Goal: Transaction & Acquisition: Purchase product/service

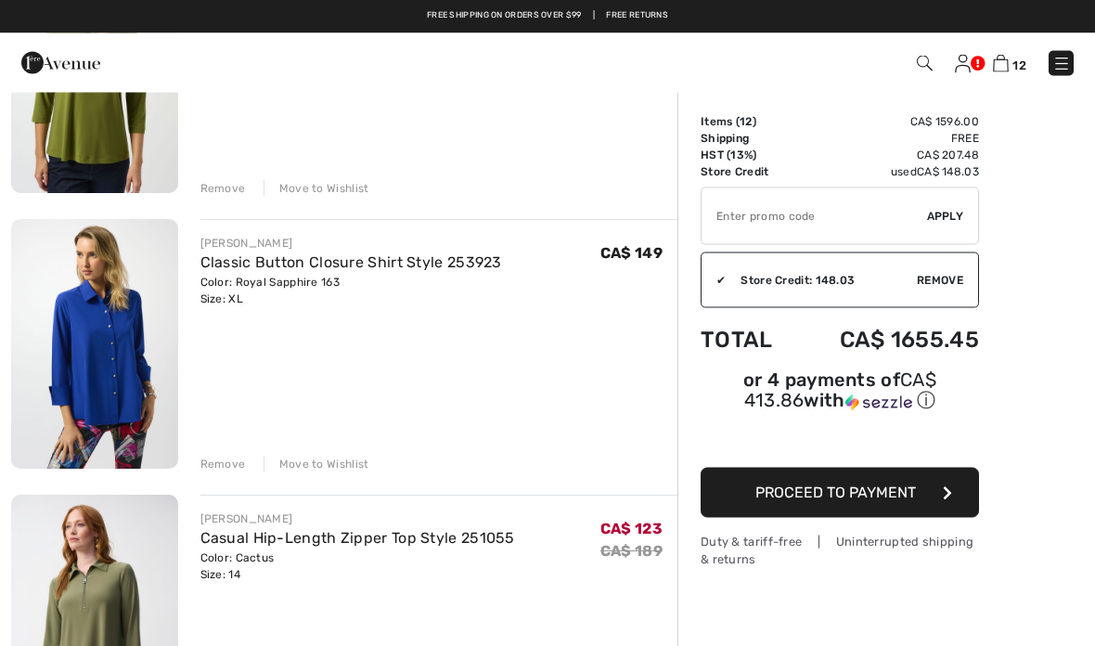
scroll to position [2487, 0]
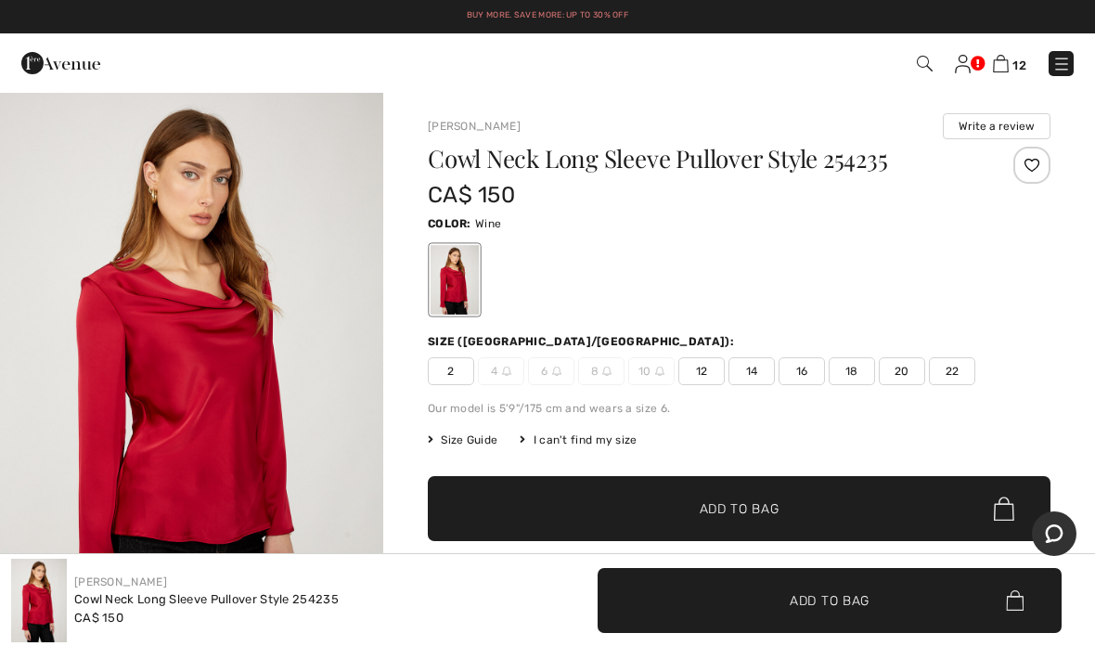
click at [755, 374] on span "14" at bounding box center [751, 371] width 46 height 28
click at [748, 504] on span "Add to Bag" at bounding box center [740, 508] width 80 height 19
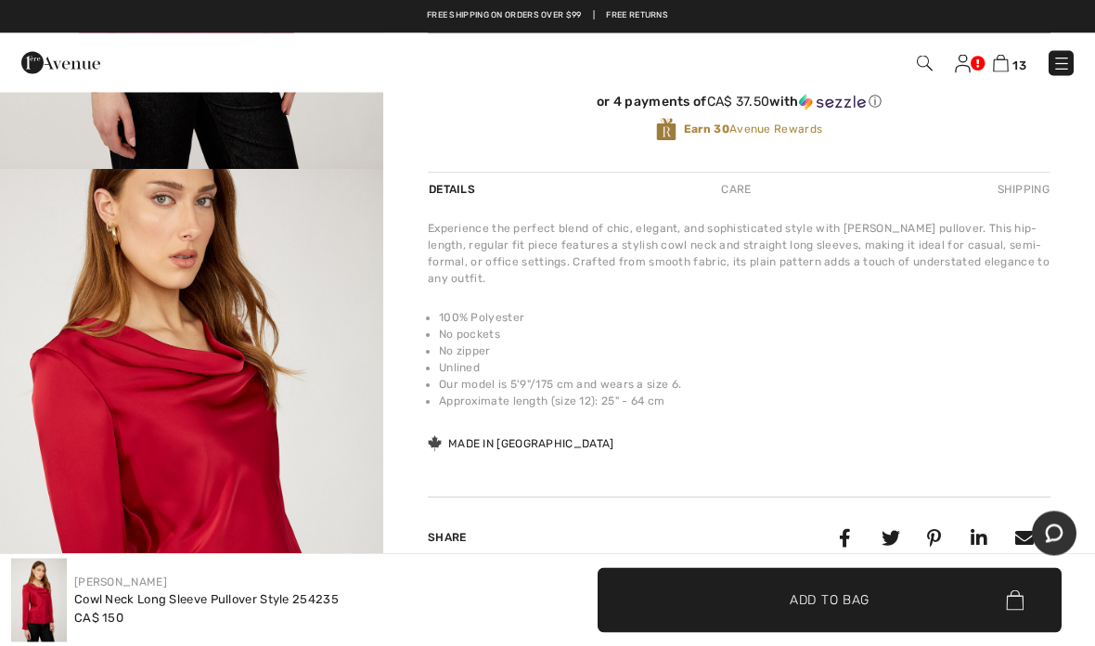
scroll to position [496, 0]
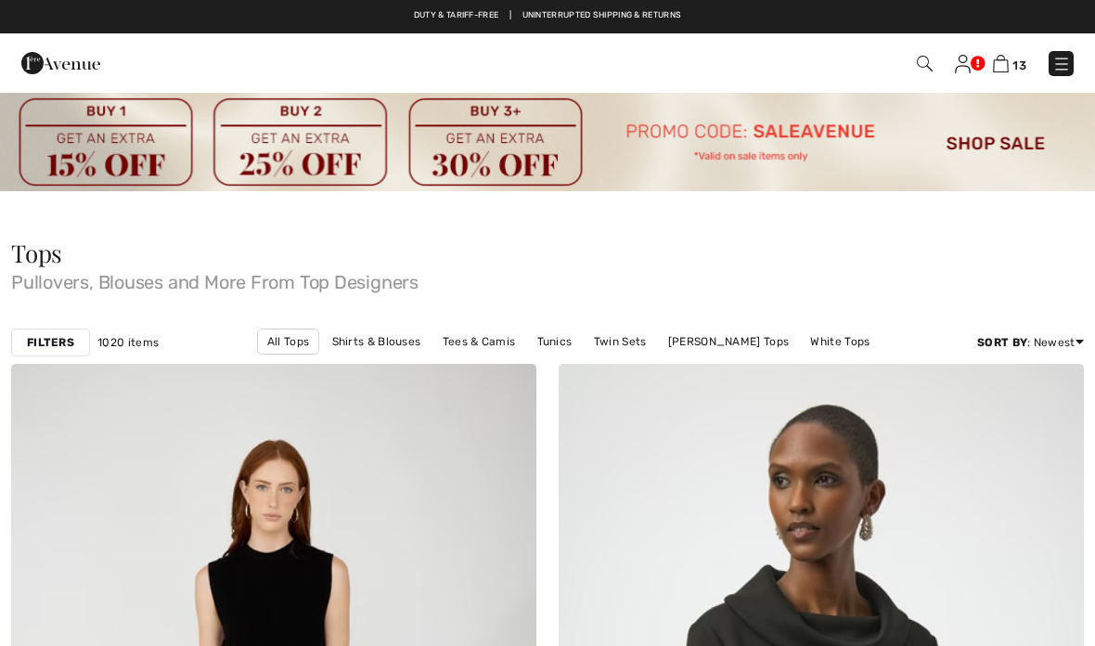
scroll to position [10262, 0]
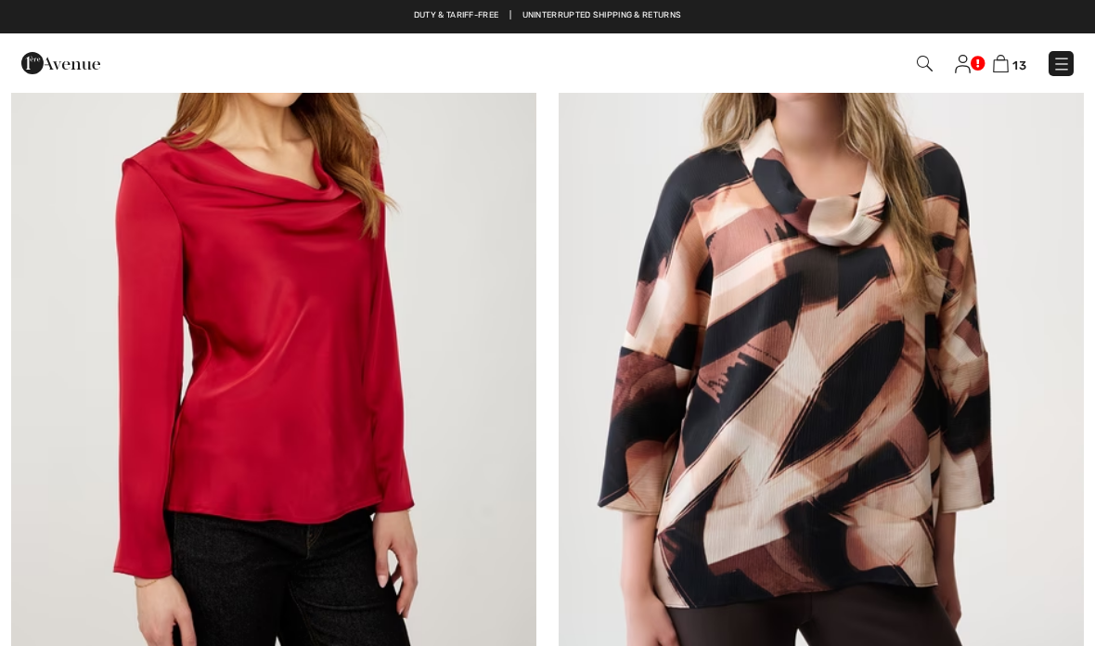
checkbox input "true"
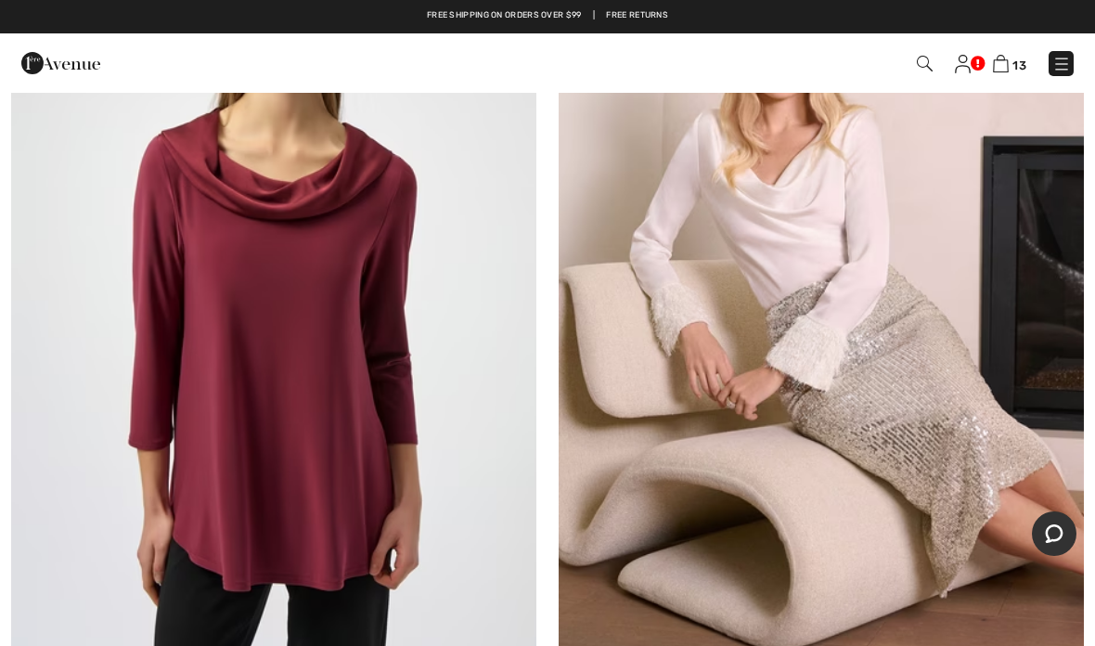
scroll to position [11519, 0]
click at [241, 292] on img at bounding box center [273, 284] width 525 height 788
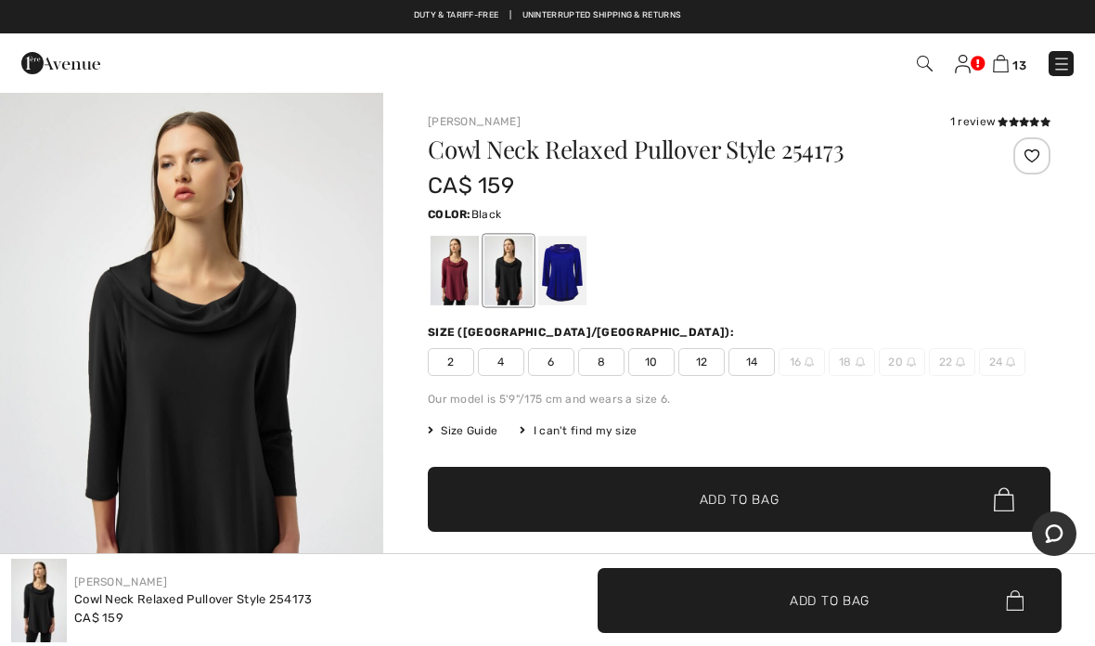
click at [753, 365] on span "14" at bounding box center [751, 362] width 46 height 28
click at [449, 278] on div at bounding box center [455, 271] width 48 height 70
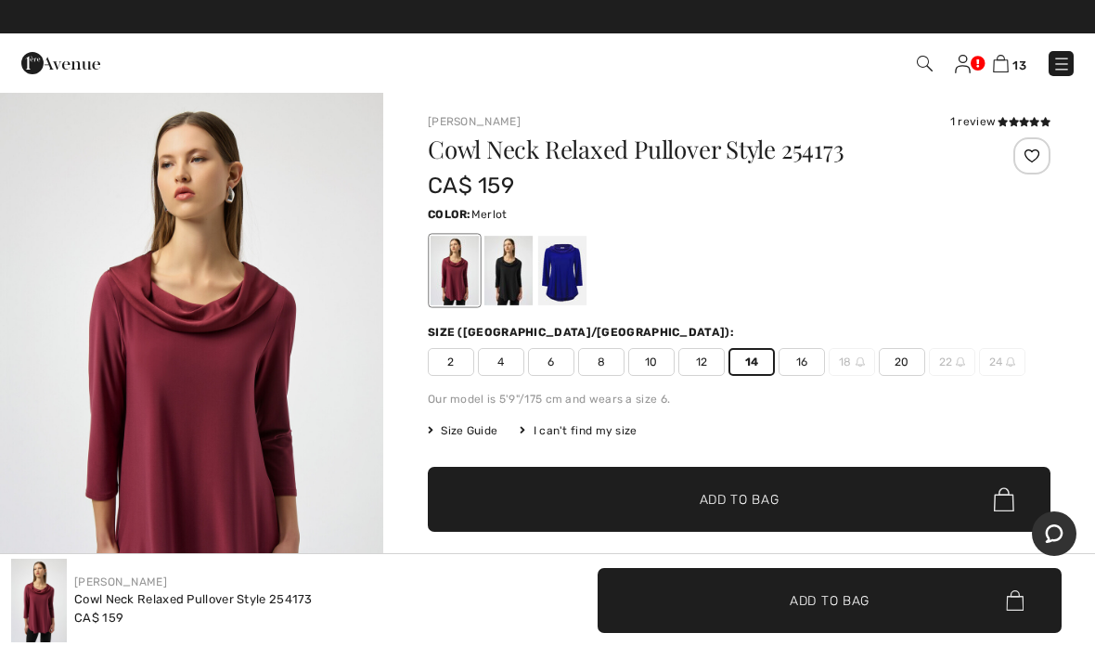
click at [745, 508] on span "Add to Bag" at bounding box center [740, 499] width 80 height 19
click at [1004, 52] on link "14" at bounding box center [1009, 63] width 33 height 22
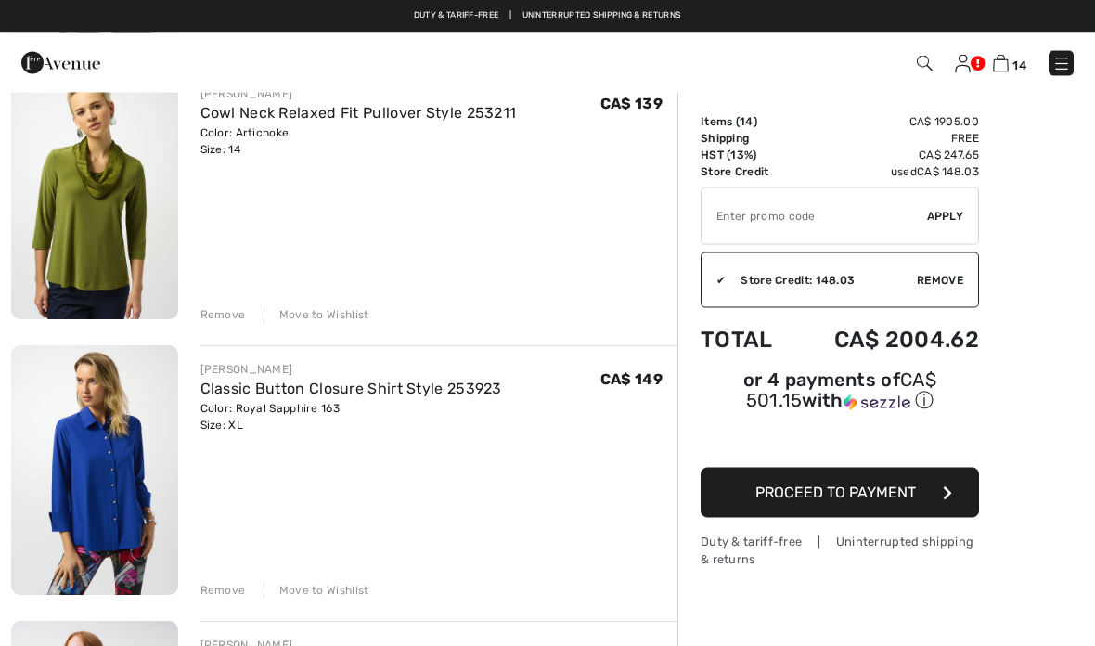
scroll to position [2319, 0]
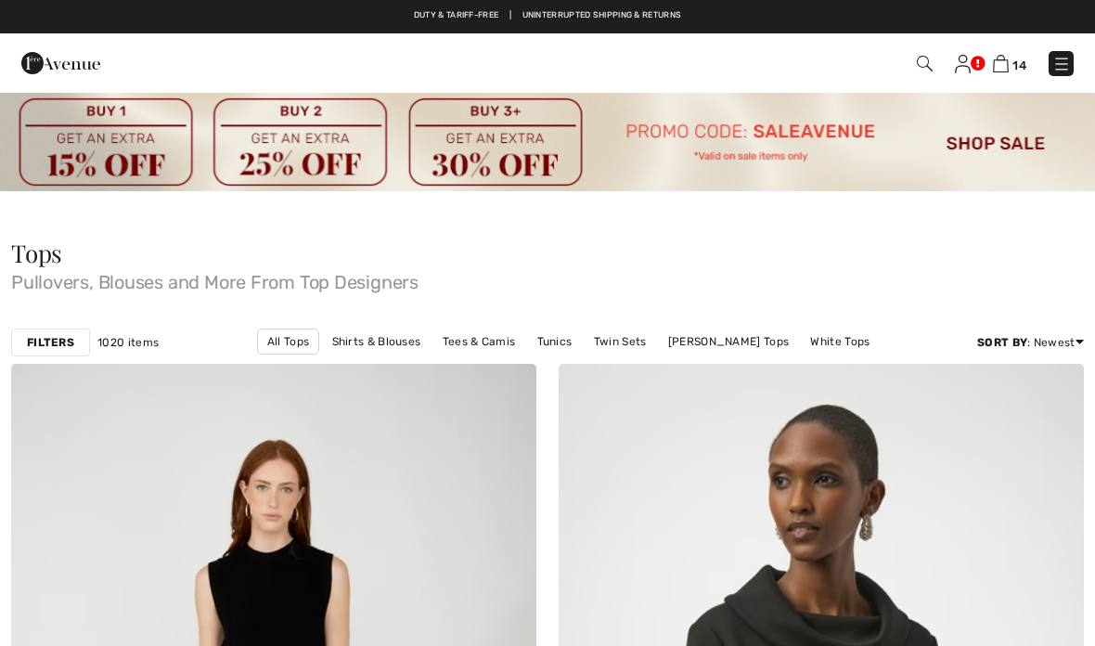
scroll to position [11519, 0]
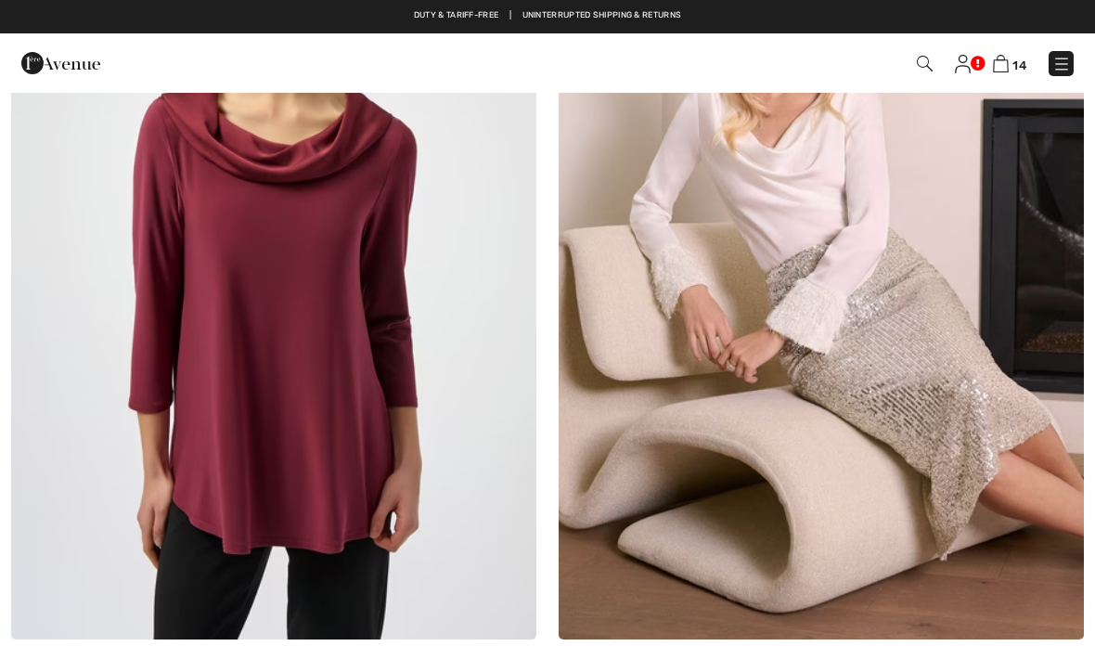
checkbox input "true"
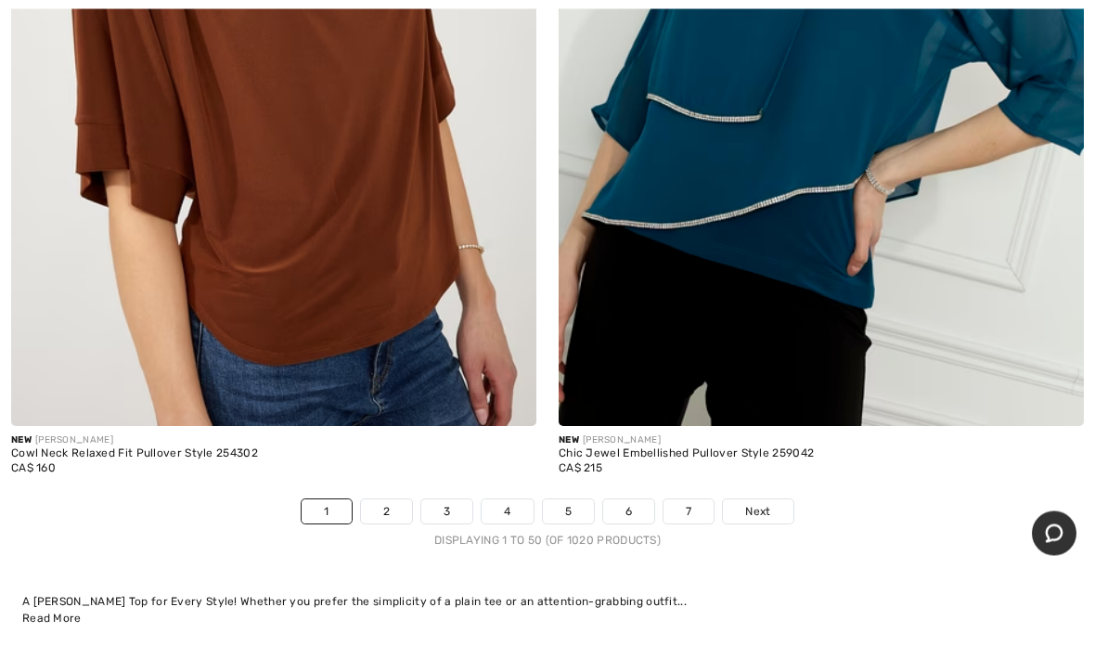
scroll to position [22719, 0]
click at [766, 503] on span "Next" at bounding box center [757, 511] width 25 height 17
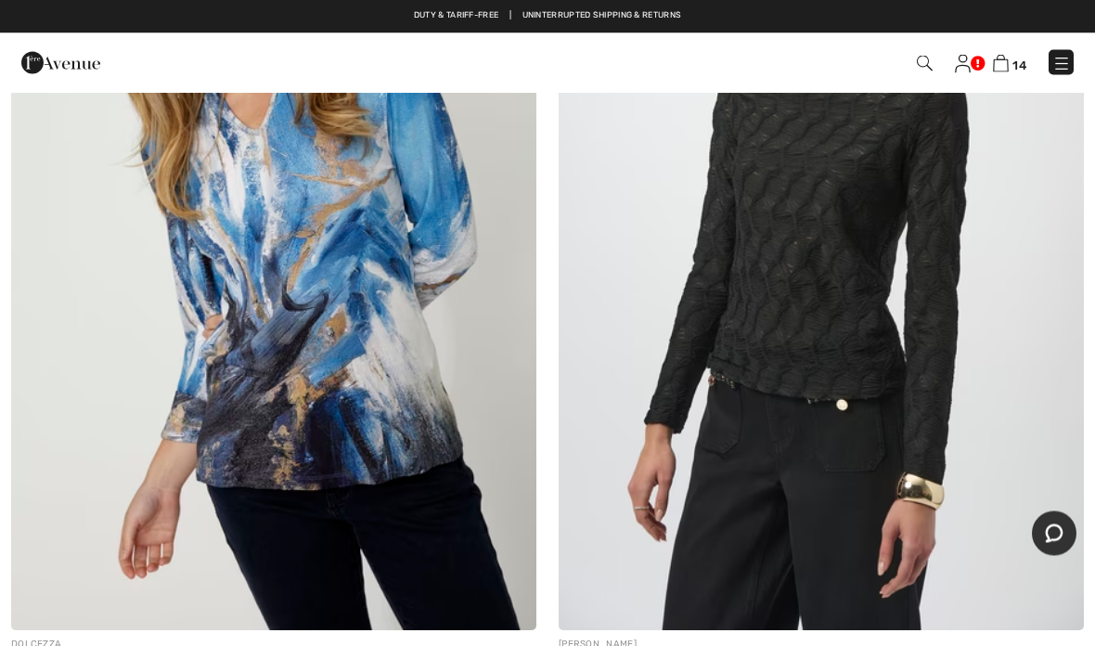
scroll to position [6910, 0]
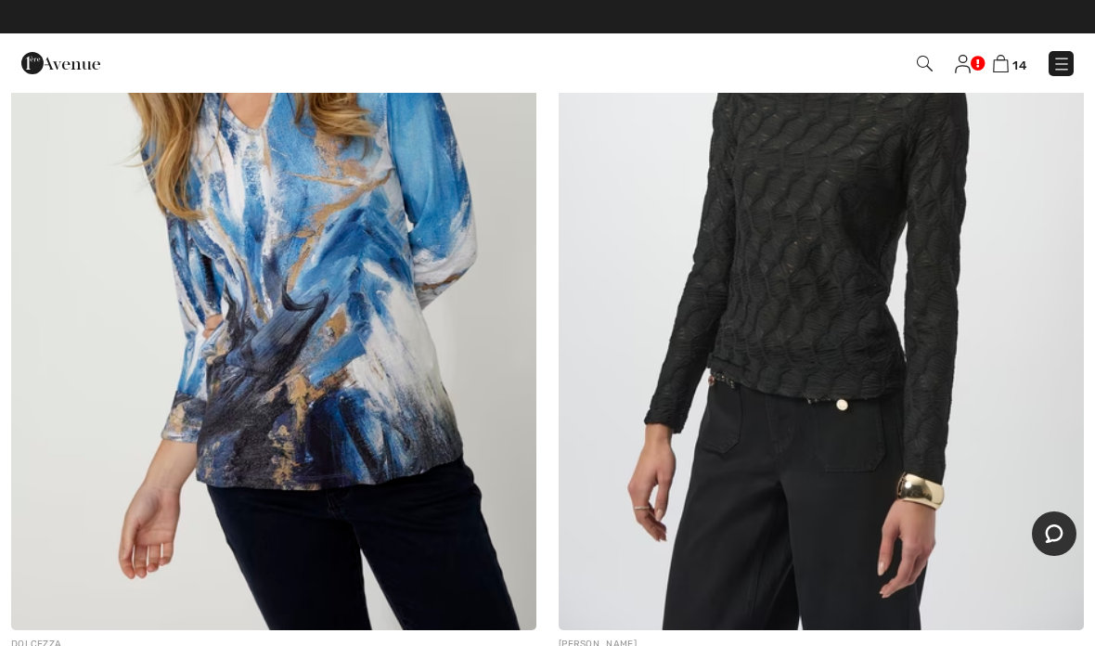
click at [258, 277] on img at bounding box center [273, 236] width 525 height 788
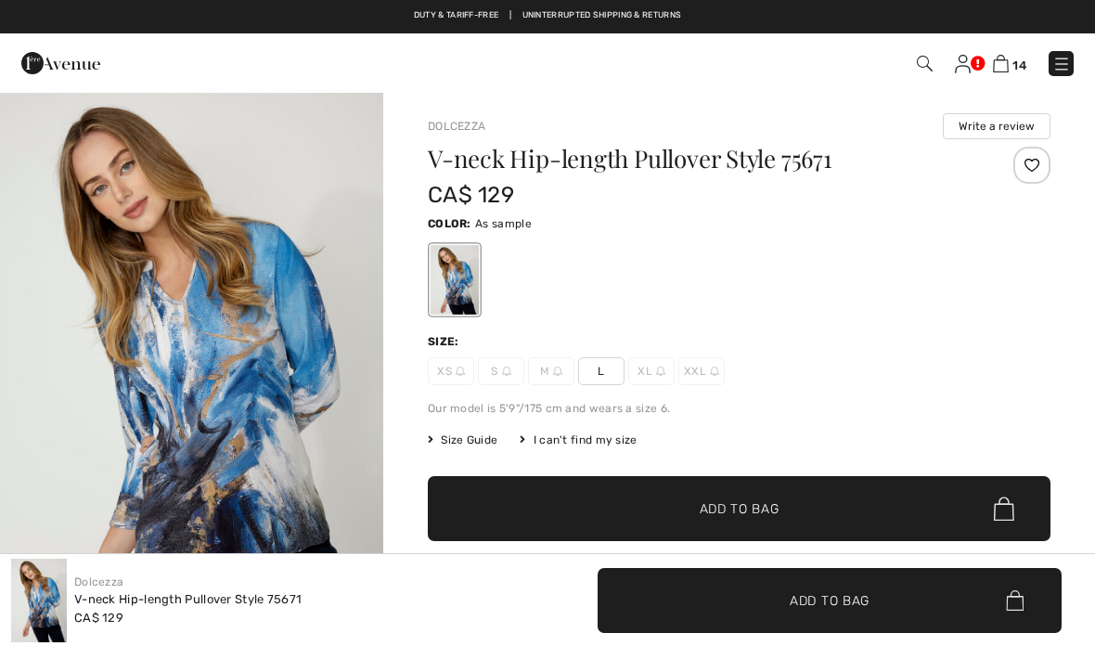
checkbox input "true"
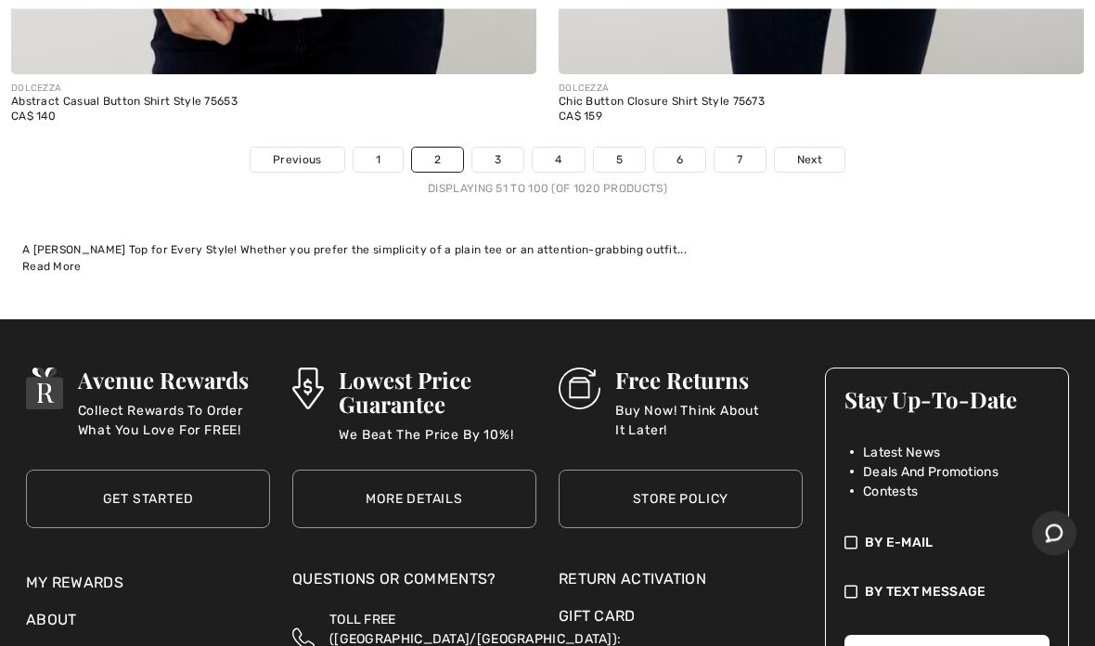
scroll to position [22887, 0]
click at [816, 151] on span "Next" at bounding box center [809, 159] width 25 height 17
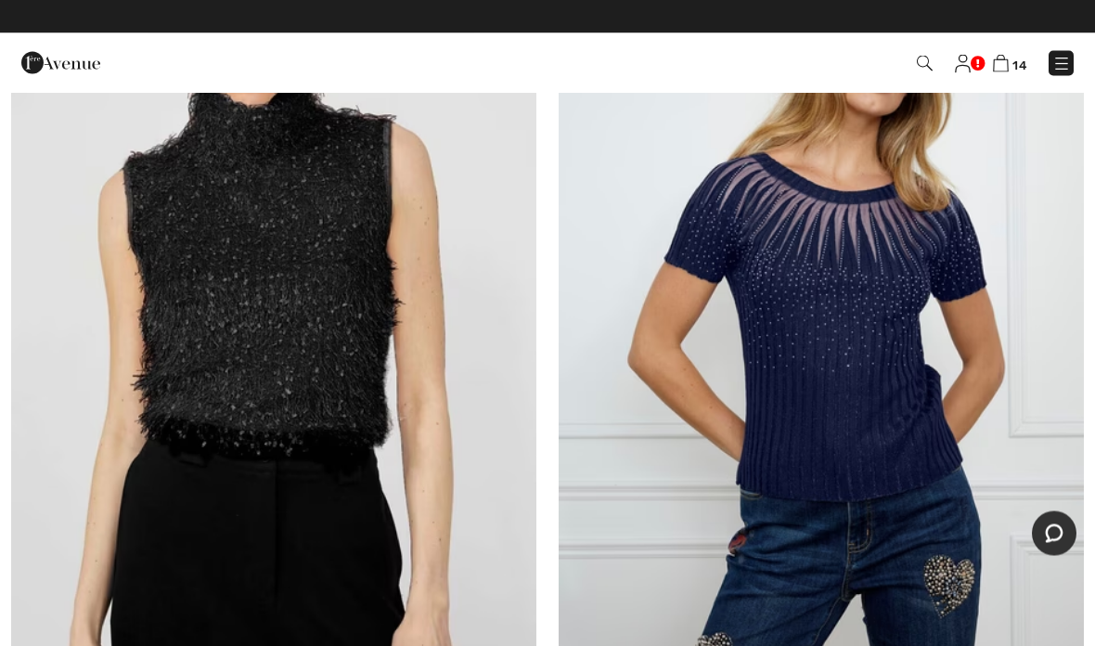
scroll to position [9399, 0]
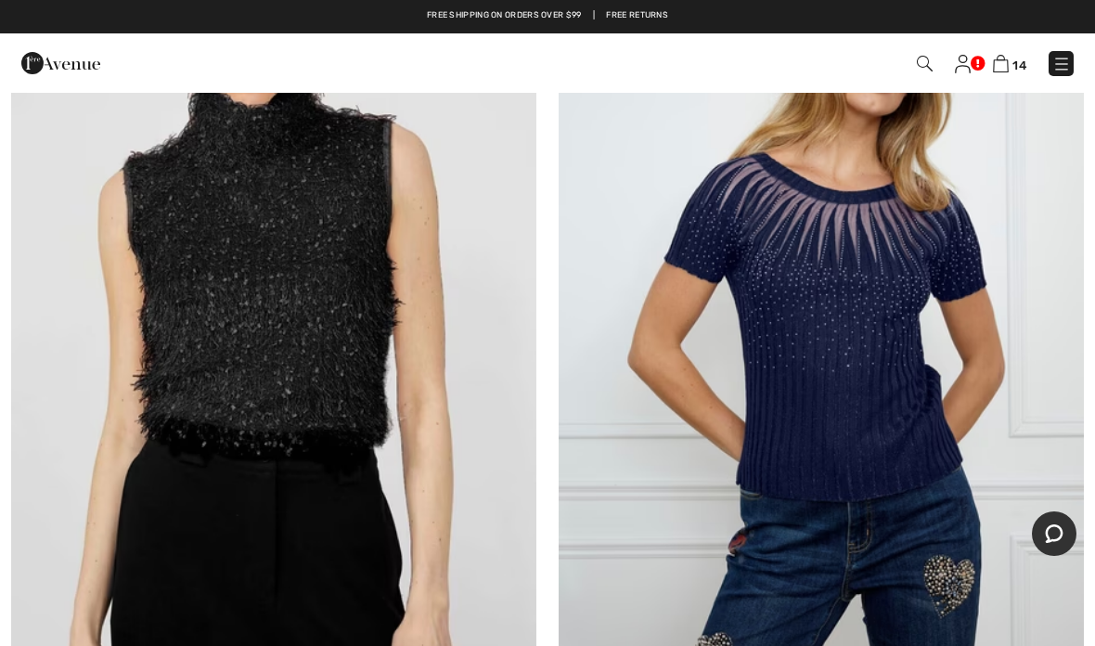
click at [827, 336] on img at bounding box center [821, 299] width 525 height 788
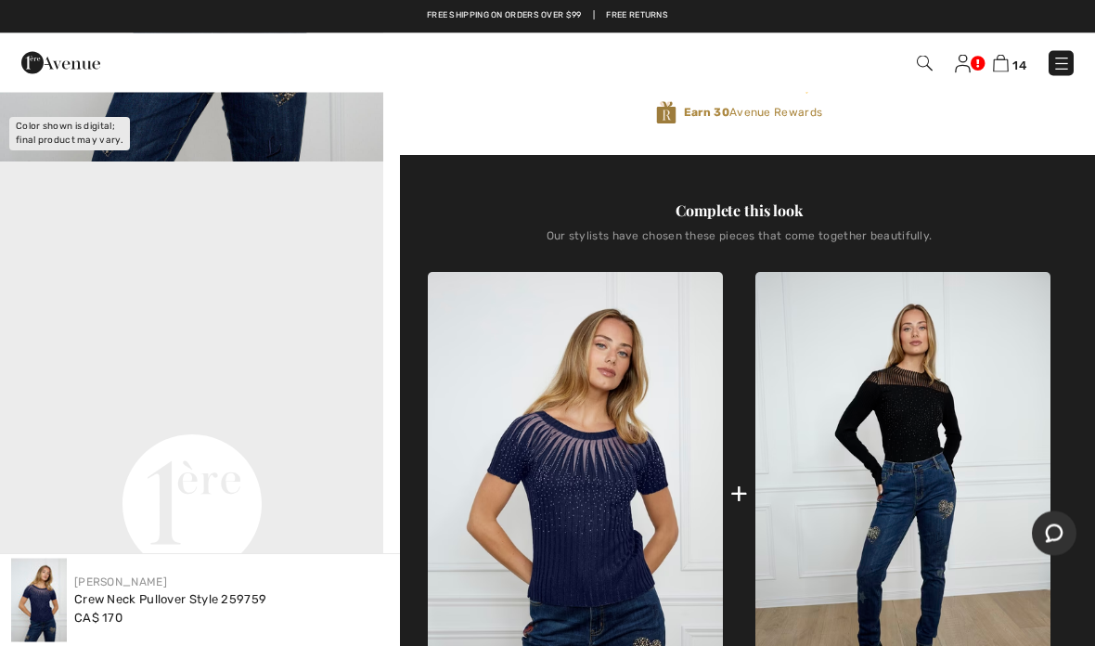
scroll to position [489, 0]
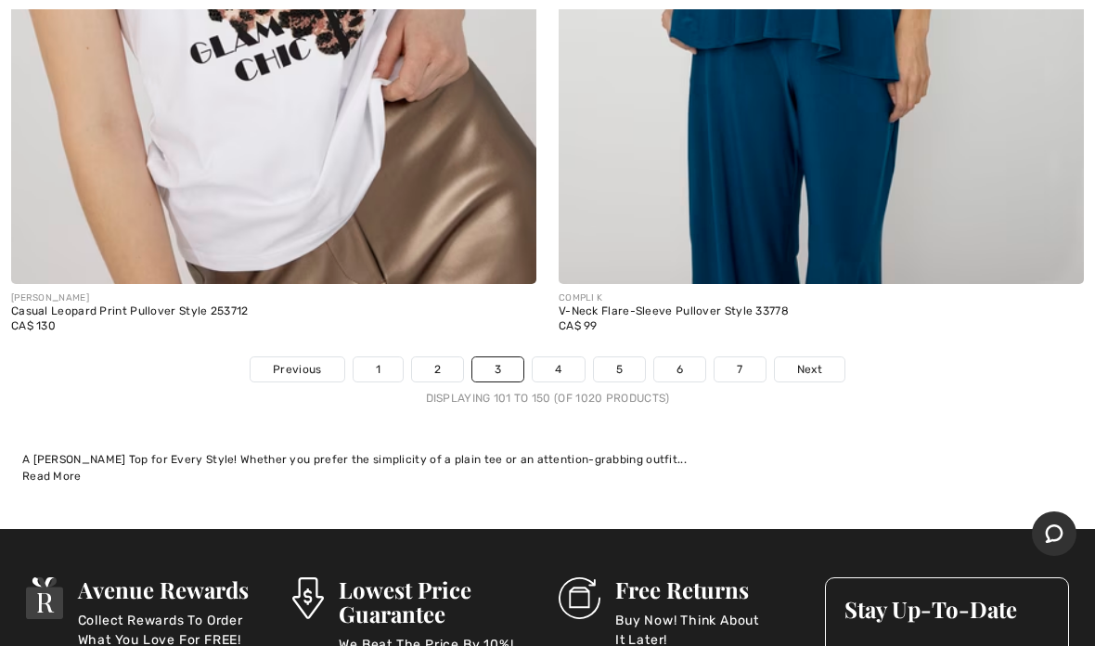
scroll to position [22778, 0]
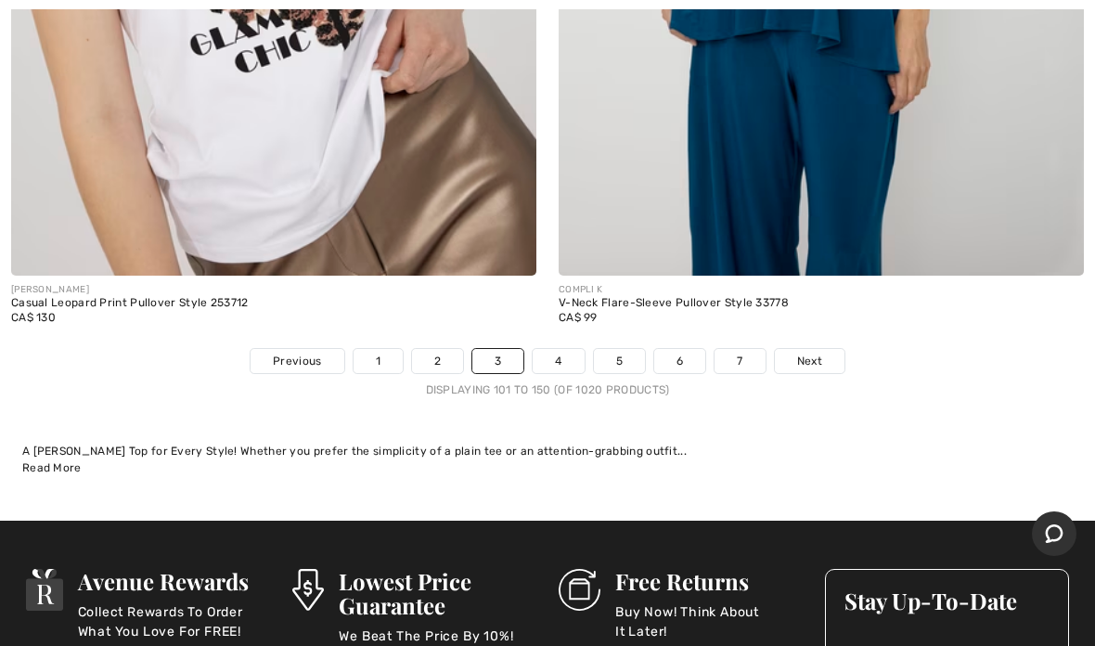
click at [818, 353] on span "Next" at bounding box center [809, 361] width 25 height 17
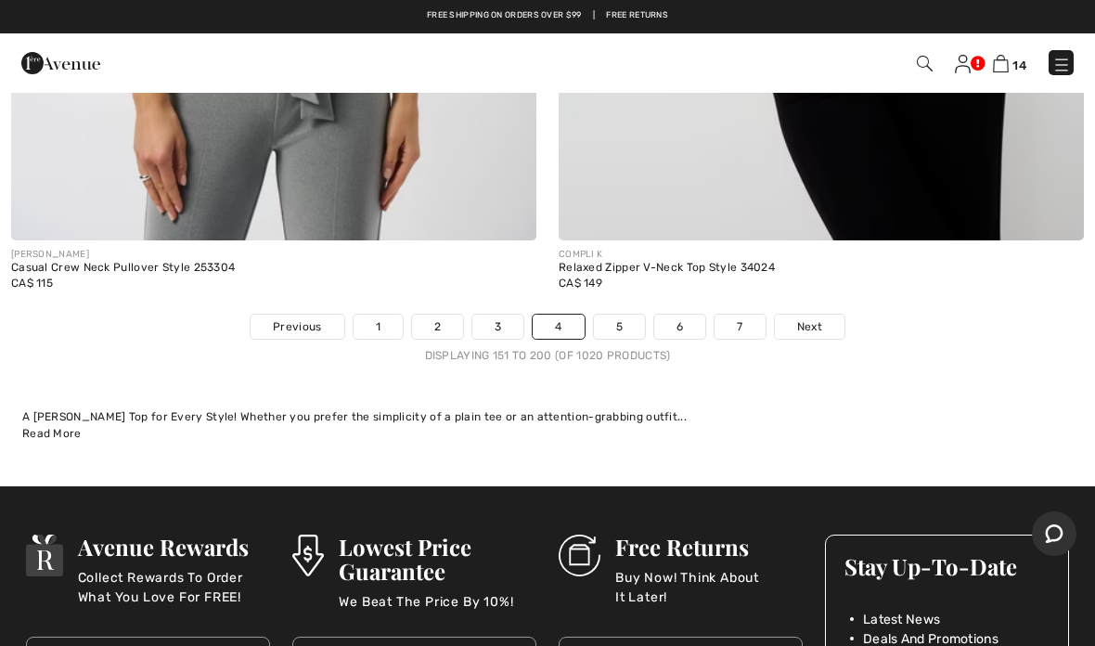
scroll to position [22848, 0]
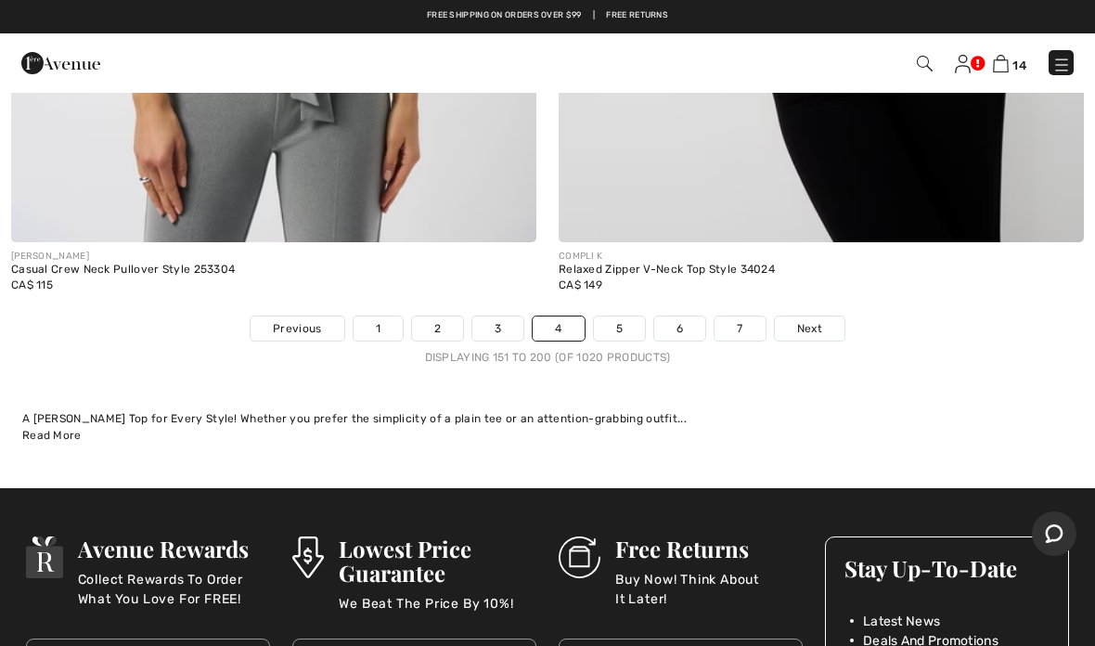
click at [814, 320] on span "Next" at bounding box center [809, 328] width 25 height 17
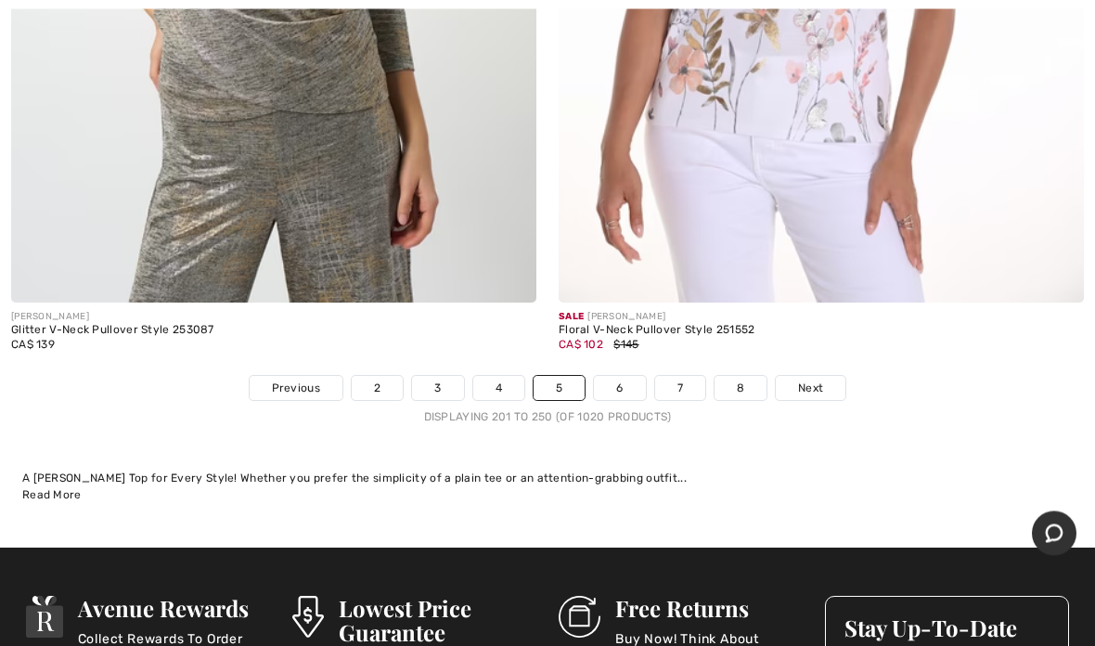
scroll to position [22996, 0]
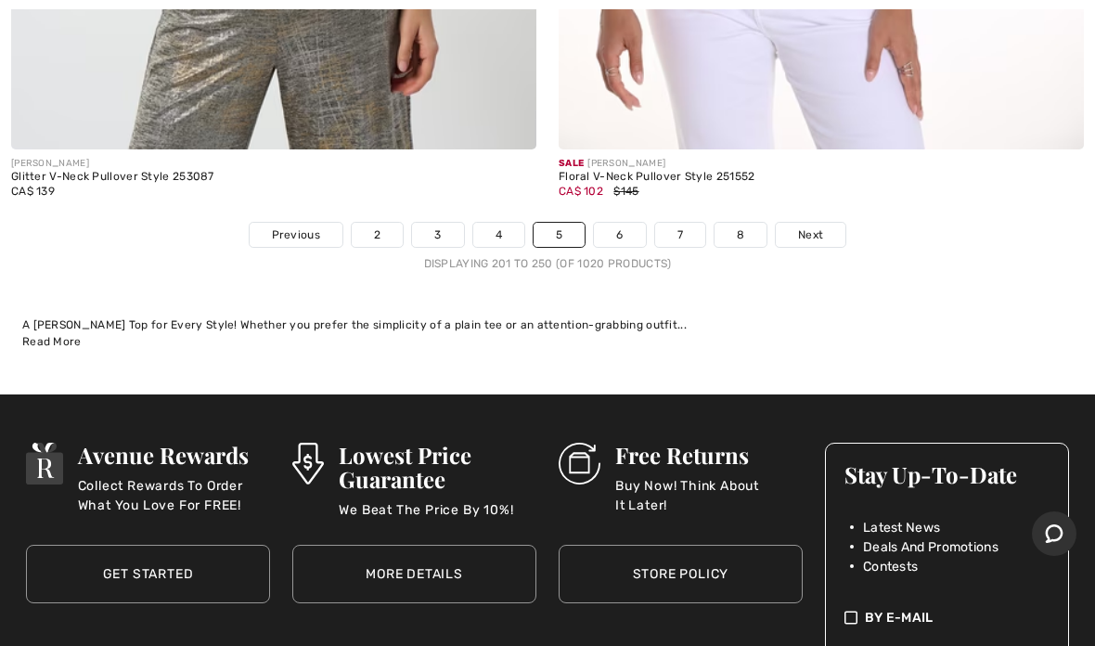
click at [809, 226] on span "Next" at bounding box center [810, 234] width 25 height 17
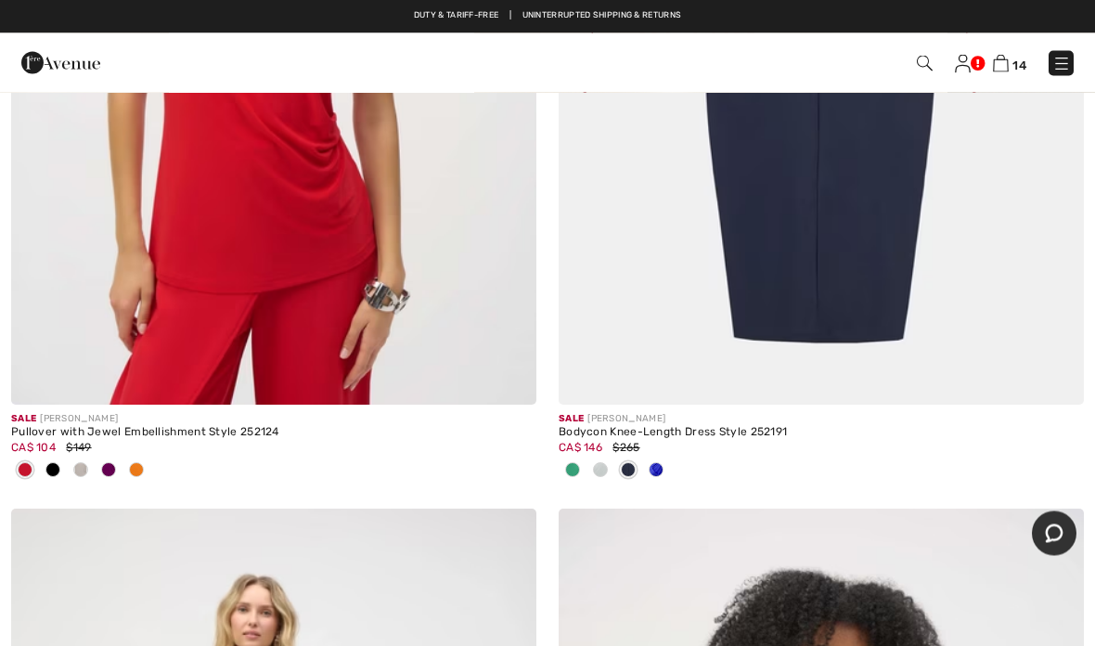
scroll to position [20701, 0]
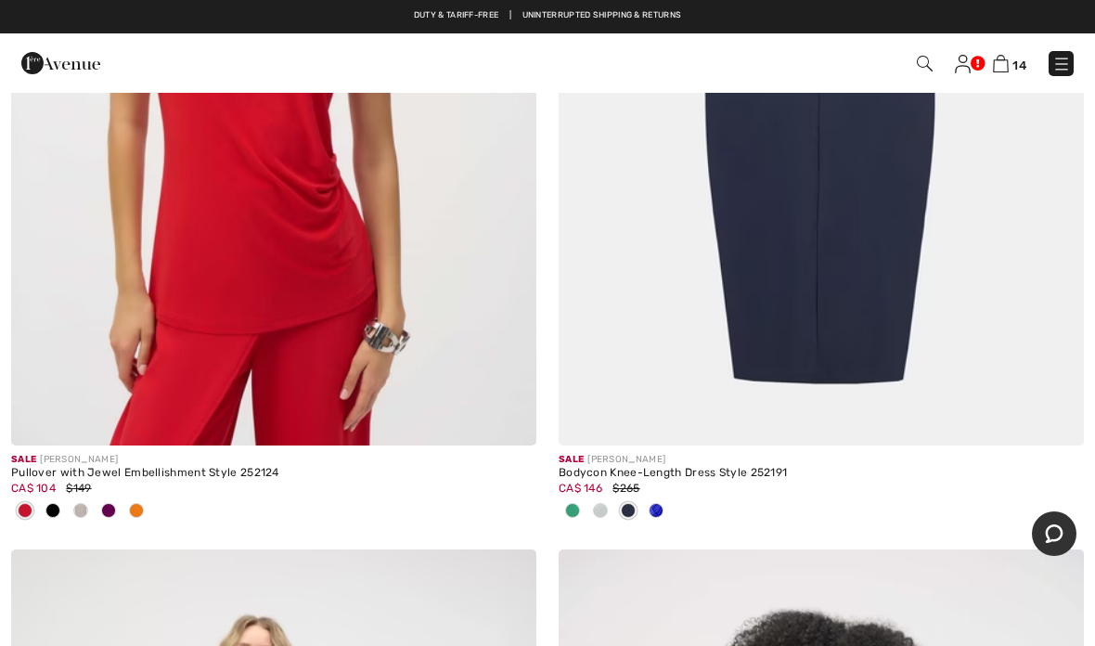
click at [1008, 57] on img at bounding box center [1001, 64] width 16 height 18
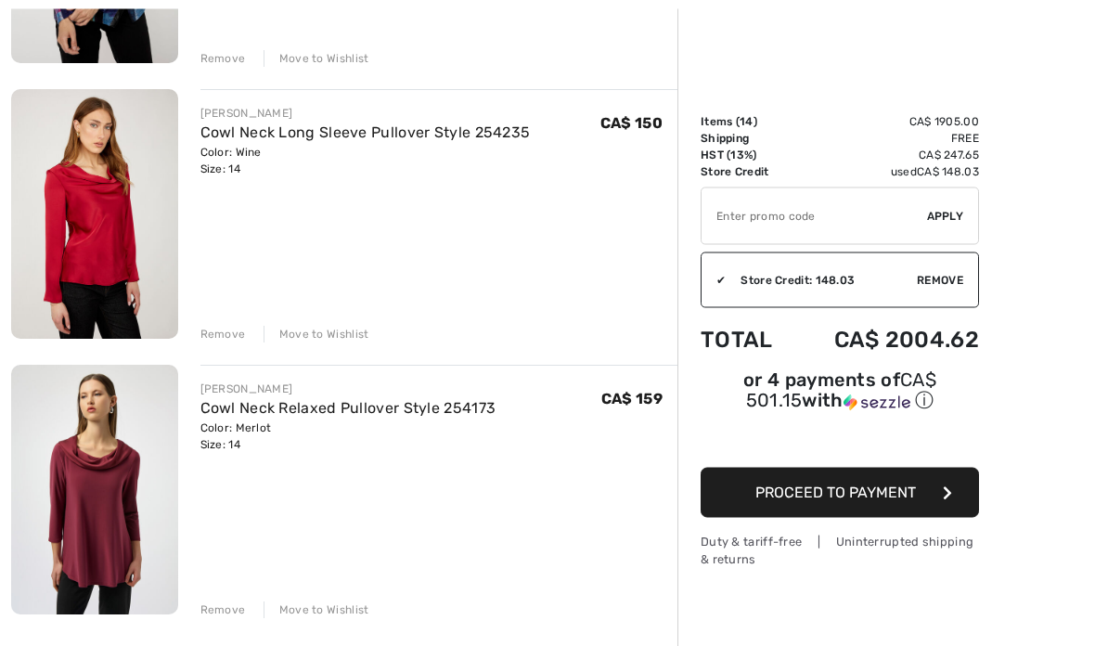
scroll to position [3461, 0]
click at [222, 330] on div "Remove" at bounding box center [222, 334] width 45 height 17
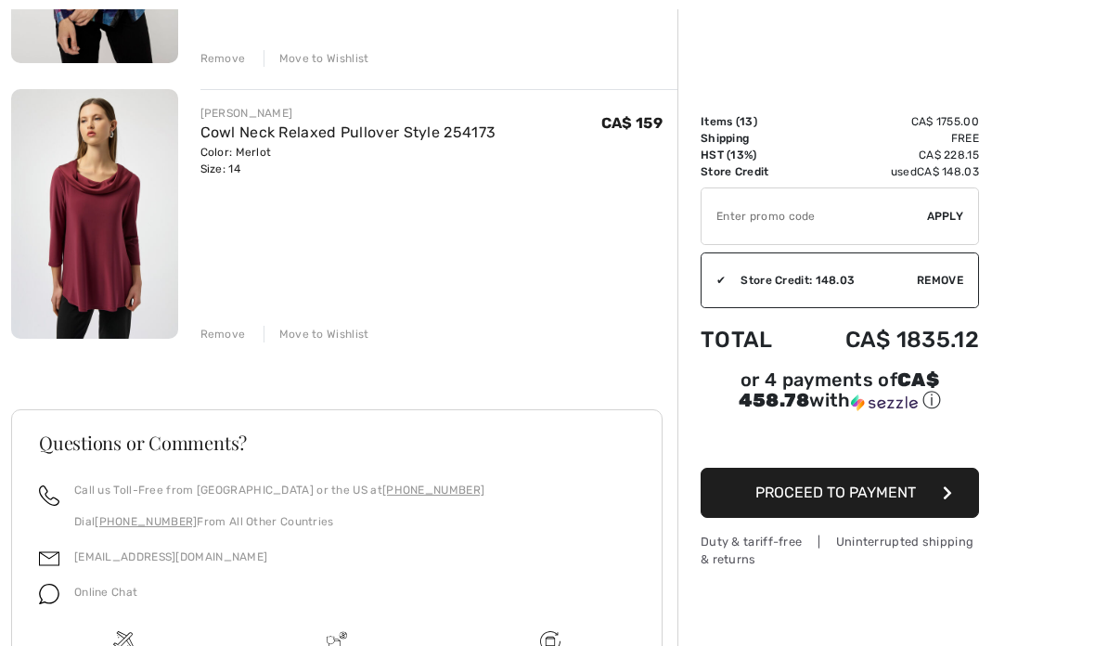
click at [104, 231] on img at bounding box center [94, 214] width 167 height 250
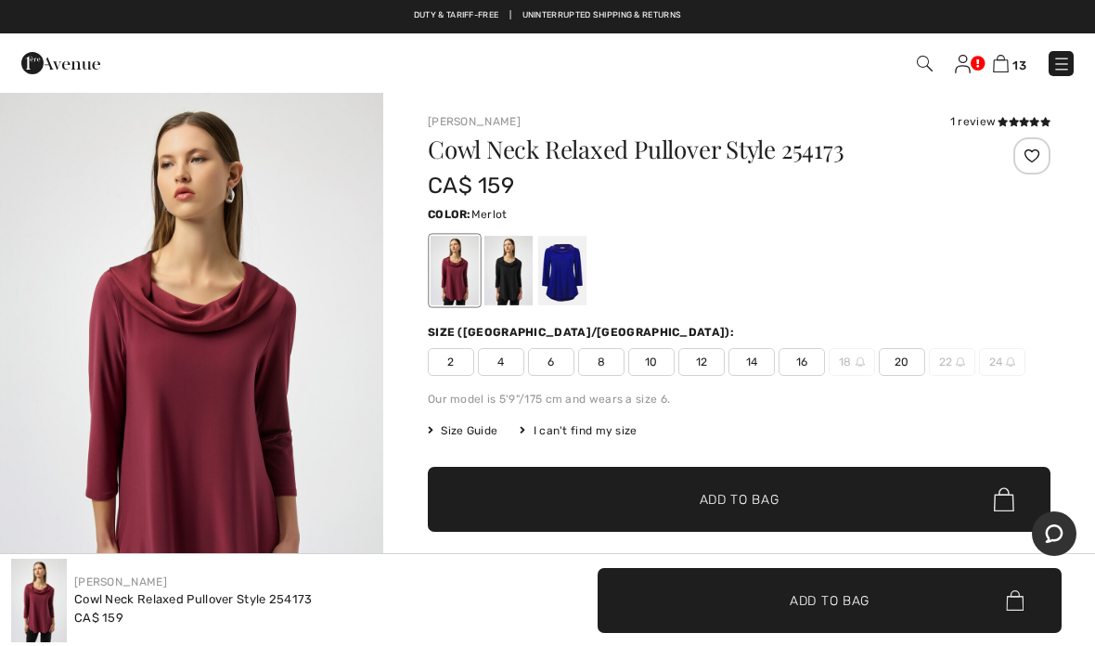
scroll to position [31, 0]
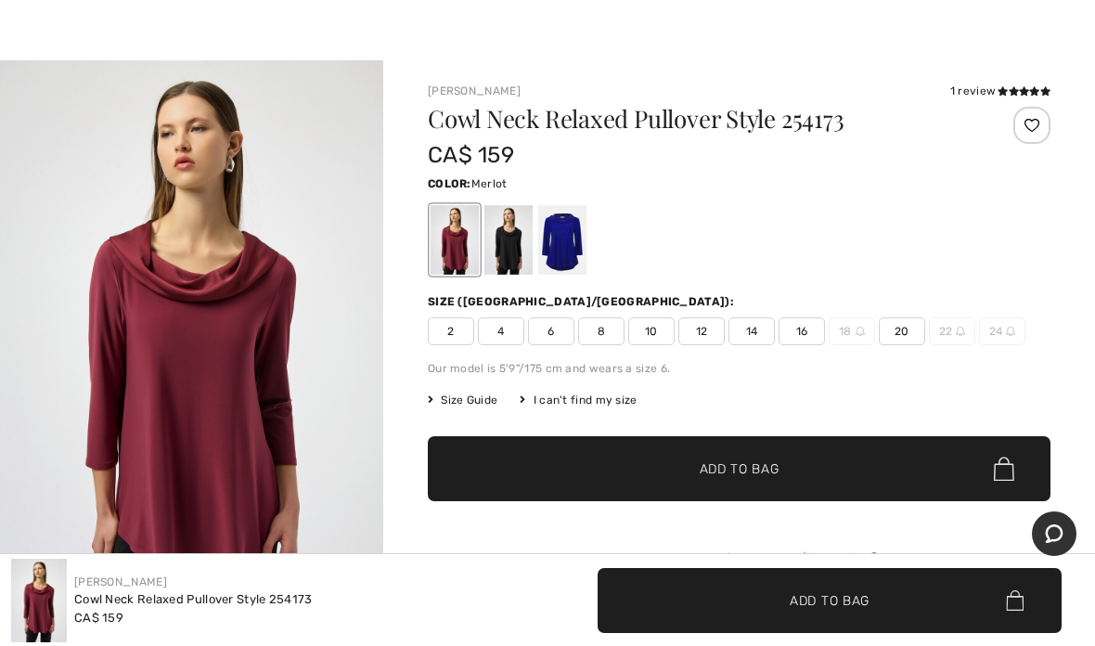
click at [654, 68] on div "Joseph Ribkoff 1 review 1 review Cowl Neck Relaxed Pullover Style 254173 CA$ 15…" at bounding box center [739, 573] width 712 height 1026
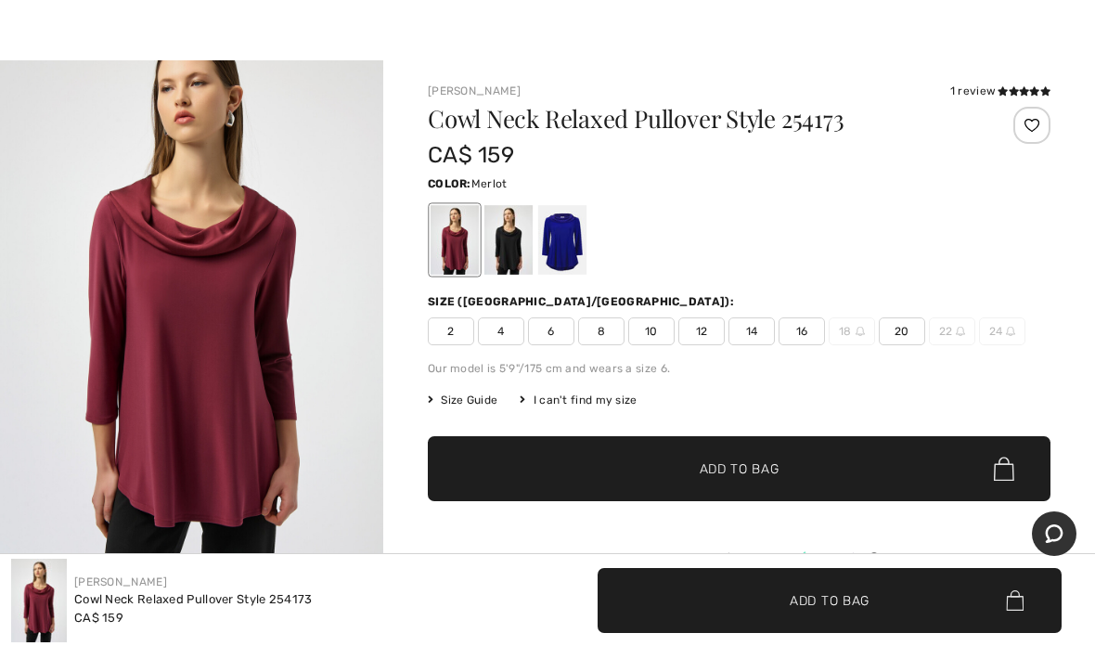
scroll to position [0, 0]
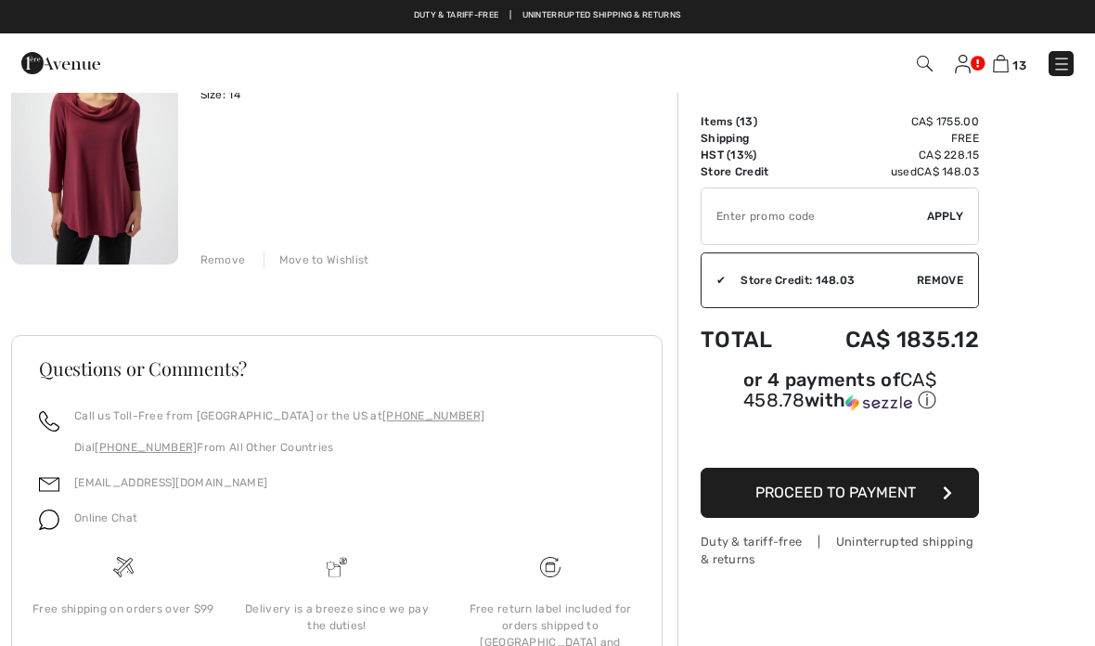
click at [211, 251] on div "Remove" at bounding box center [222, 259] width 45 height 17
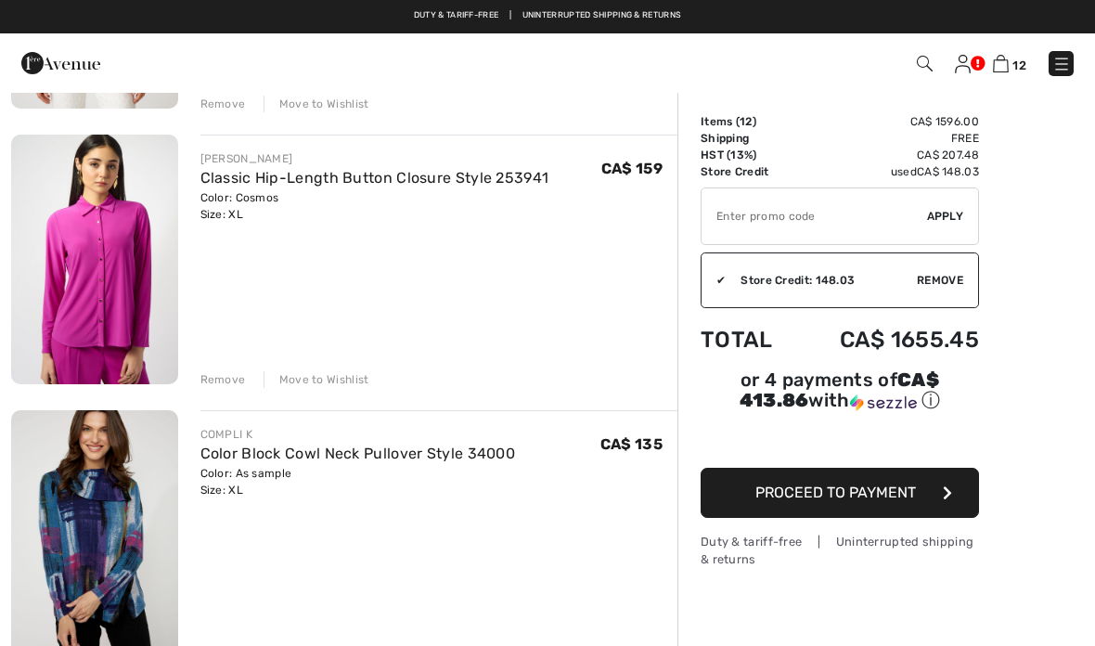
scroll to position [1760, 0]
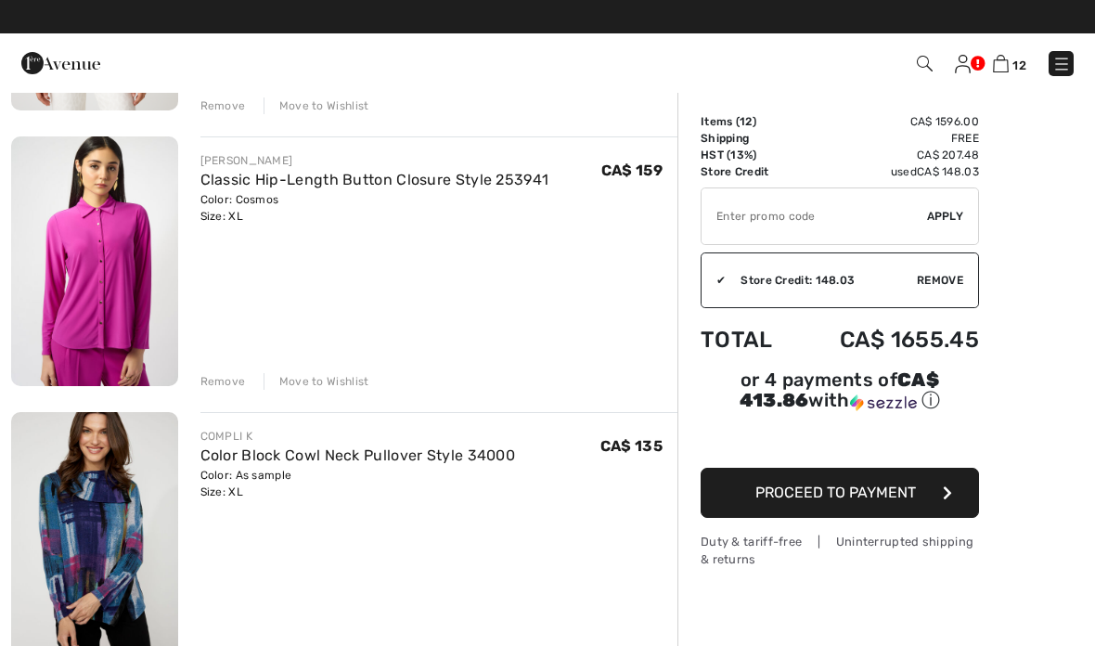
click at [89, 522] on img at bounding box center [94, 537] width 167 height 250
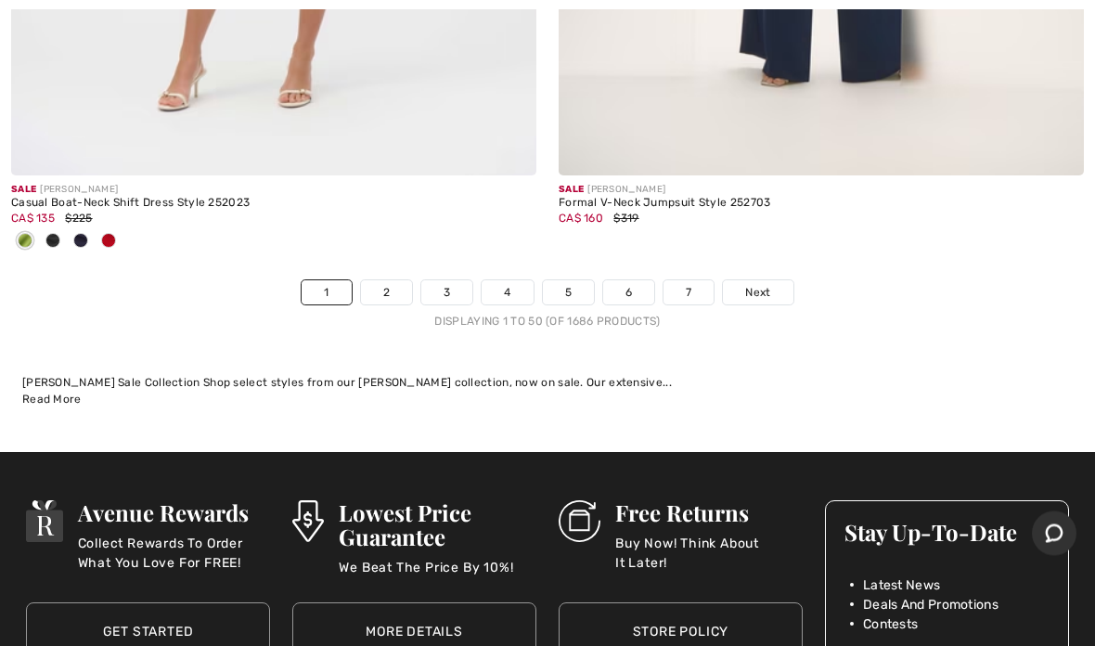
scroll to position [22962, 0]
click at [701, 280] on link "7" at bounding box center [688, 292] width 50 height 24
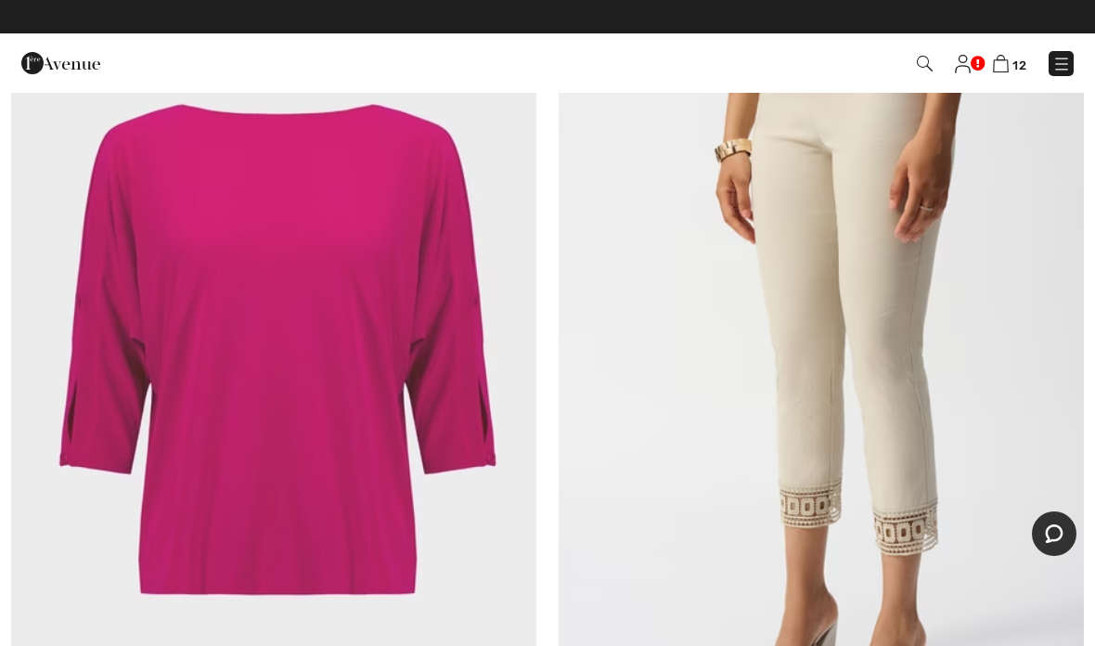
scroll to position [6108, 0]
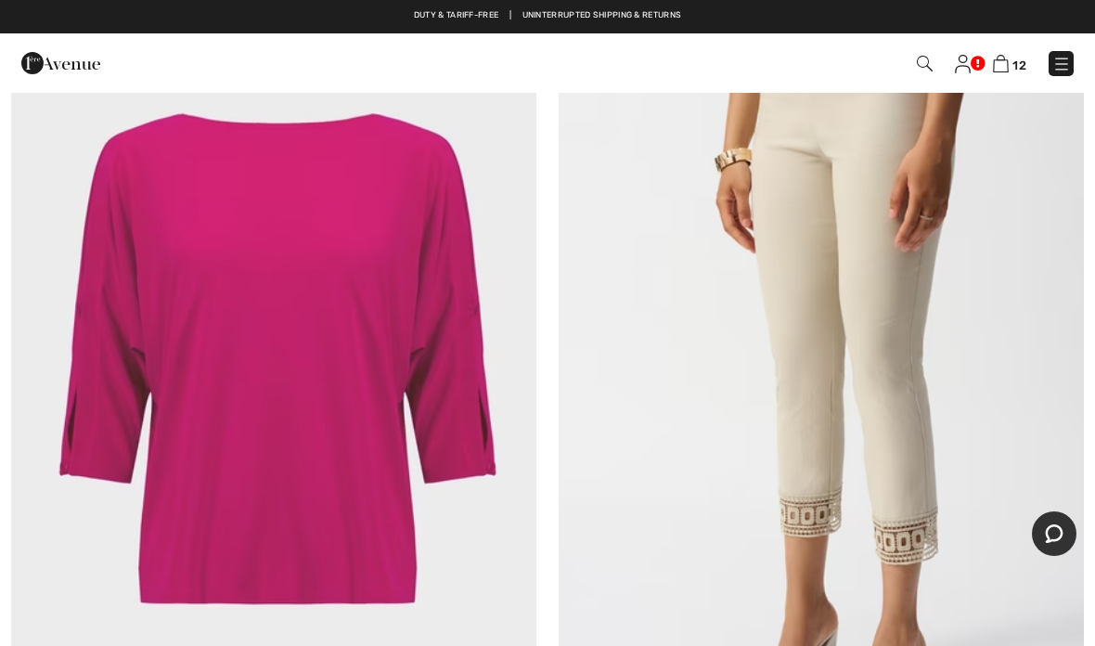
click at [252, 346] on img at bounding box center [273, 367] width 525 height 788
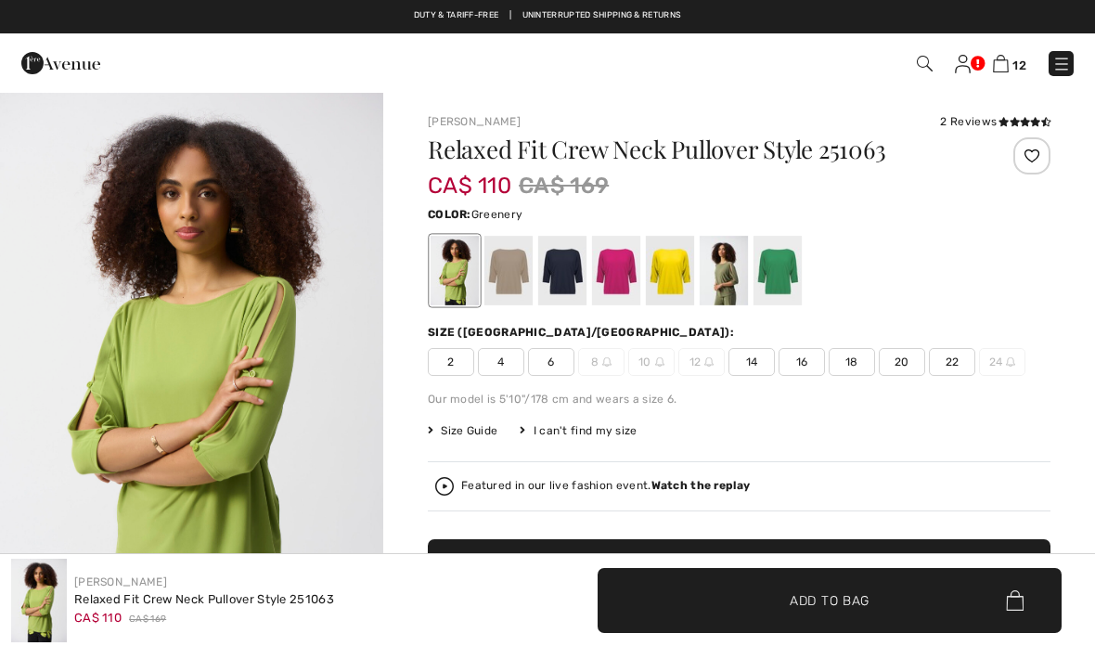
checkbox input "true"
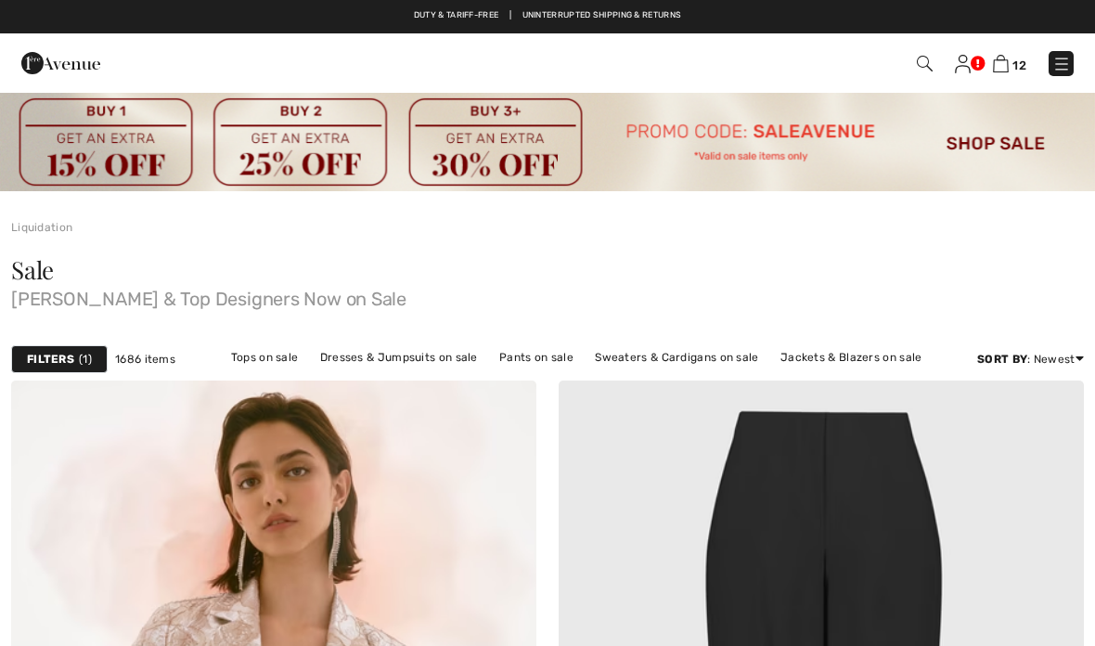
scroll to position [6154, 0]
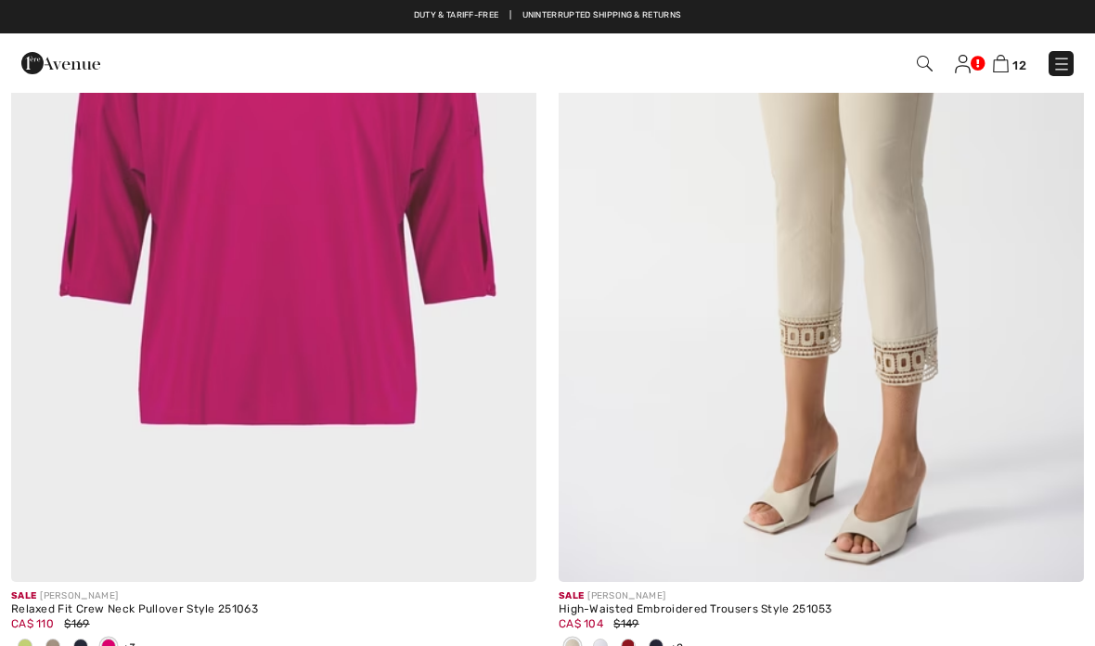
checkbox input "true"
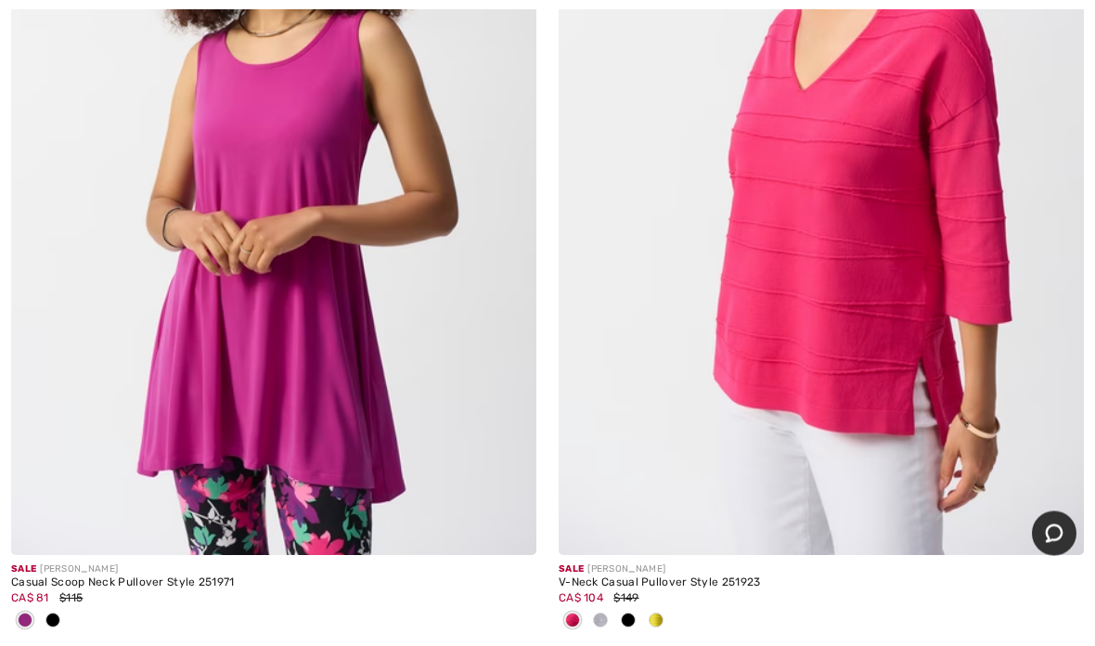
scroll to position [7032, 0]
click at [862, 205] on img at bounding box center [821, 161] width 525 height 788
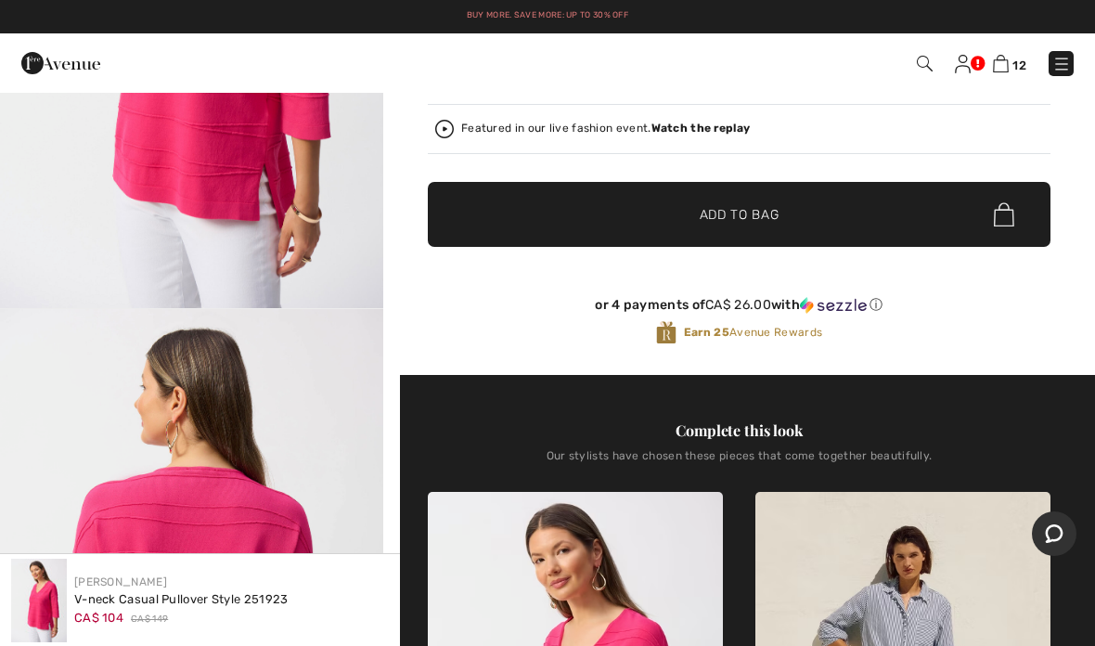
scroll to position [342, 0]
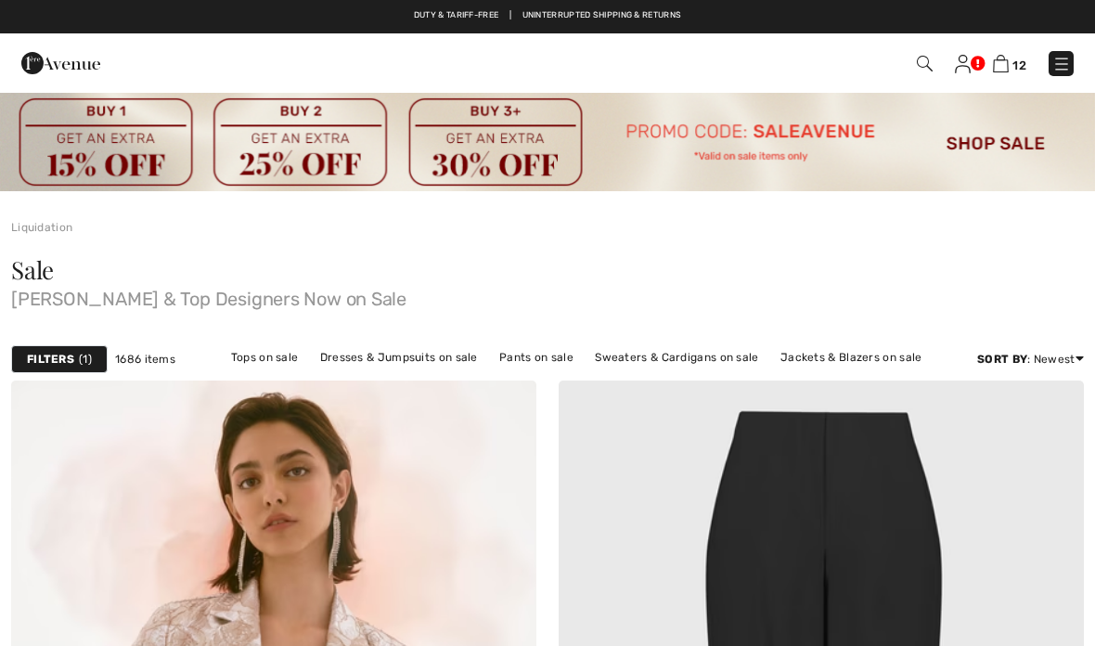
scroll to position [7106, 0]
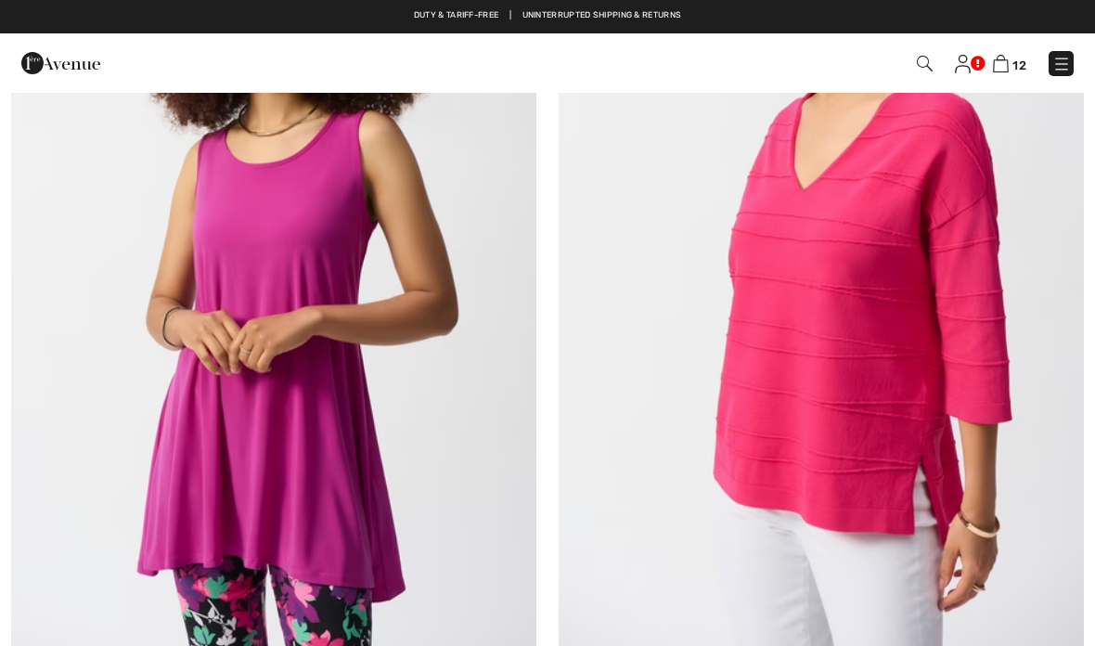
checkbox input "true"
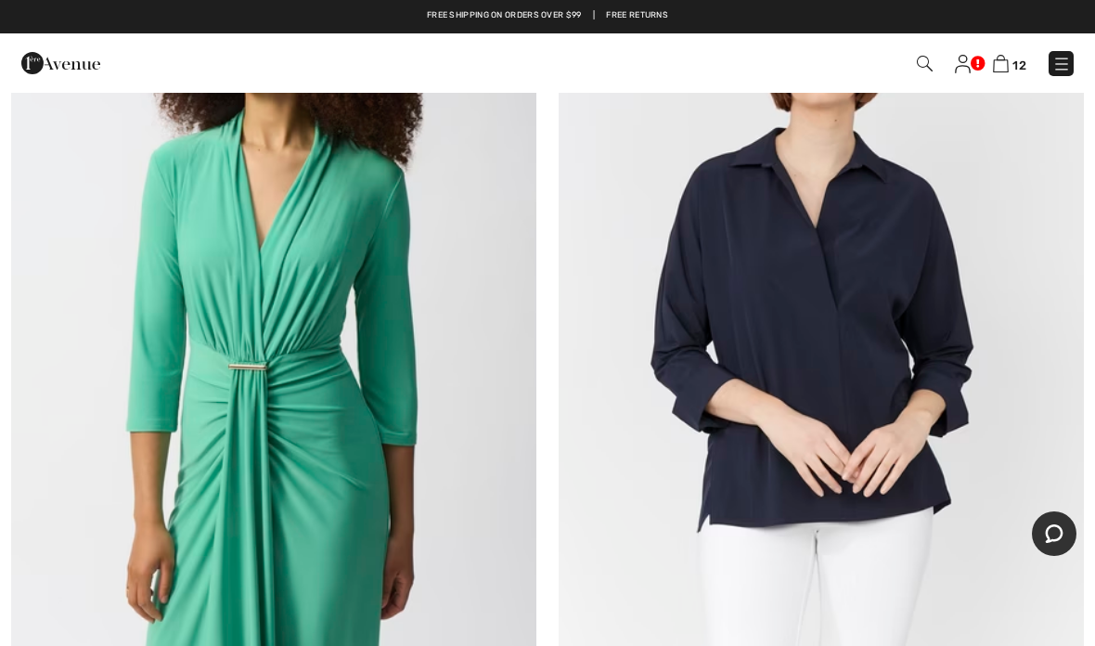
scroll to position [12523, 0]
click at [835, 286] on img at bounding box center [821, 334] width 525 height 788
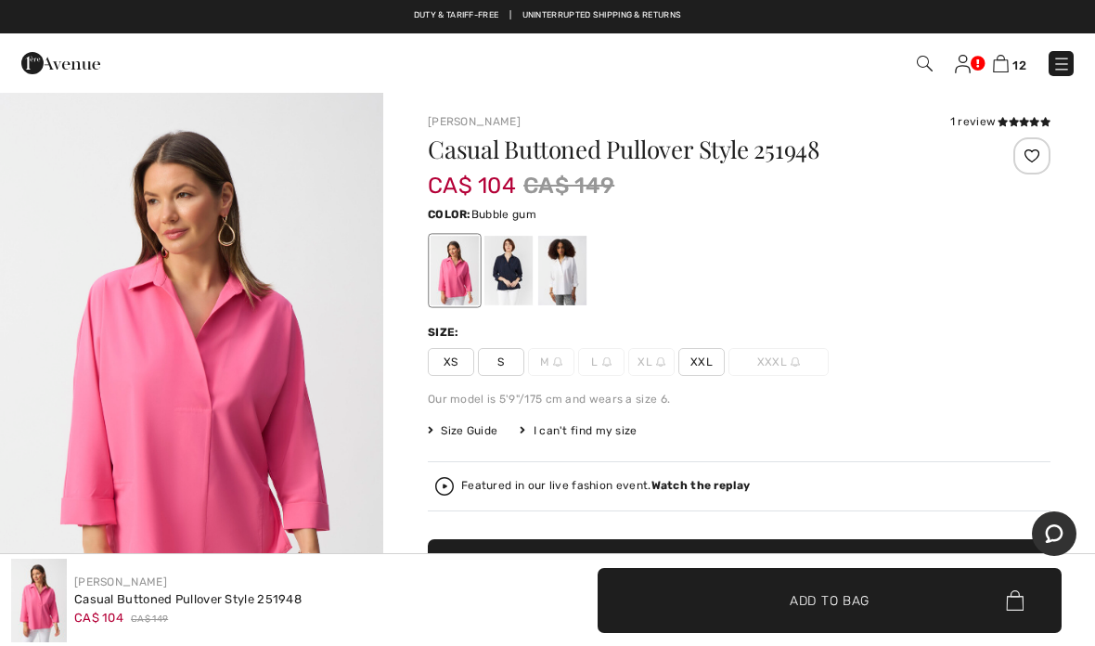
click at [574, 276] on div at bounding box center [562, 271] width 48 height 70
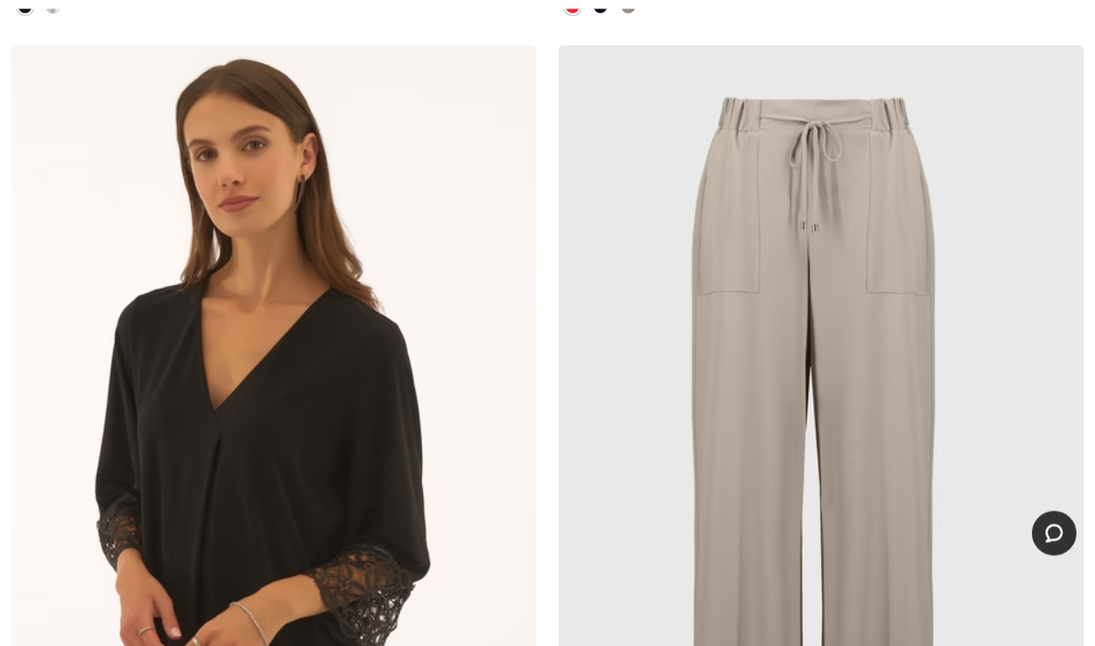
scroll to position [15102, 0]
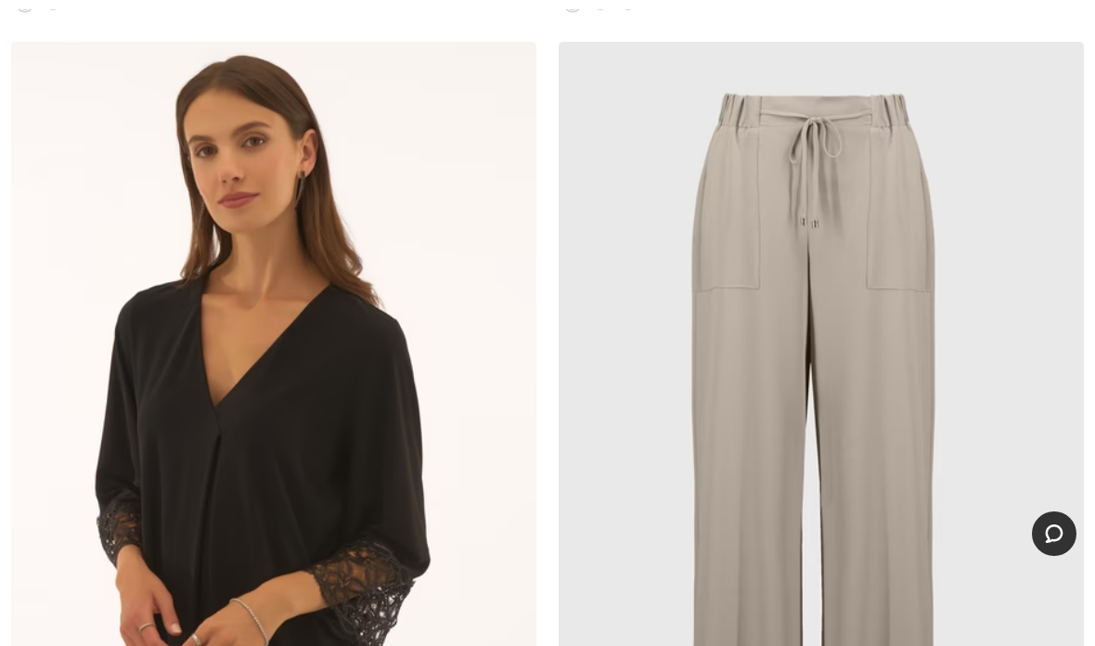
click at [1069, 243] on img at bounding box center [821, 436] width 525 height 788
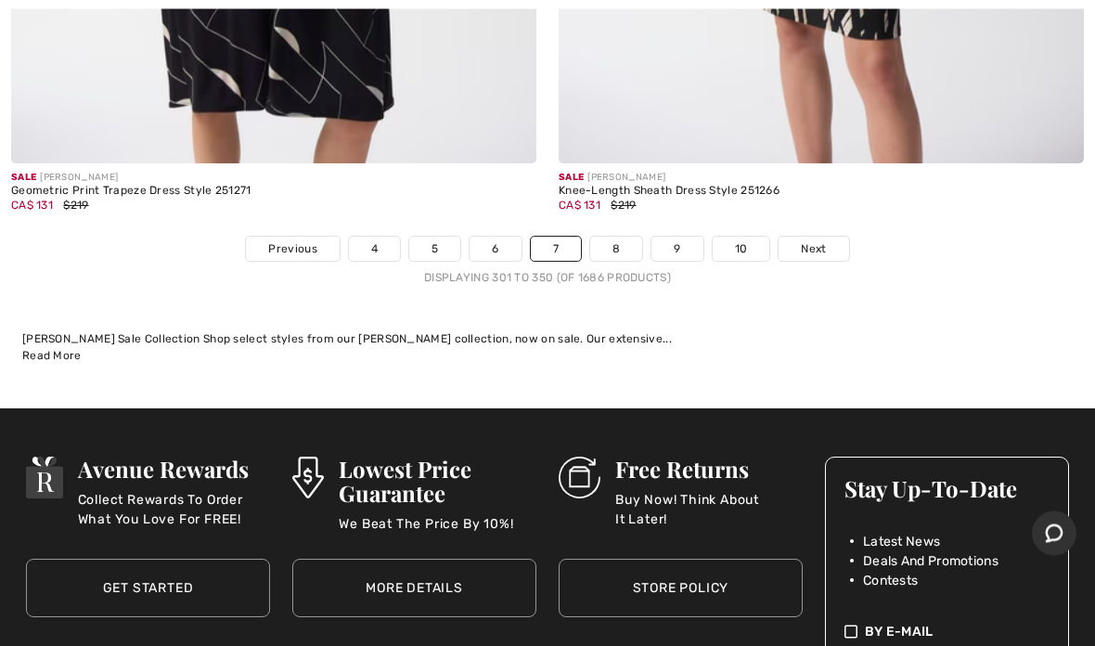
scroll to position [23151, 0]
click at [813, 240] on span "Next" at bounding box center [813, 248] width 25 height 17
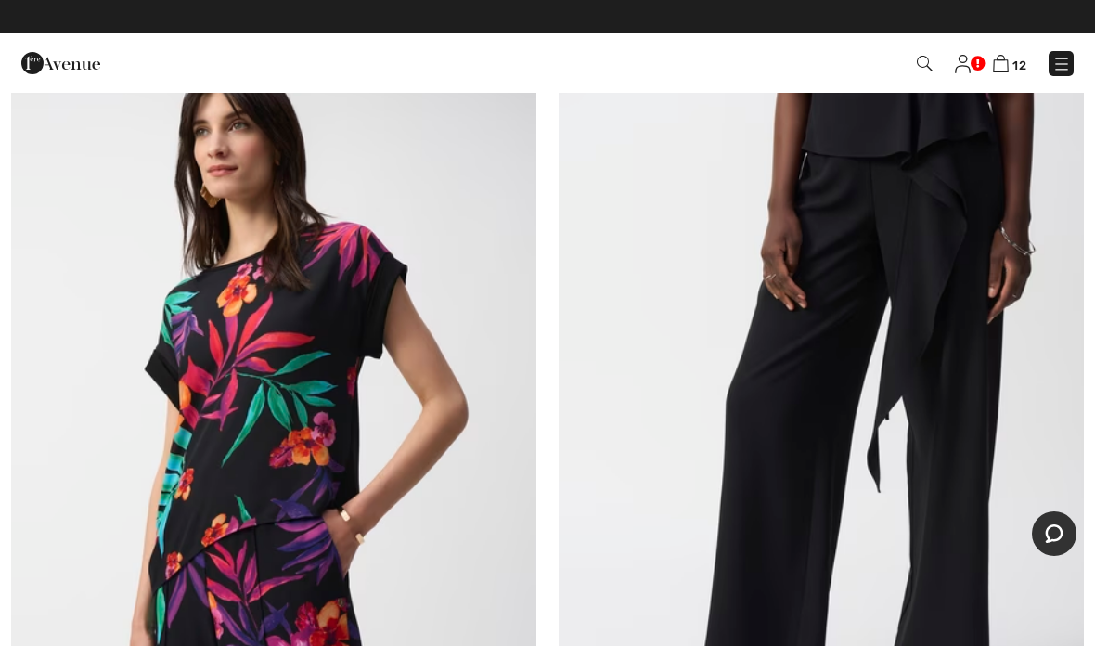
scroll to position [2982, 0]
click at [233, 426] on img at bounding box center [273, 406] width 525 height 788
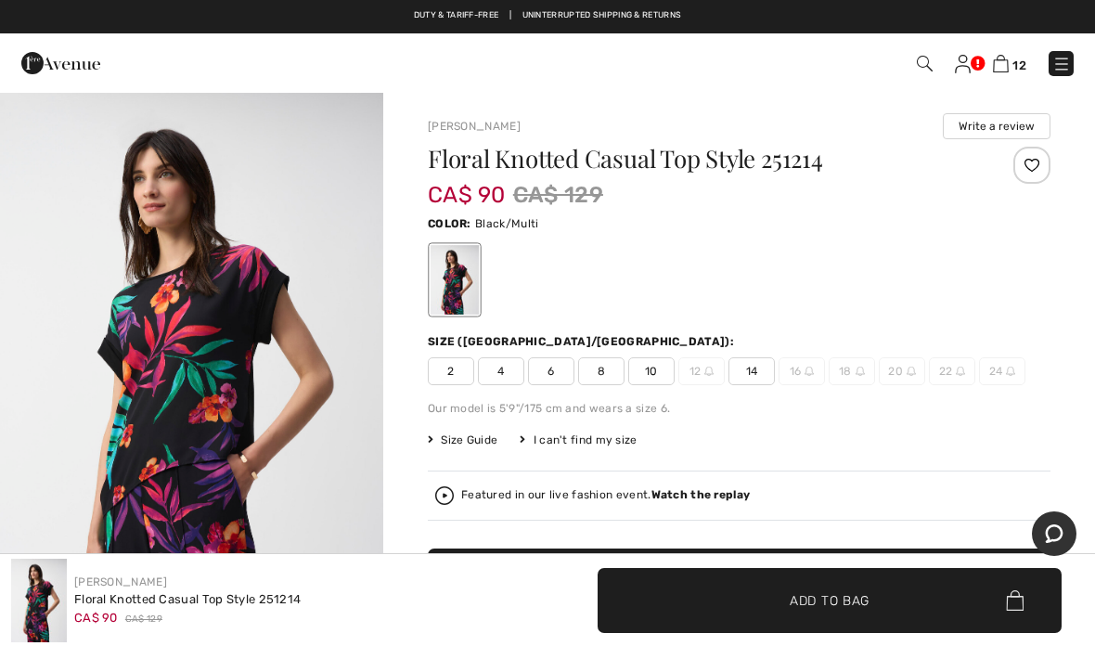
click at [757, 378] on span "14" at bounding box center [751, 371] width 46 height 28
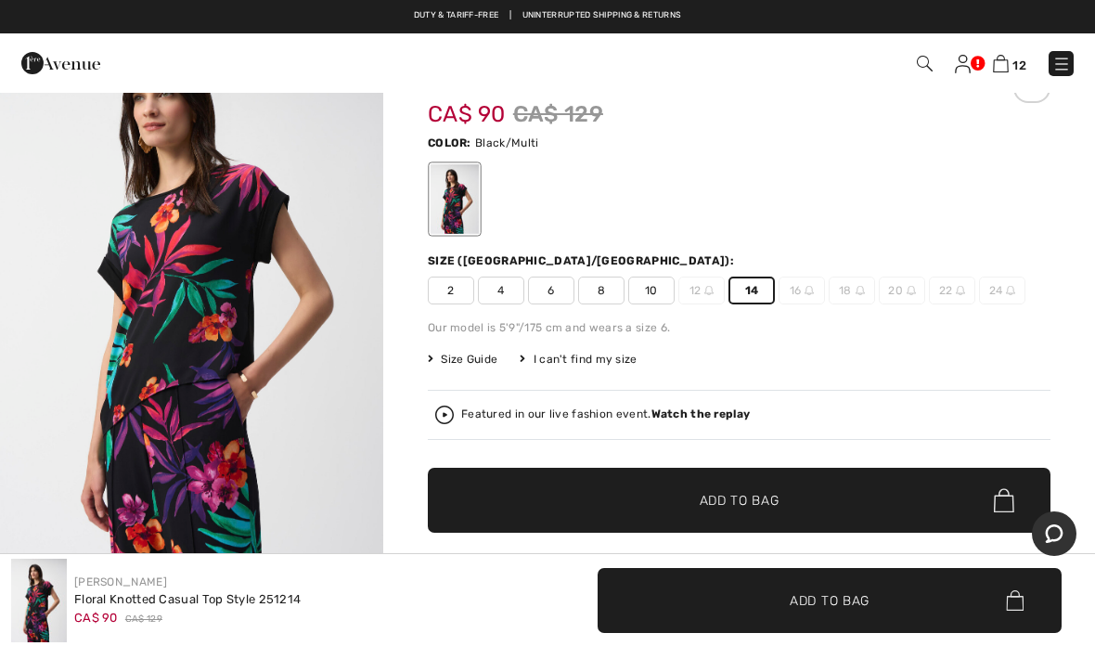
scroll to position [75, 0]
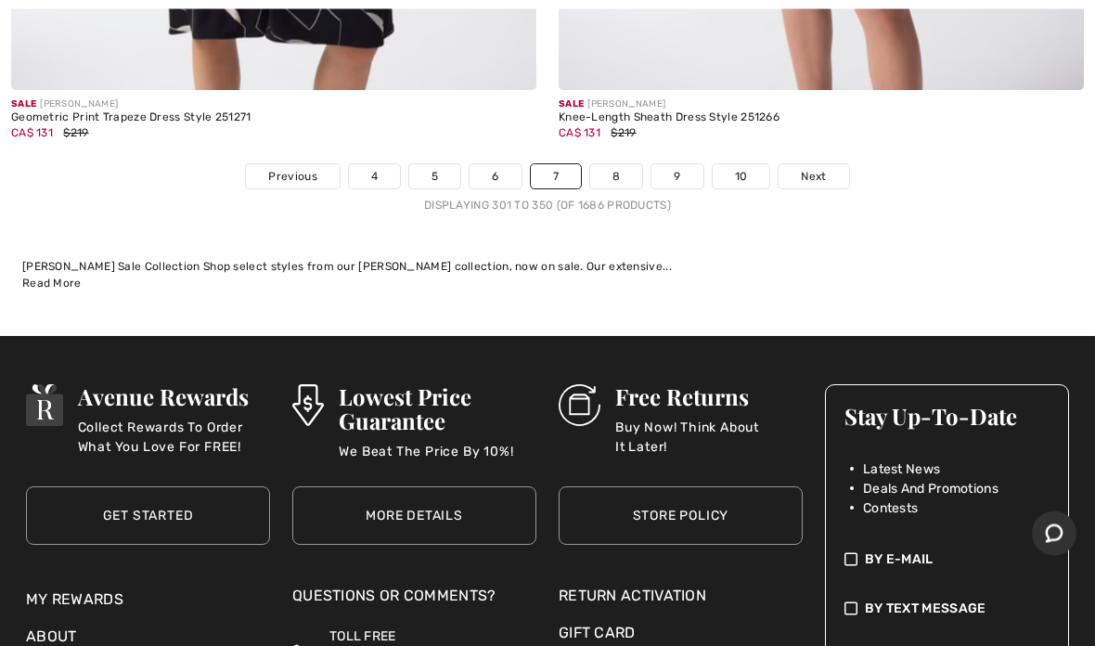
scroll to position [23262, 0]
click at [819, 168] on span "Next" at bounding box center [813, 176] width 25 height 17
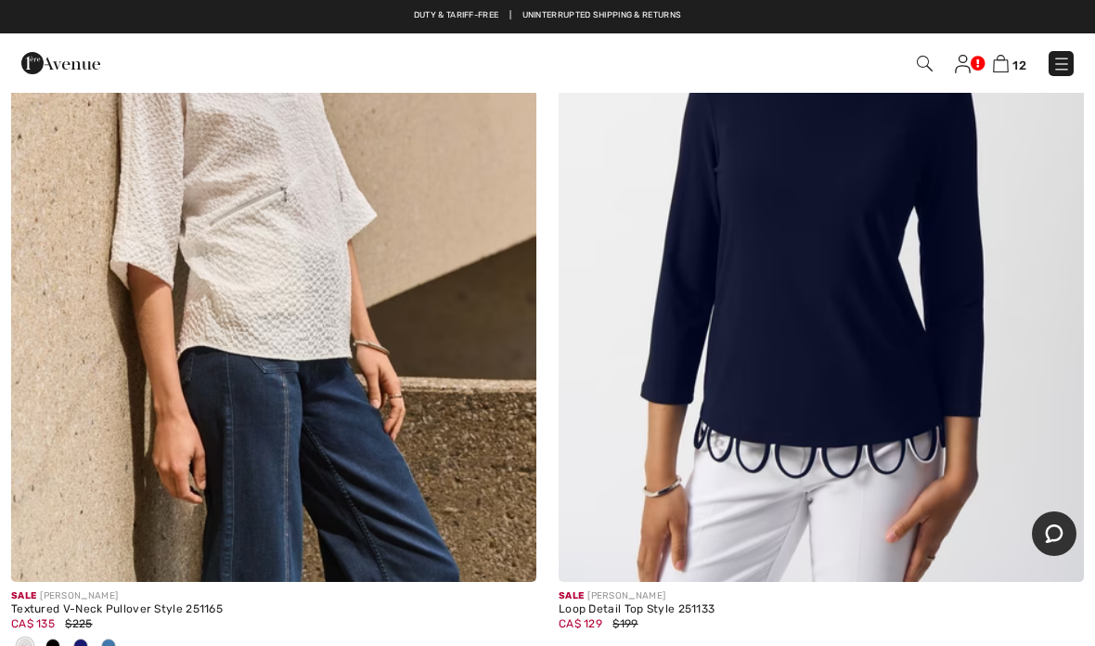
scroll to position [21333, 0]
click at [857, 300] on img at bounding box center [821, 189] width 525 height 788
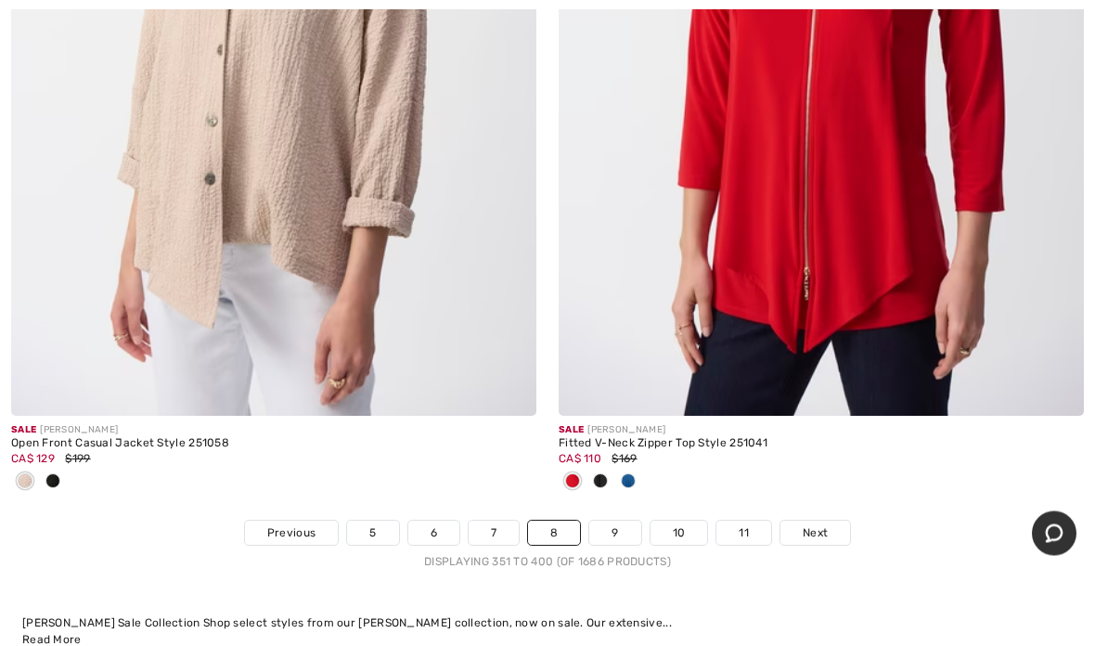
scroll to position [22599, 0]
click at [819, 524] on span "Next" at bounding box center [815, 532] width 25 height 17
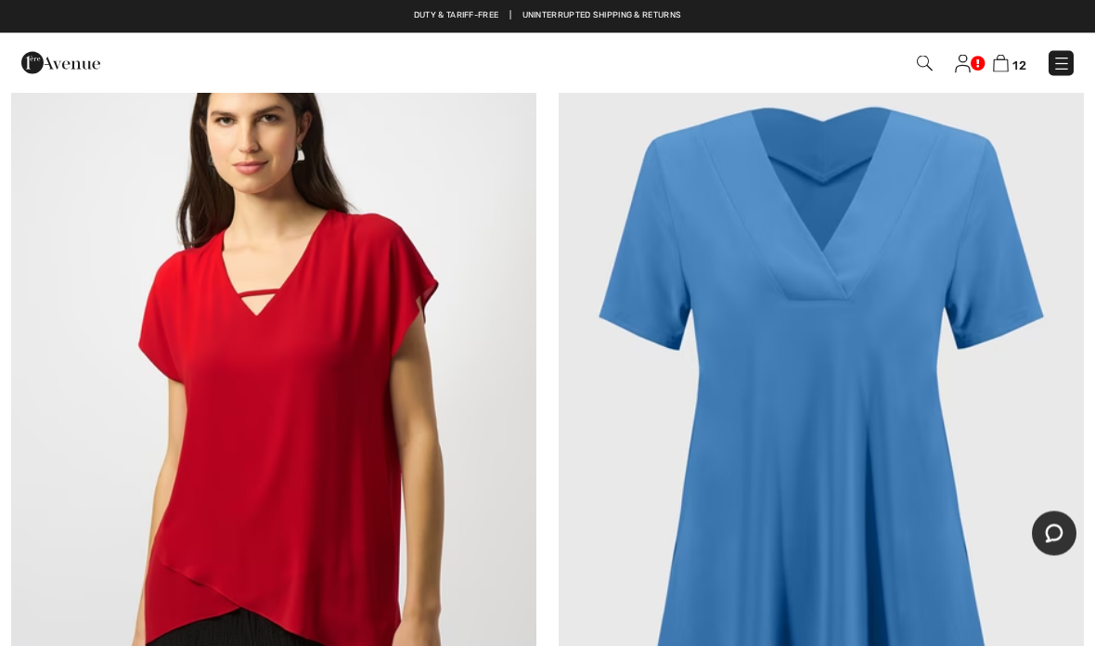
scroll to position [13228, 0]
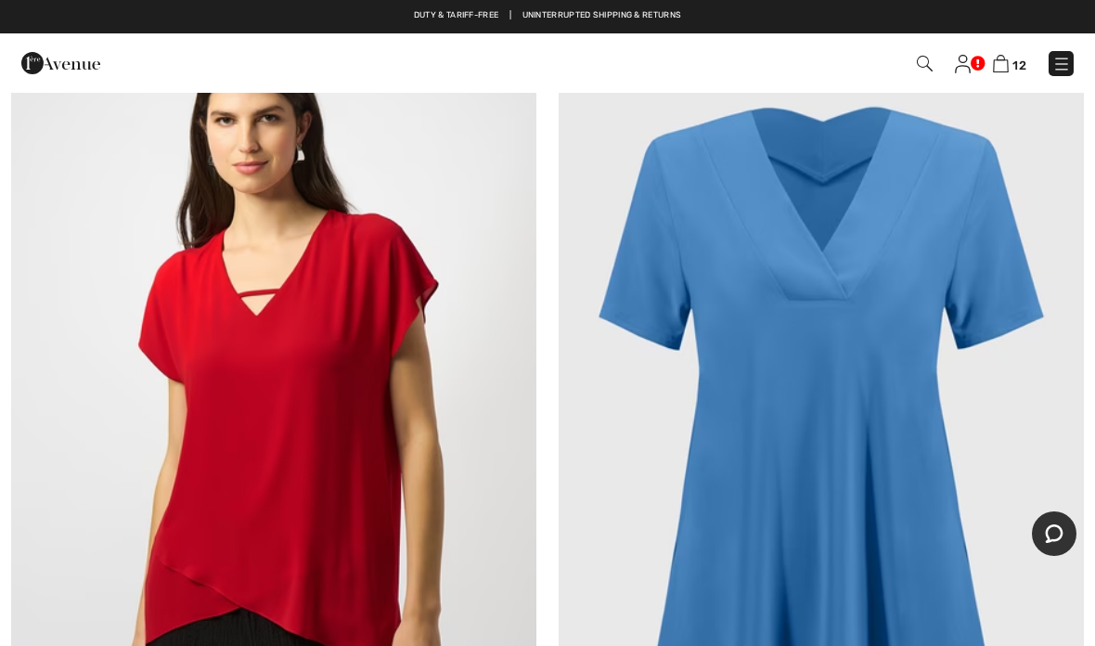
click at [874, 302] on img at bounding box center [821, 398] width 525 height 788
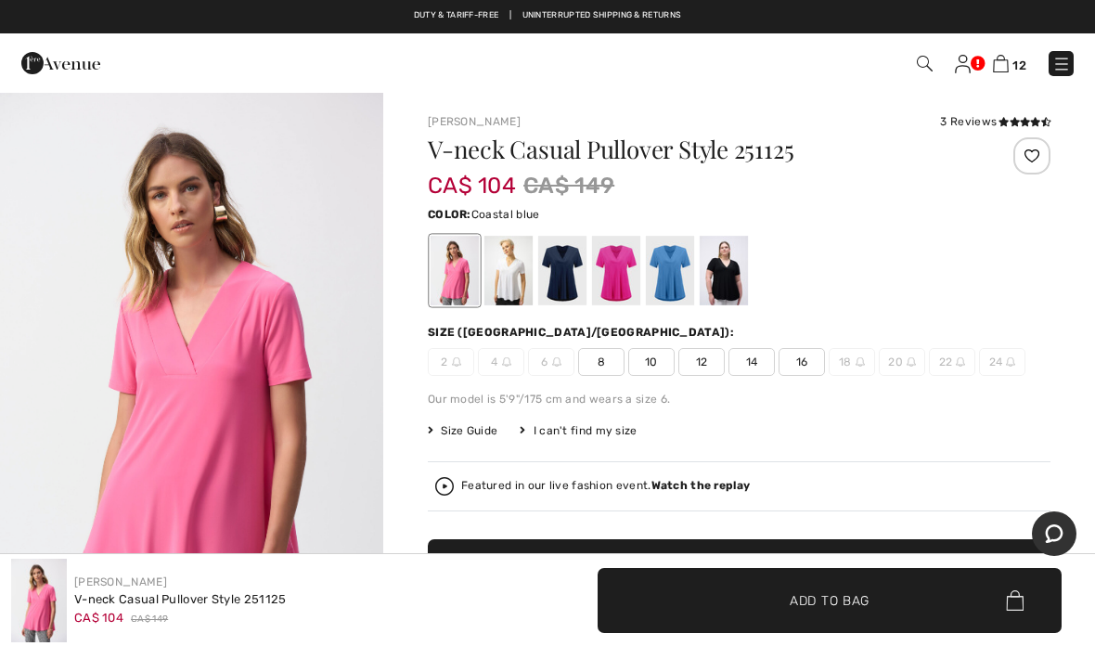
click at [677, 278] on div at bounding box center [670, 271] width 48 height 70
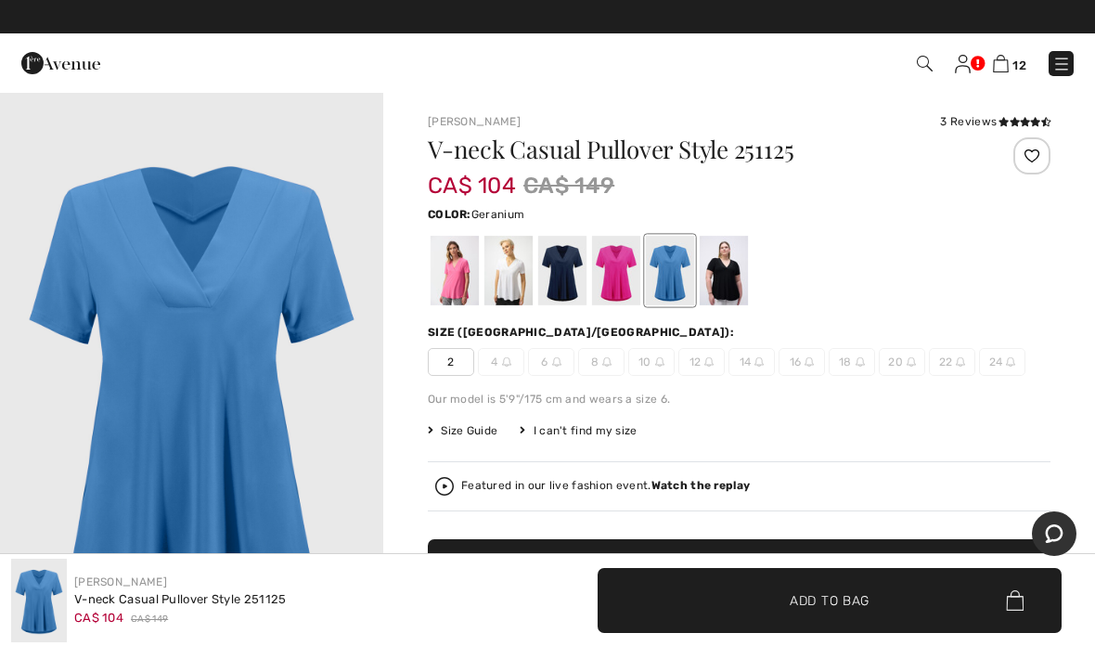
click at [629, 278] on div at bounding box center [616, 271] width 48 height 70
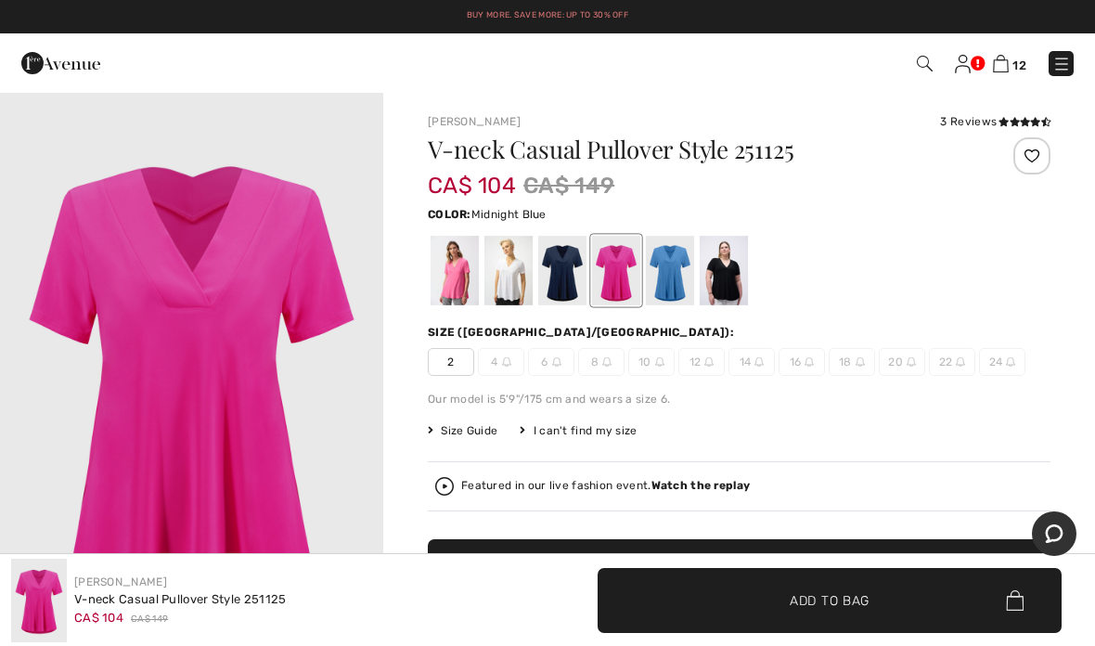
click at [567, 281] on div at bounding box center [562, 271] width 48 height 70
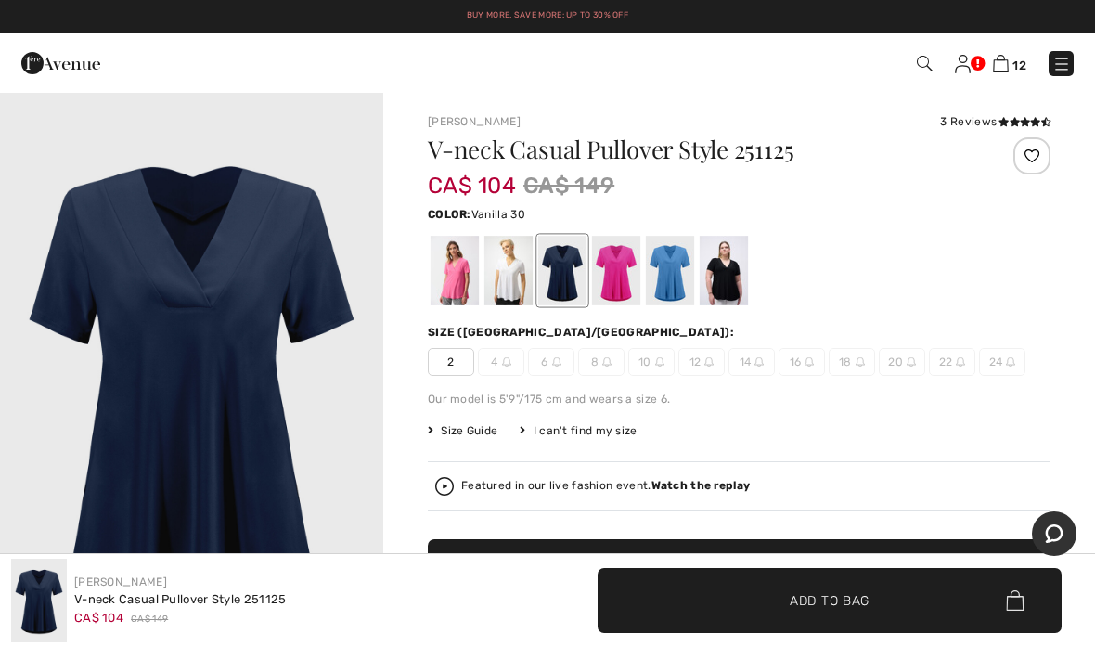
click at [524, 273] on div at bounding box center [508, 271] width 48 height 70
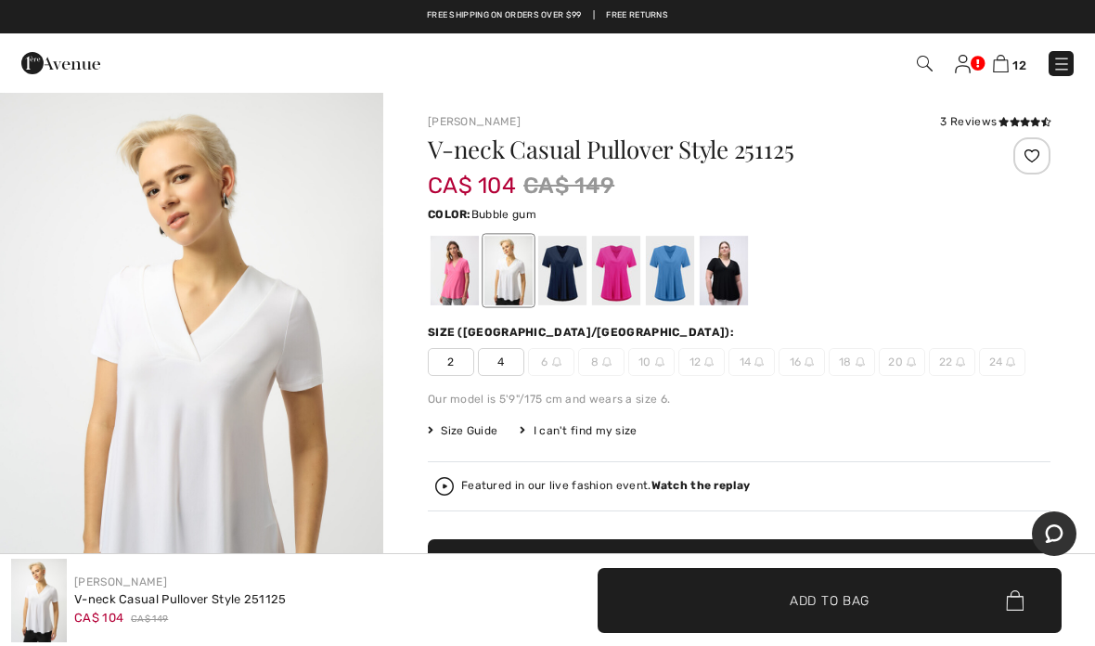
click at [451, 277] on div at bounding box center [455, 271] width 48 height 70
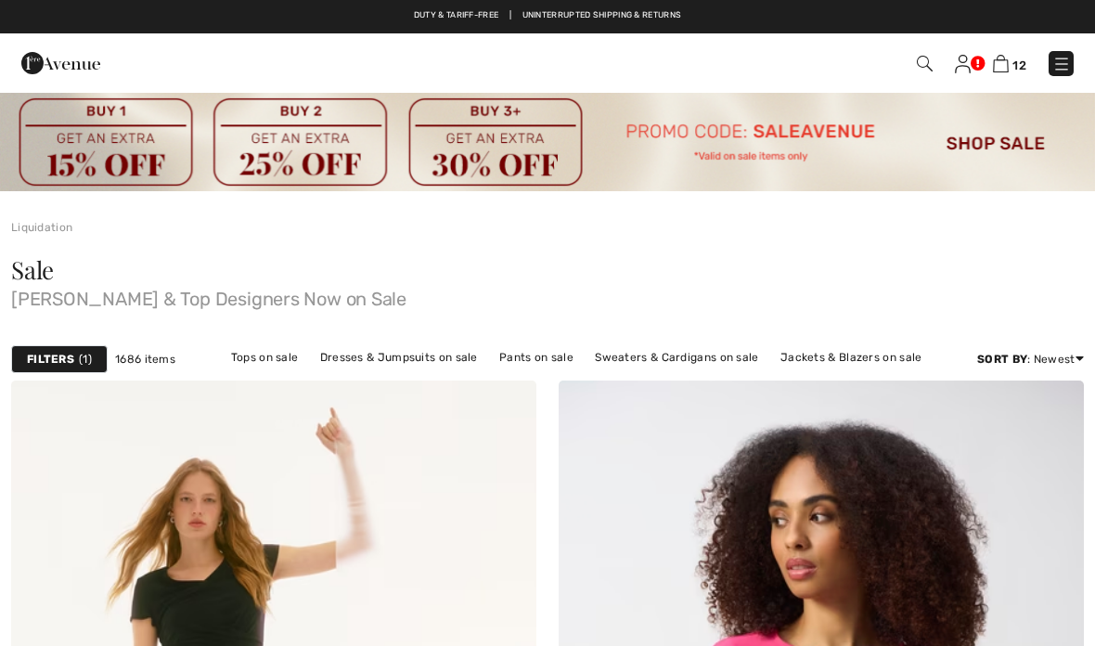
checkbox input "true"
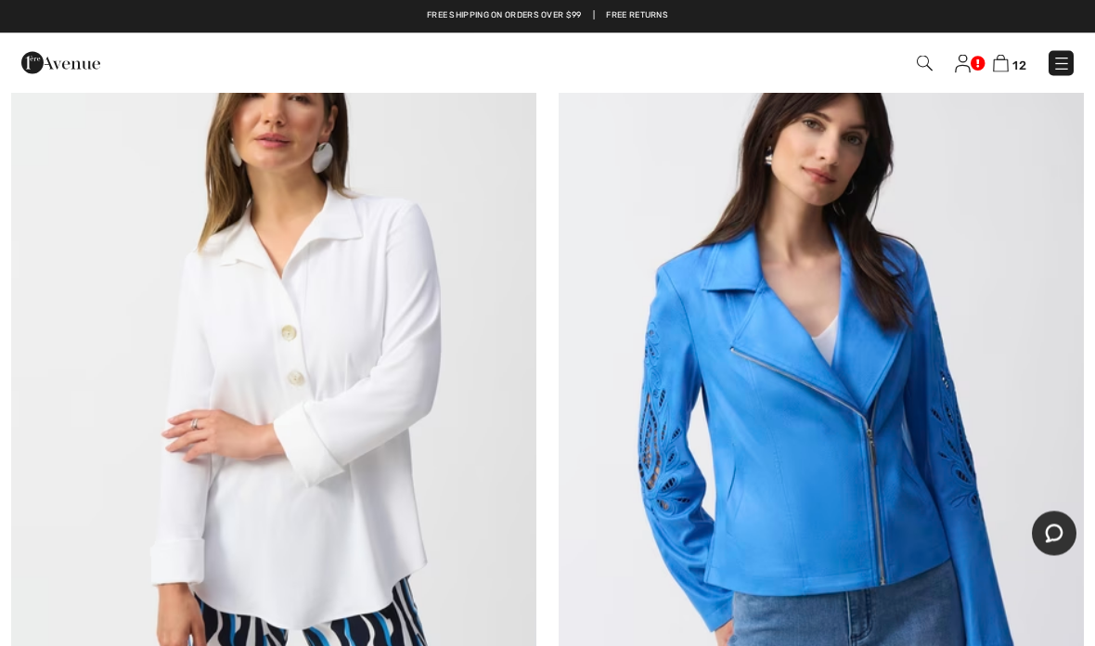
scroll to position [14182, 0]
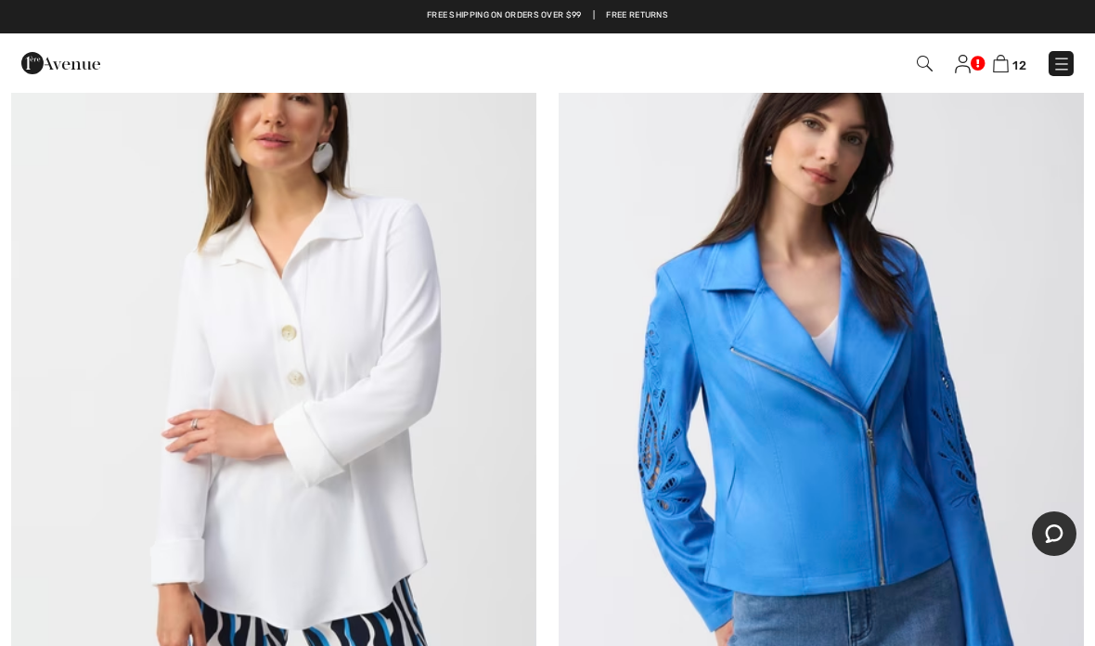
click at [280, 337] on img at bounding box center [273, 373] width 525 height 788
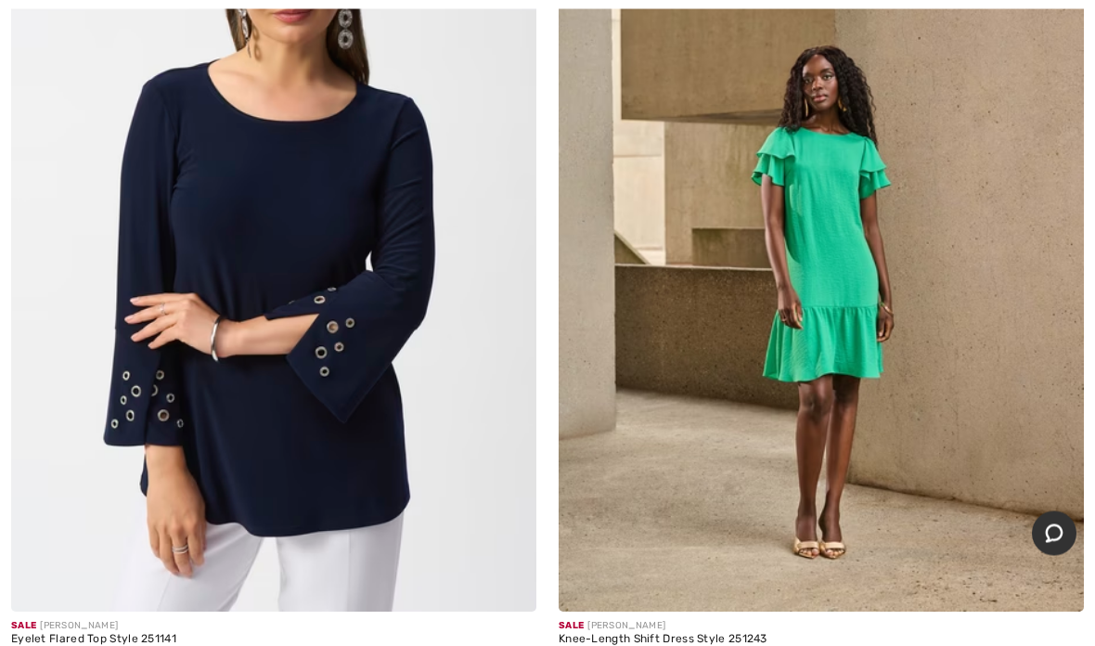
scroll to position [16082, 0]
click at [264, 367] on img at bounding box center [273, 218] width 525 height 788
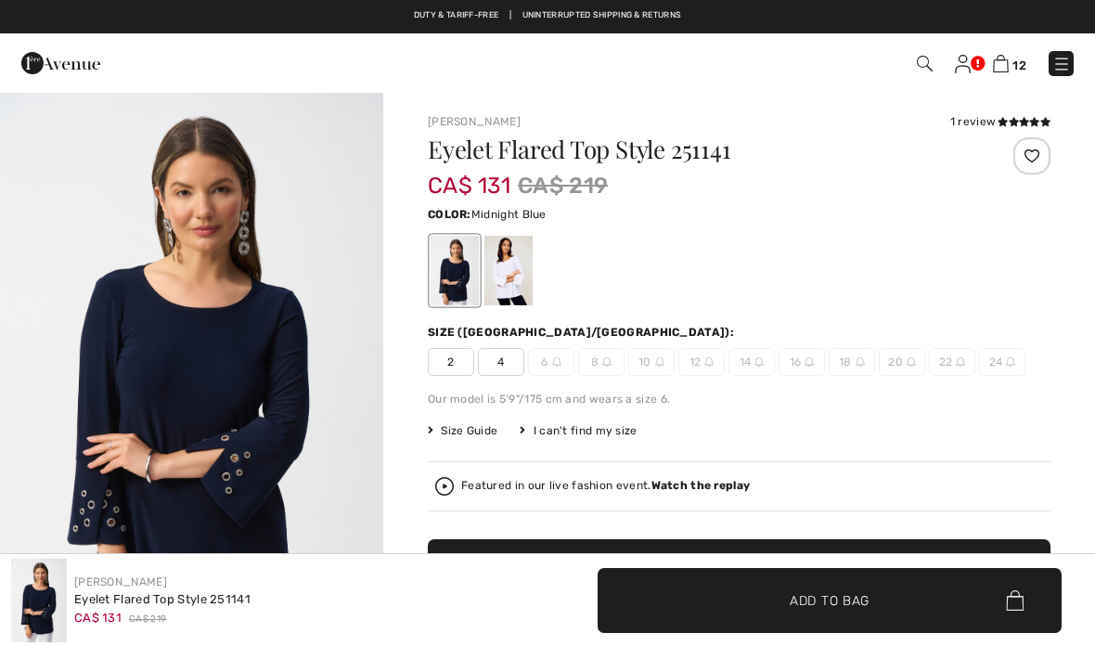
checkbox input "true"
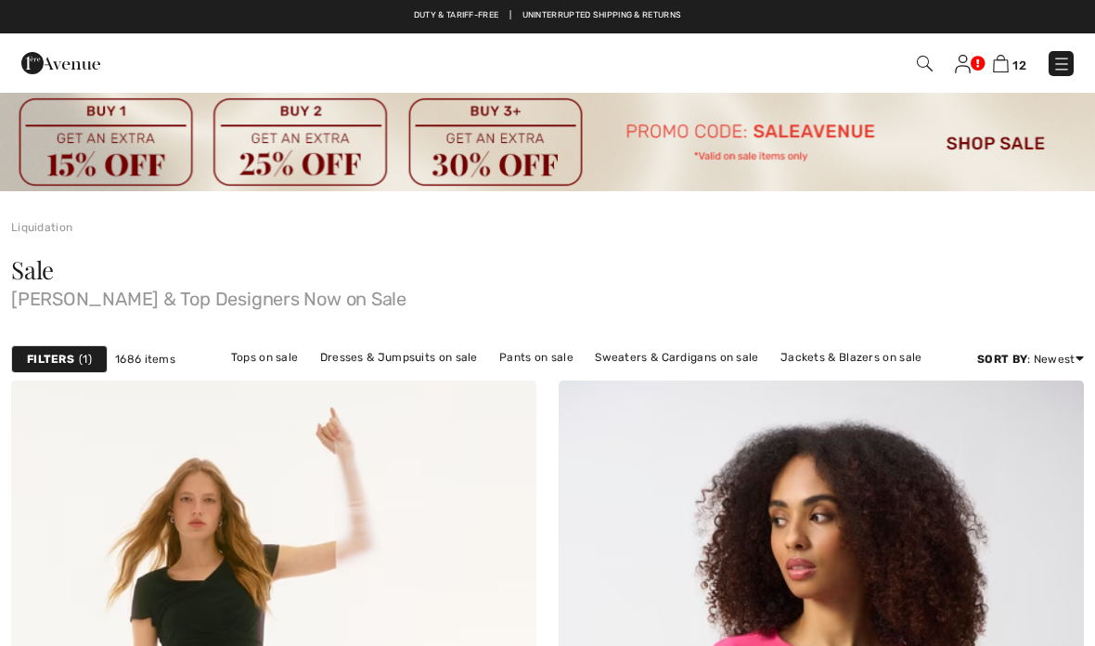
scroll to position [16157, 0]
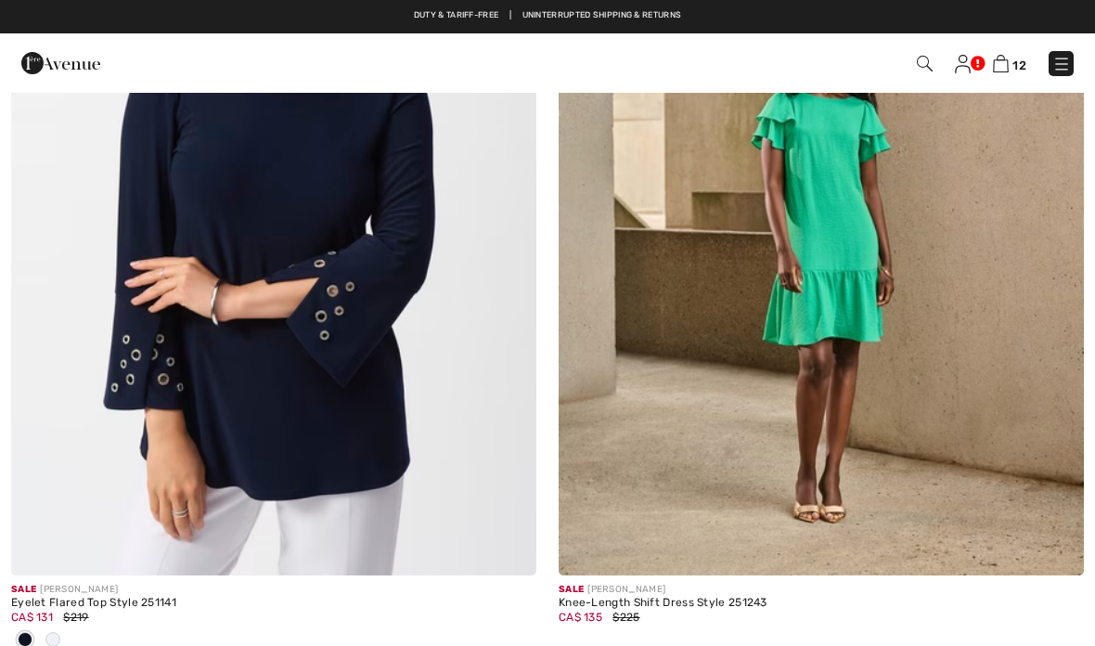
checkbox input "true"
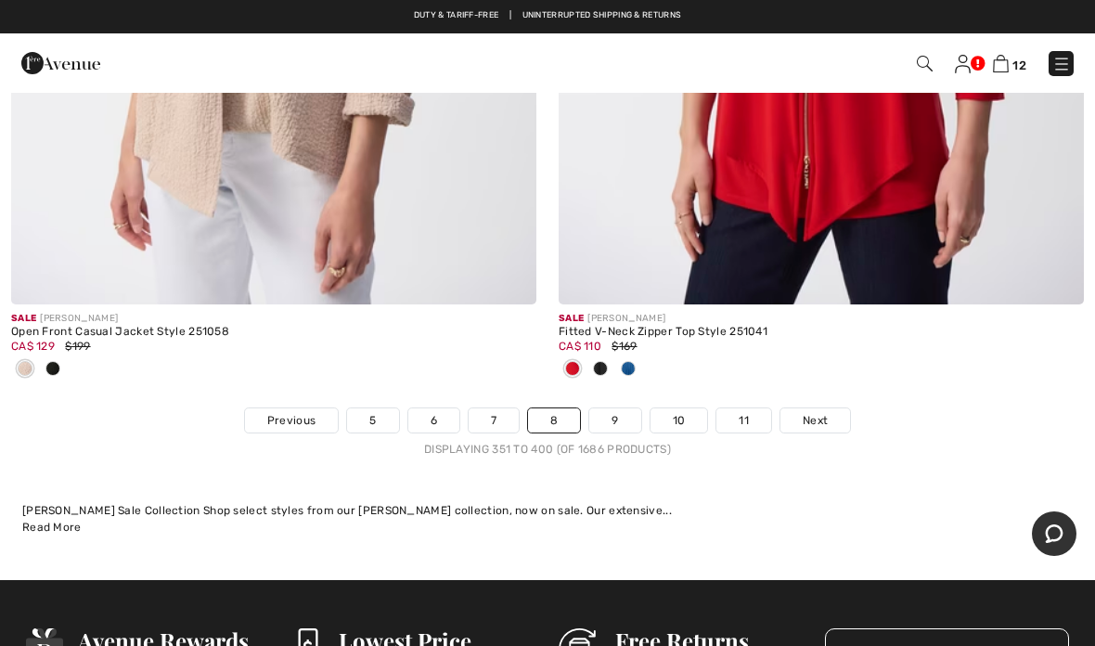
click at [891, 371] on div "Sale JOSEPH RIBKOFF Fitted V-Neck Zipper Top Style 251041 CA$ 110 $169" at bounding box center [821, 356] width 525 height 104
click at [818, 412] on span "Next" at bounding box center [815, 420] width 25 height 17
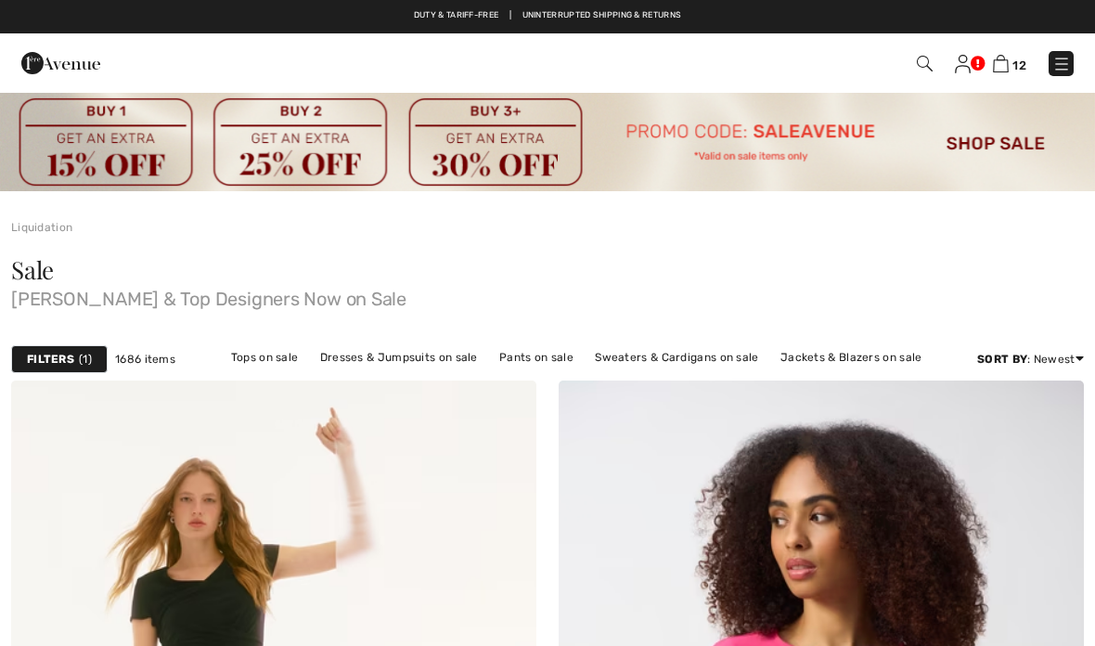
checkbox input "true"
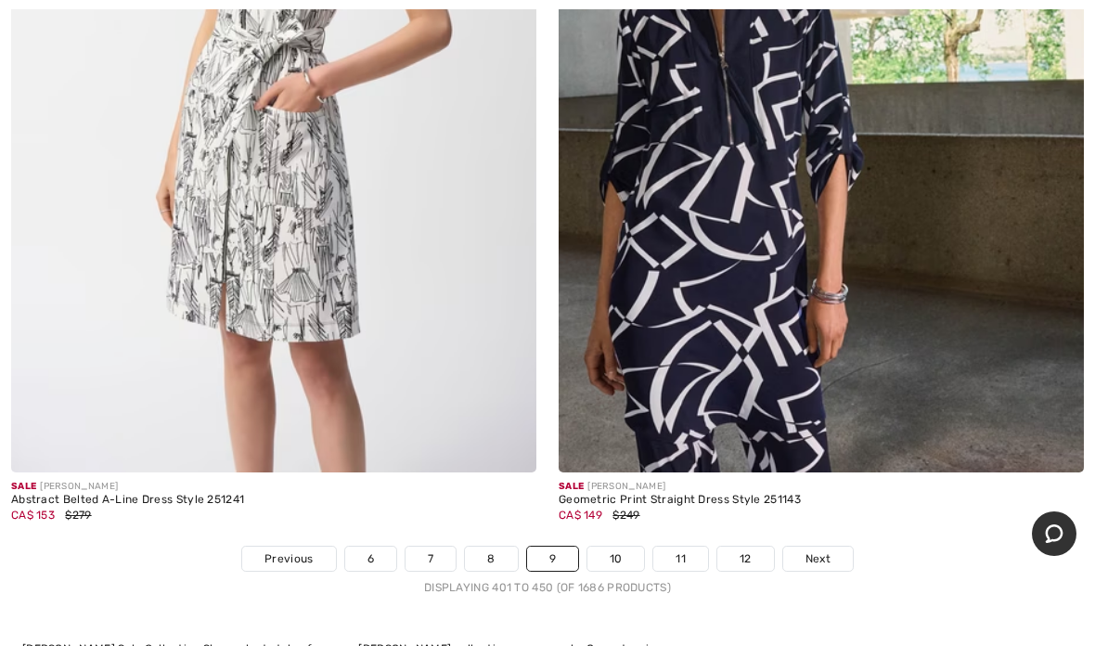
scroll to position [22881, 0]
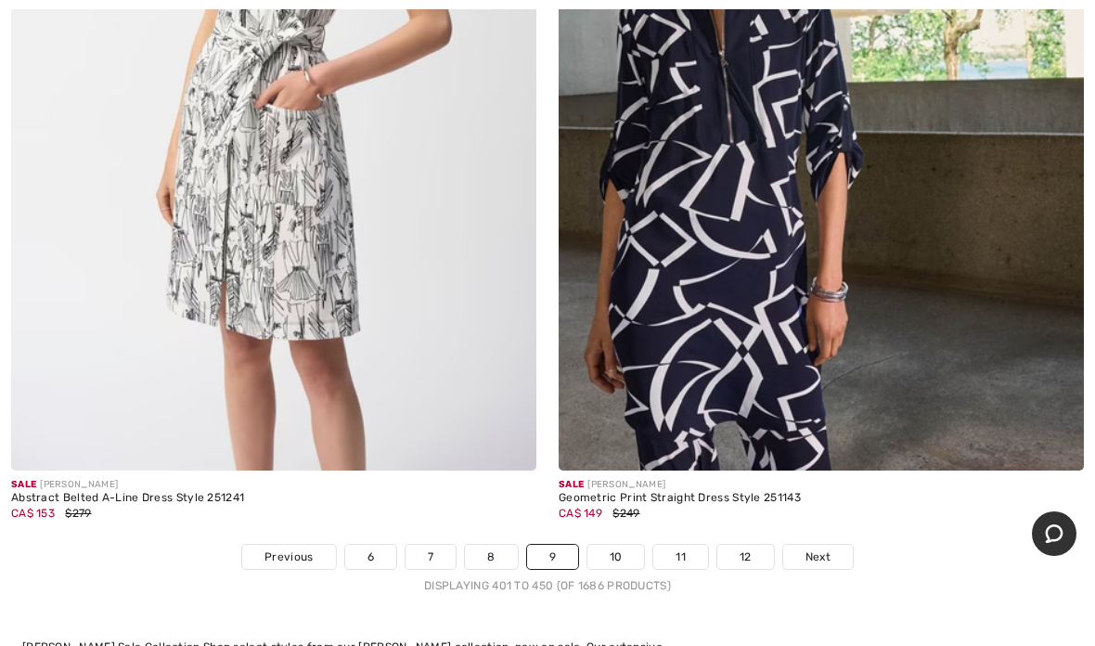
click at [828, 548] on span "Next" at bounding box center [817, 556] width 25 height 17
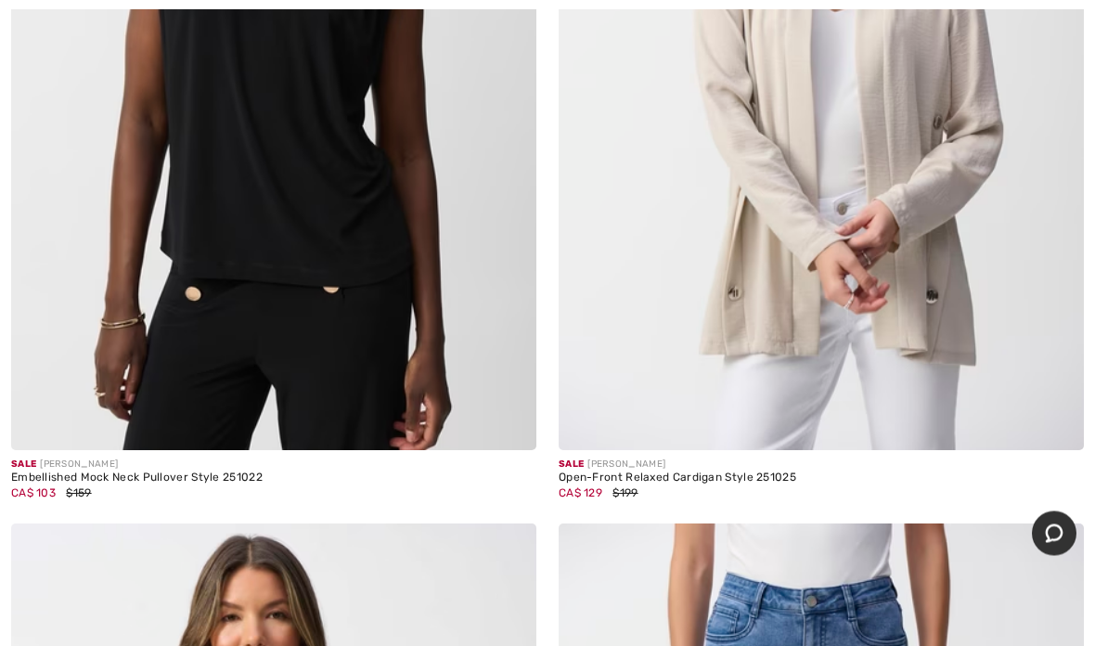
scroll to position [11970, 0]
click at [934, 187] on img at bounding box center [821, 56] width 525 height 788
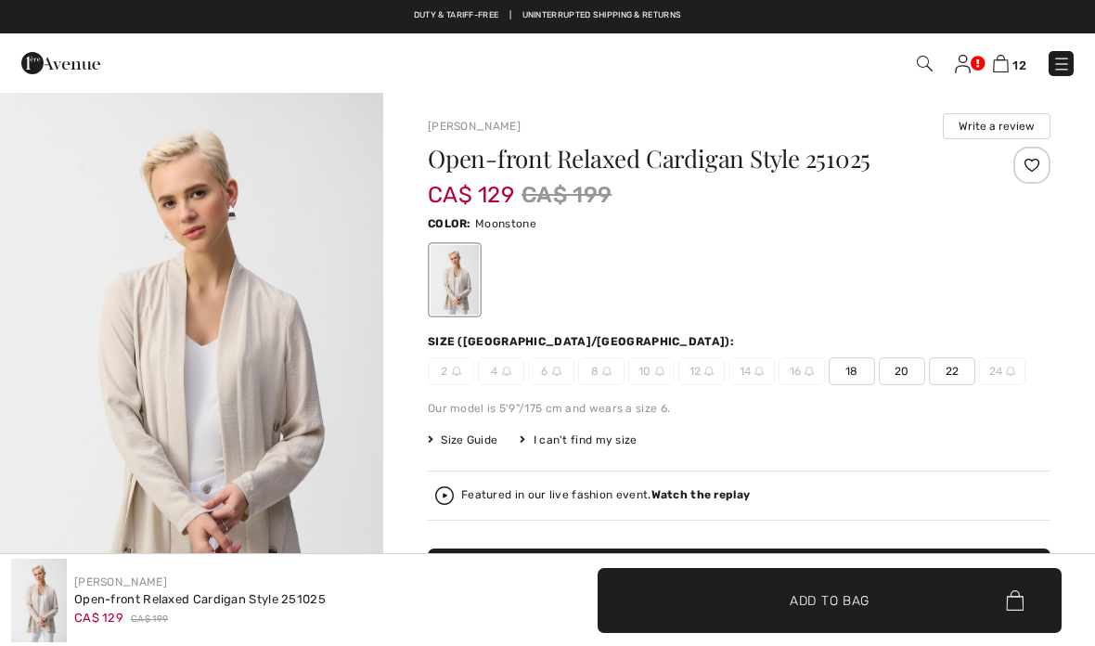
checkbox input "true"
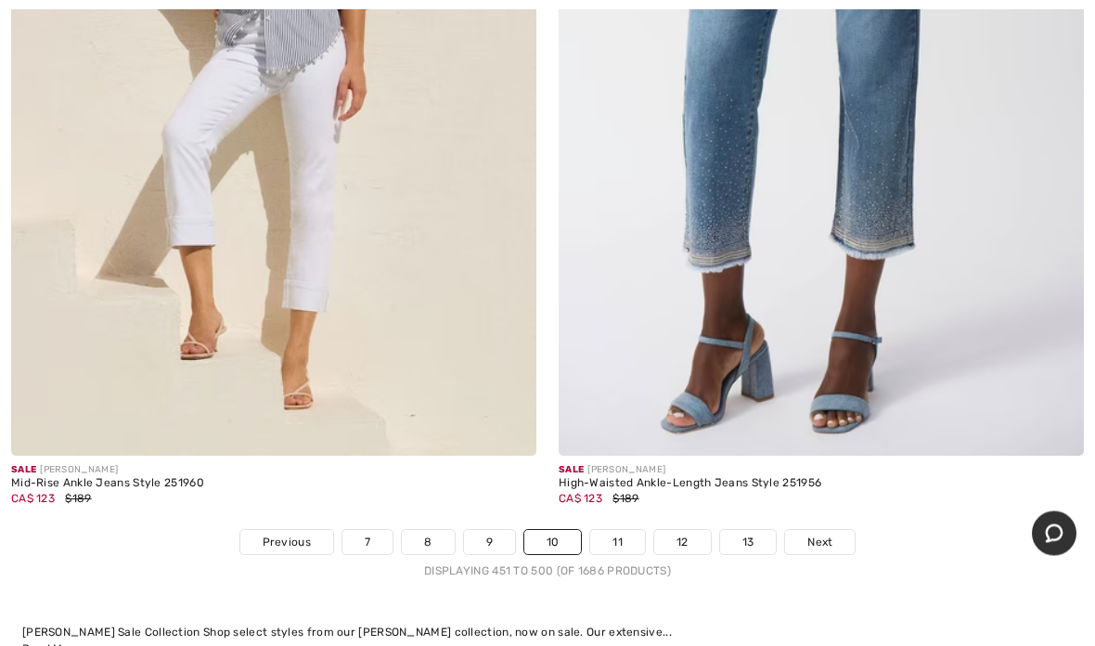
scroll to position [22804, 0]
click at [1036, 499] on div "Sale [PERSON_NAME] High-Waisted Ankle-Length Jeans Style 251956 CA$ 123 $189" at bounding box center [821, 492] width 525 height 73
click at [822, 534] on span "Next" at bounding box center [819, 542] width 25 height 17
click at [831, 534] on span "Next" at bounding box center [819, 542] width 25 height 17
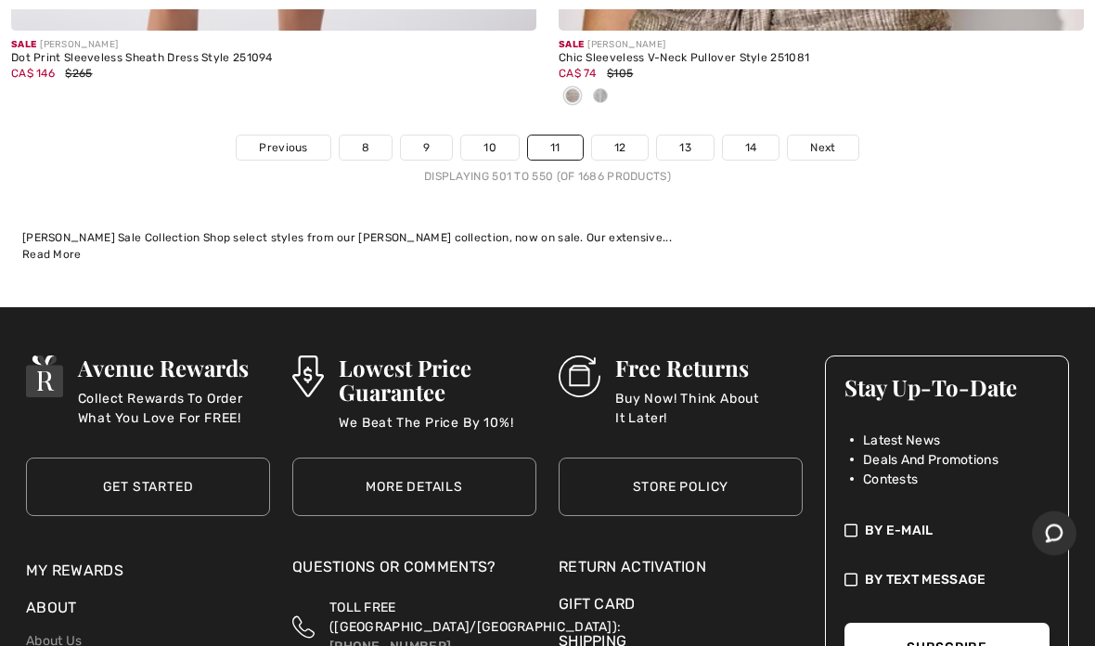
scroll to position [22893, 0]
click at [821, 139] on span "Next" at bounding box center [822, 147] width 25 height 17
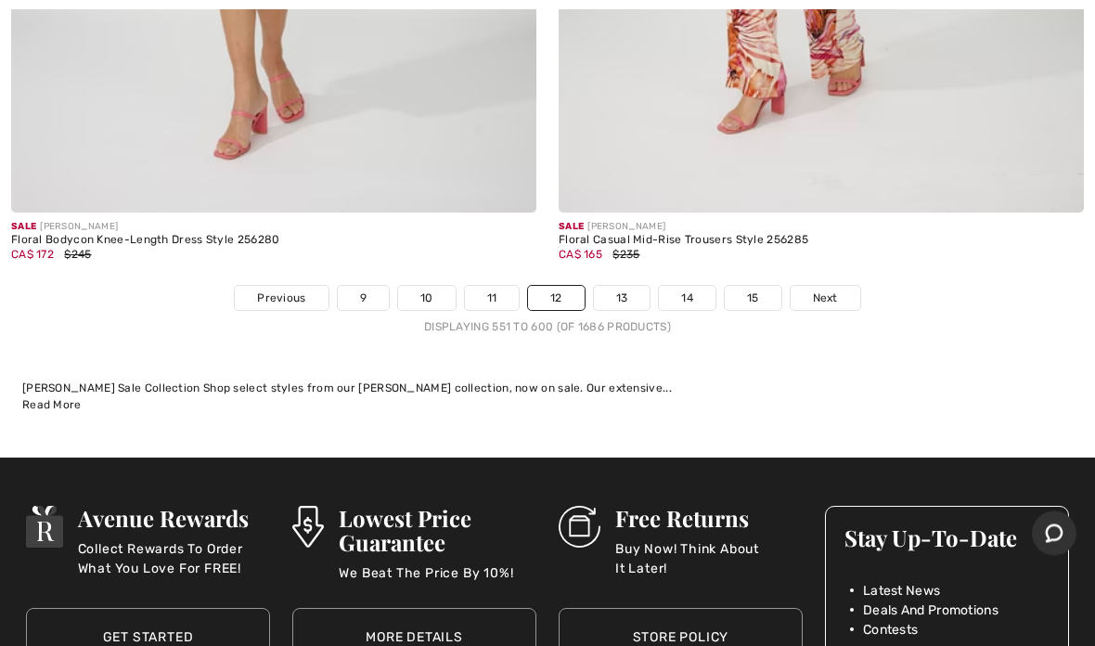
scroll to position [22951, 0]
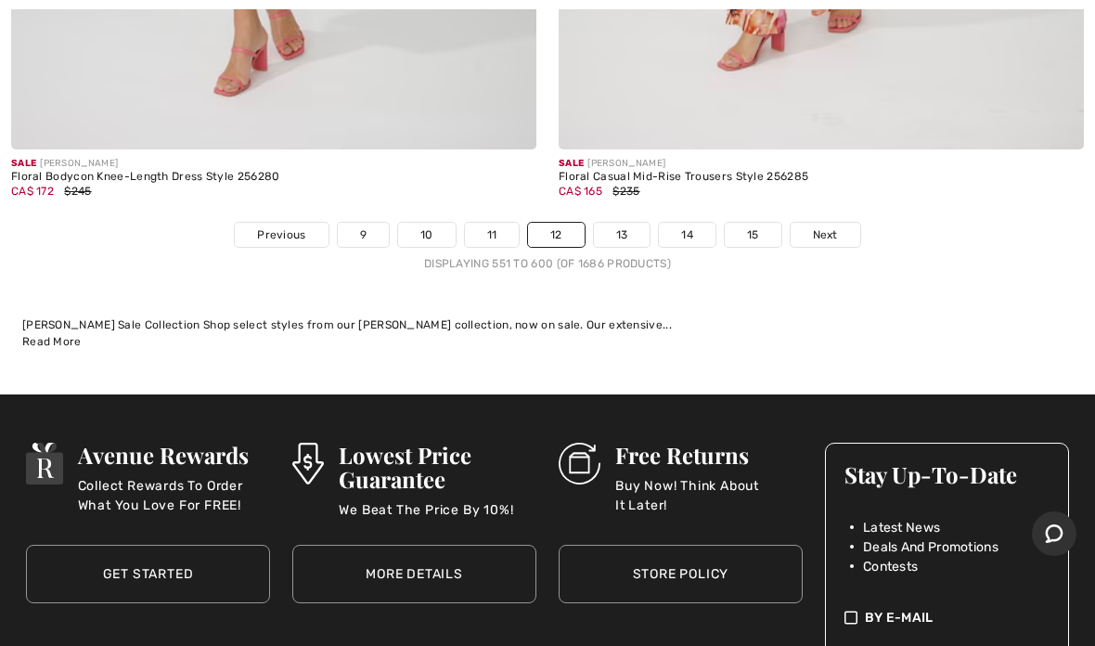
click at [832, 226] on span "Next" at bounding box center [825, 234] width 25 height 17
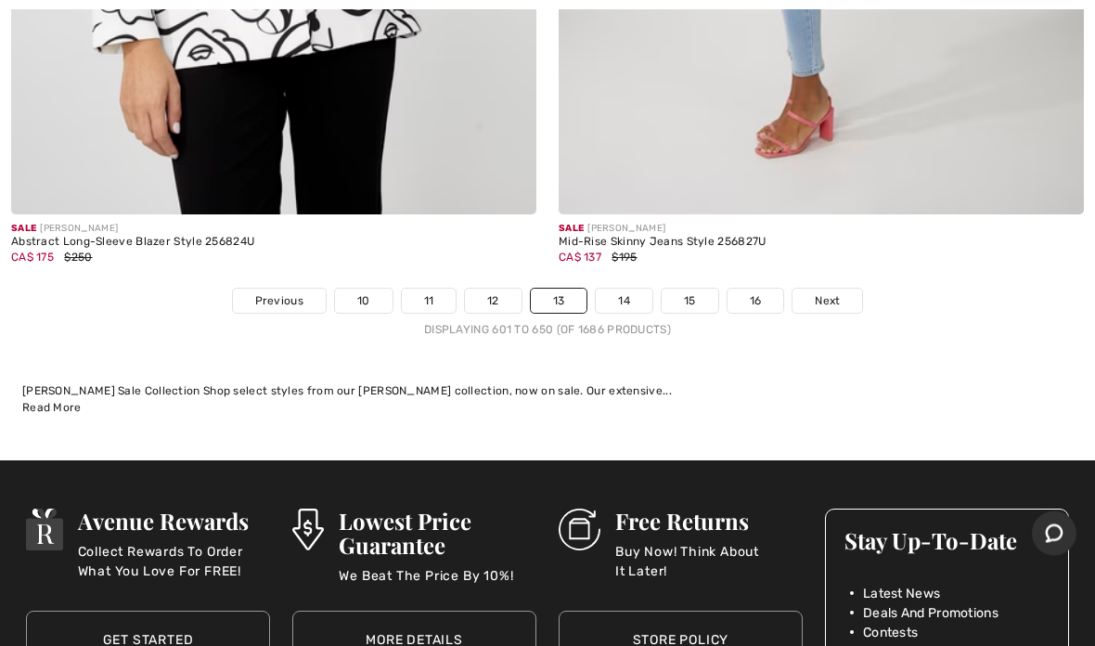
scroll to position [22648, 0]
click at [817, 292] on span "Next" at bounding box center [827, 300] width 25 height 17
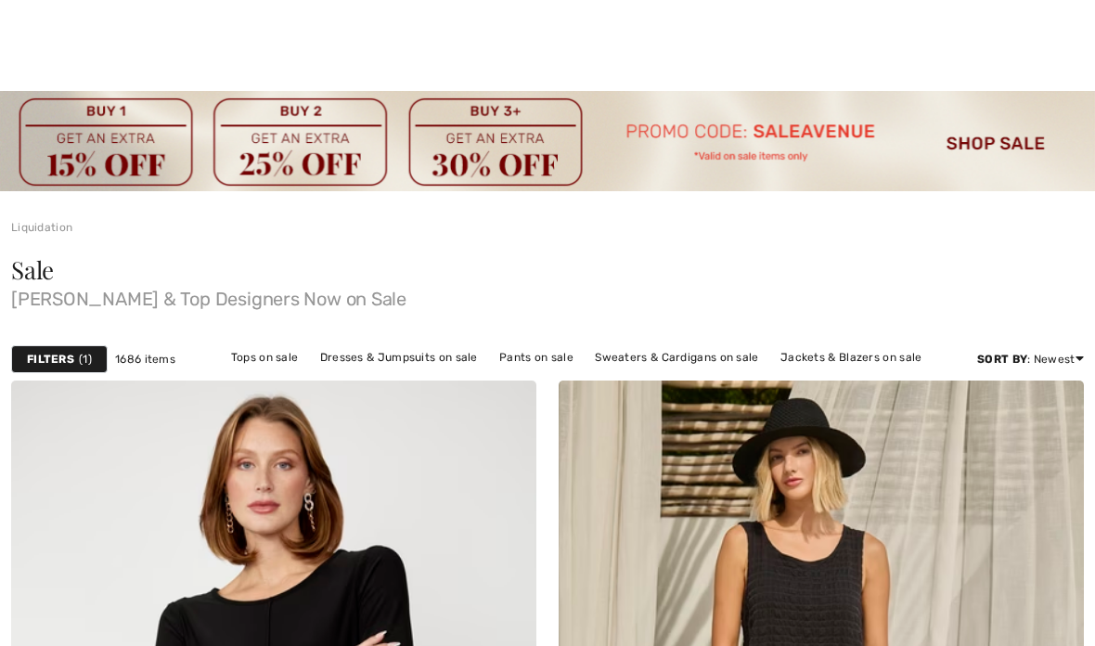
checkbox input "true"
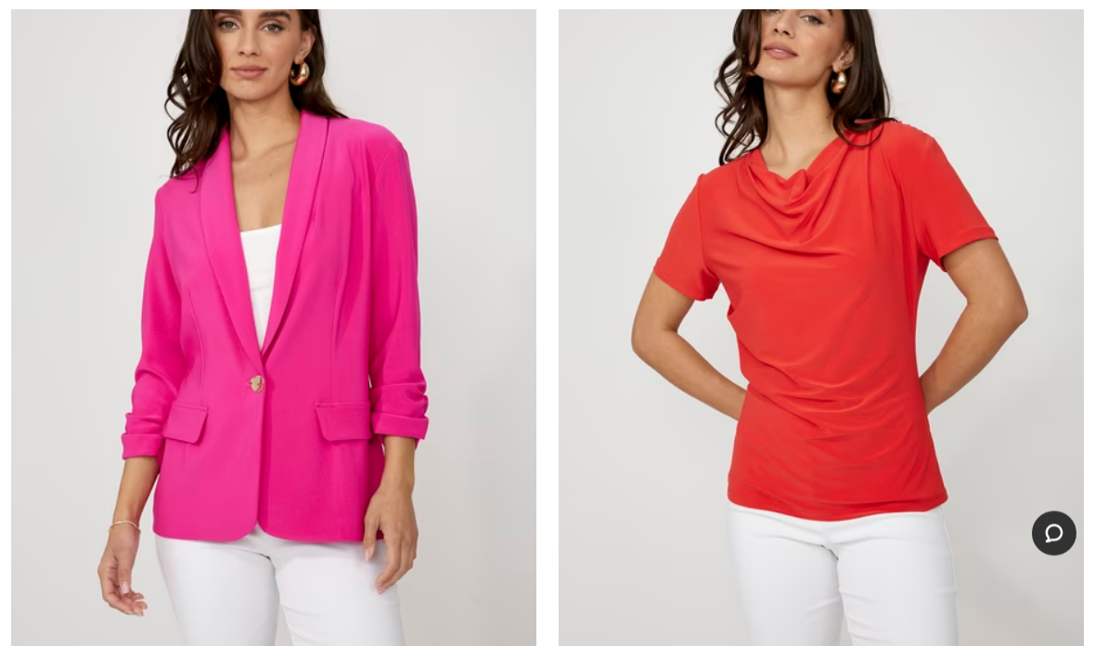
scroll to position [18648, 0]
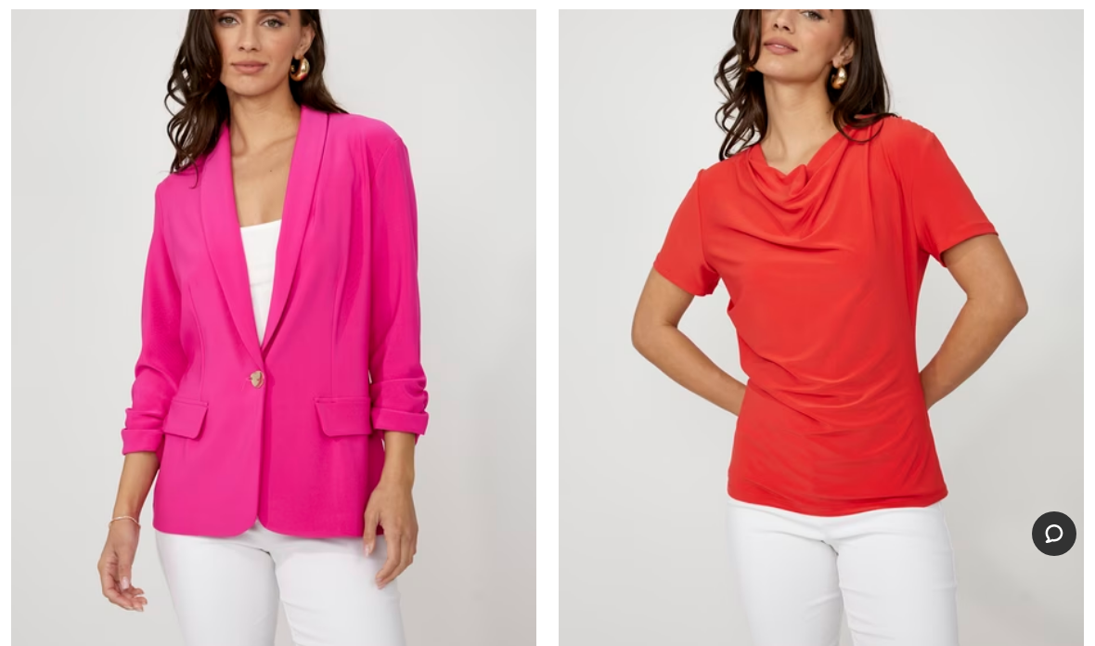
click at [855, 378] on img at bounding box center [821, 290] width 525 height 788
click at [853, 309] on img at bounding box center [821, 290] width 525 height 788
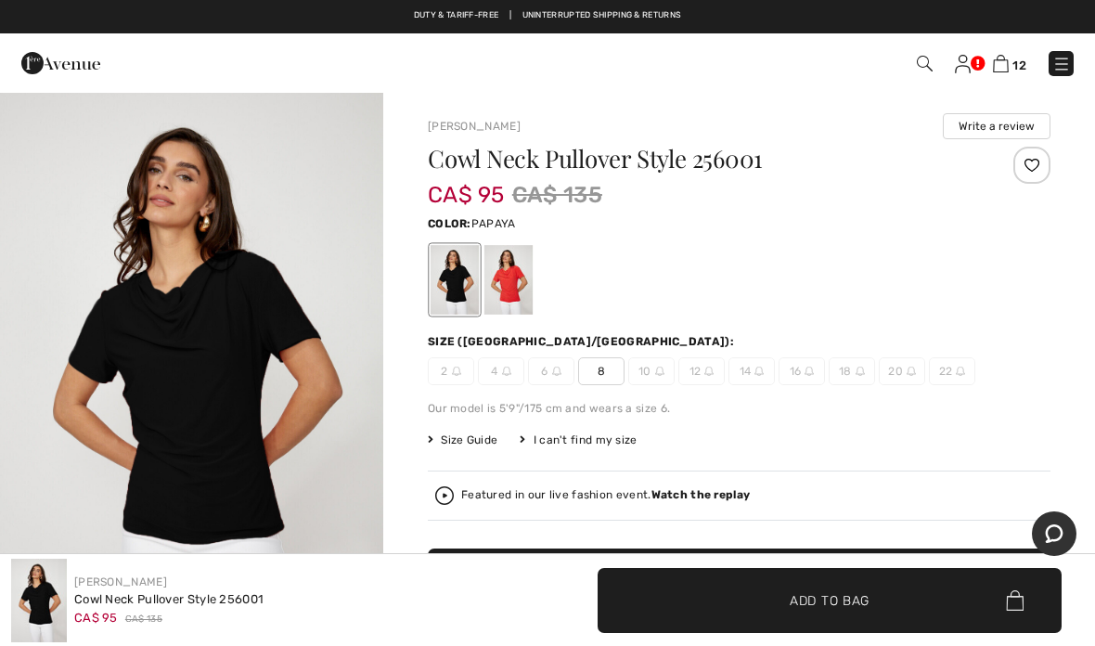
click at [519, 279] on div at bounding box center [508, 280] width 48 height 70
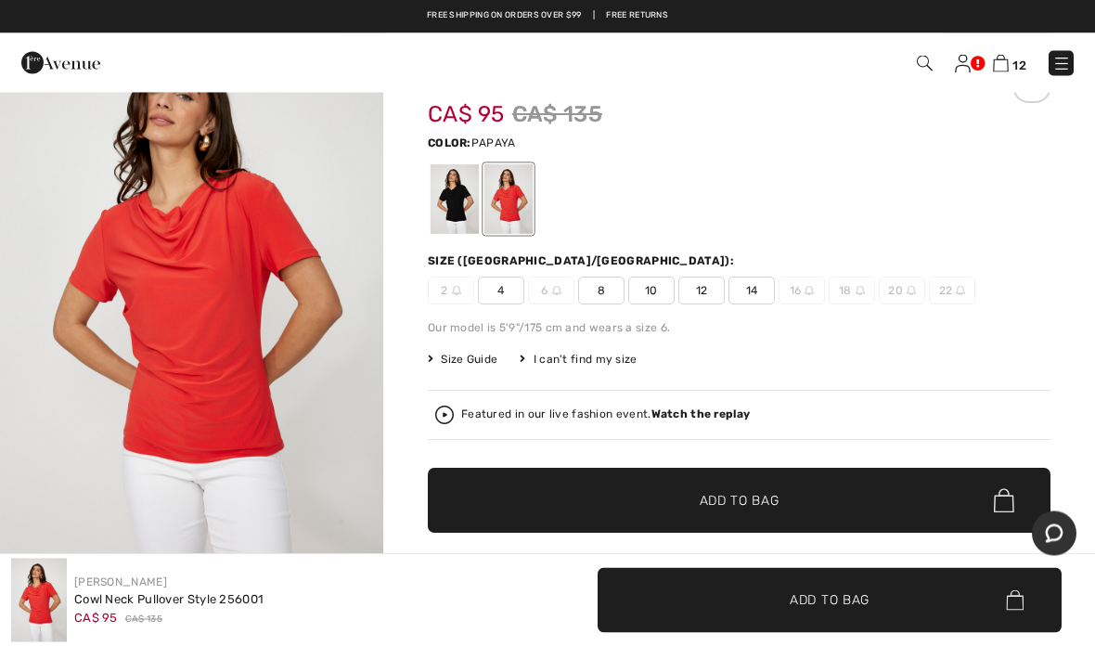
scroll to position [75, 0]
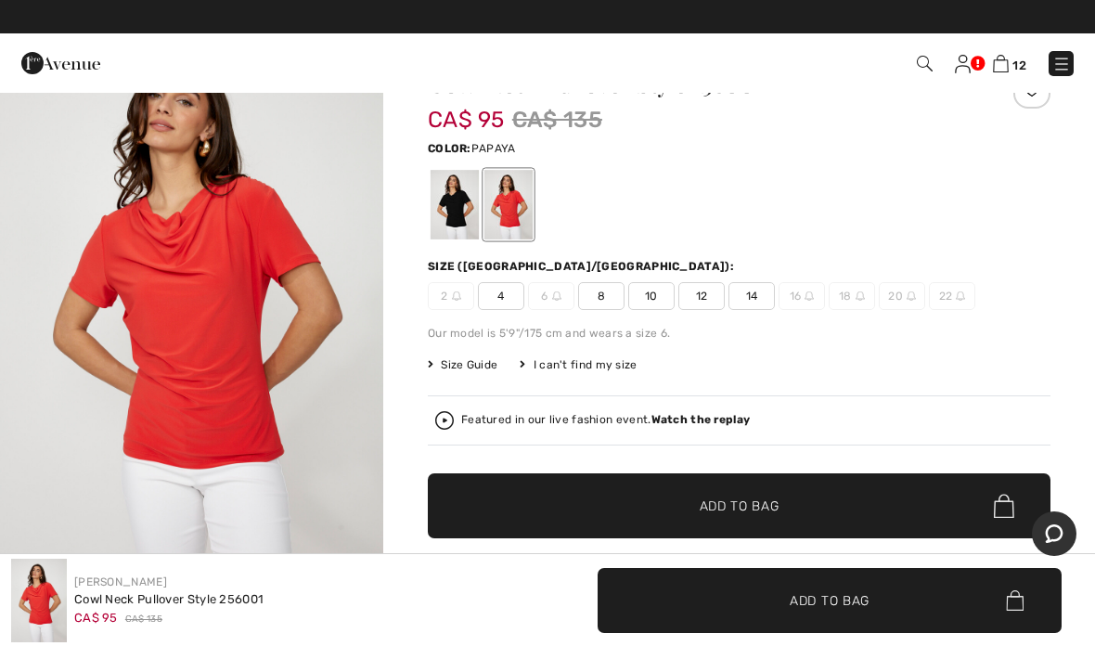
click at [753, 292] on span "14" at bounding box center [751, 296] width 46 height 28
click at [728, 514] on span "Add to Bag" at bounding box center [740, 505] width 80 height 19
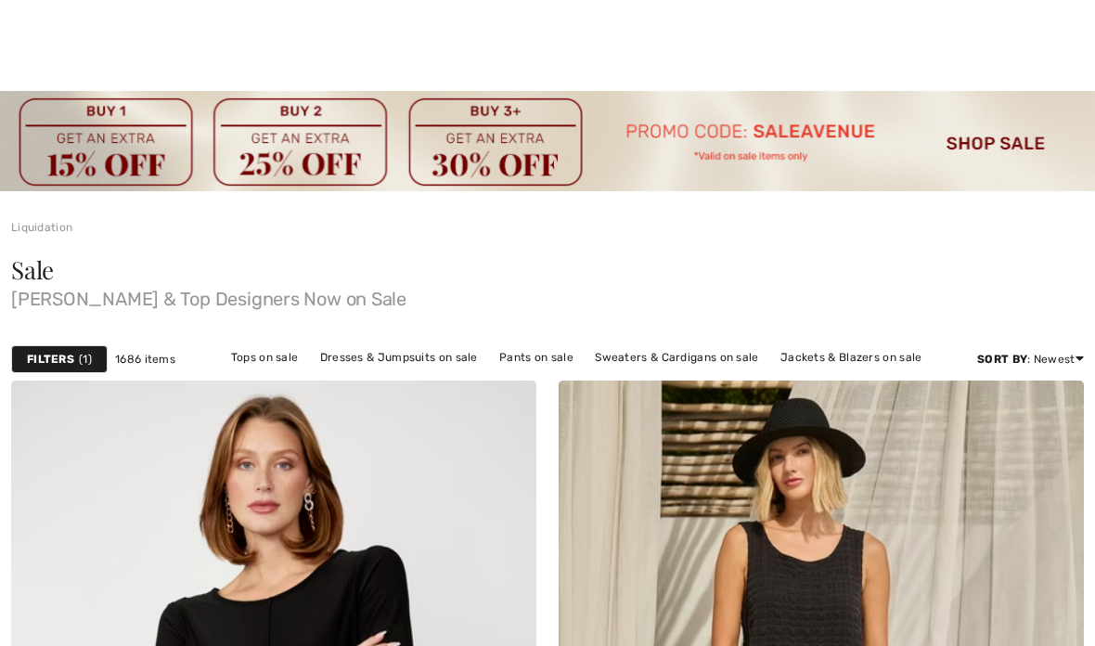
checkbox input "true"
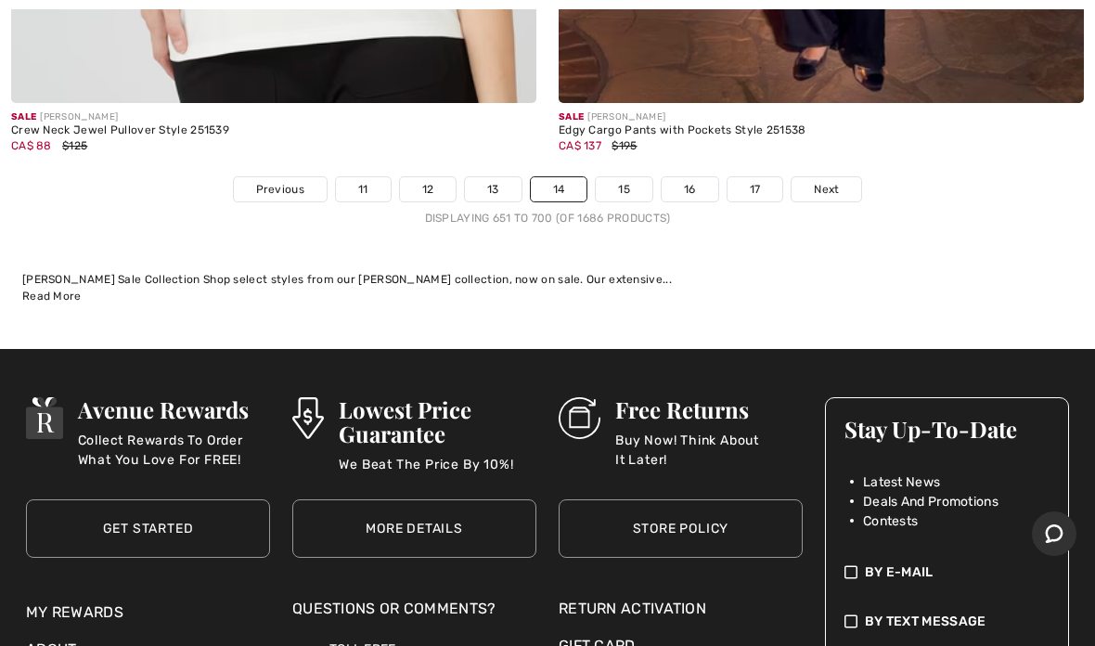
scroll to position [22953, 0]
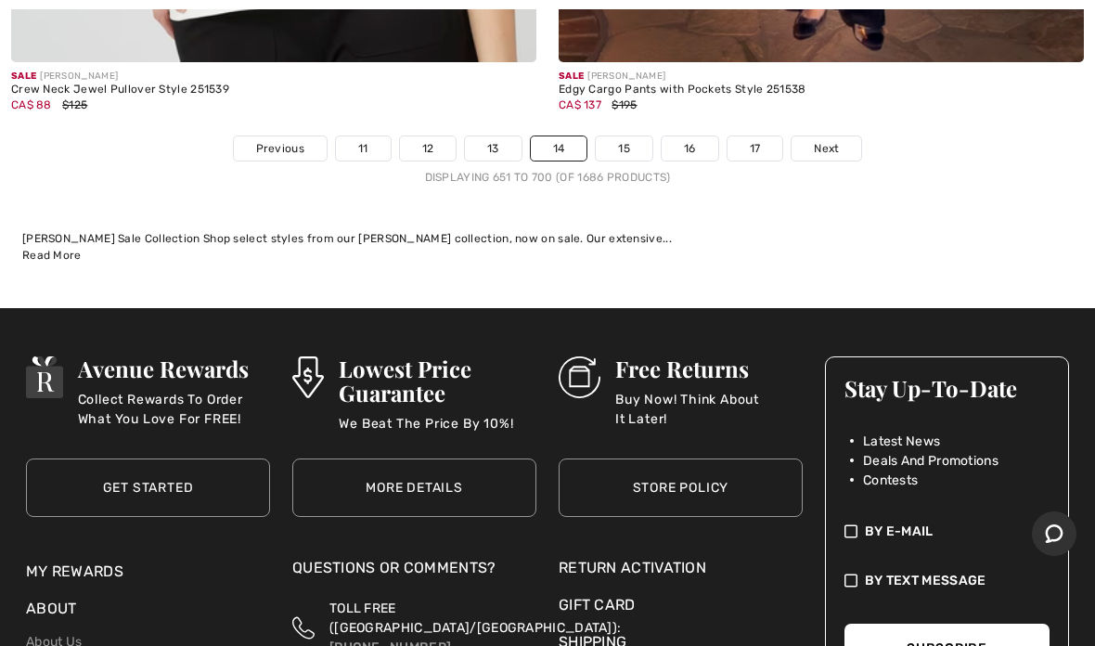
click at [816, 140] on span "Next" at bounding box center [826, 148] width 25 height 17
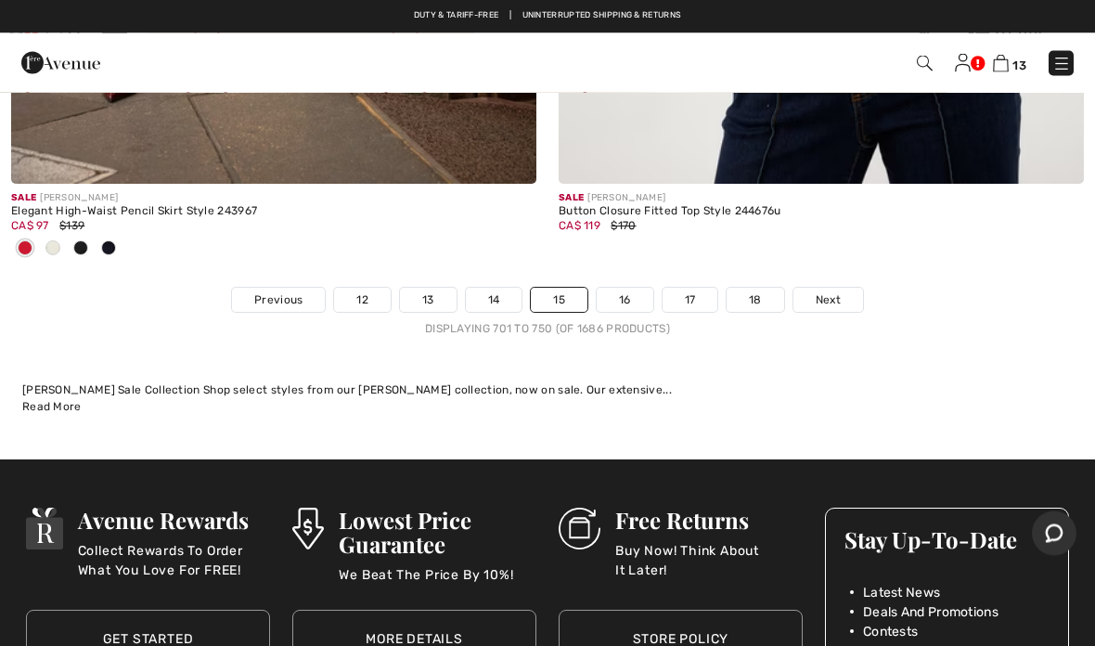
scroll to position [22733, 0]
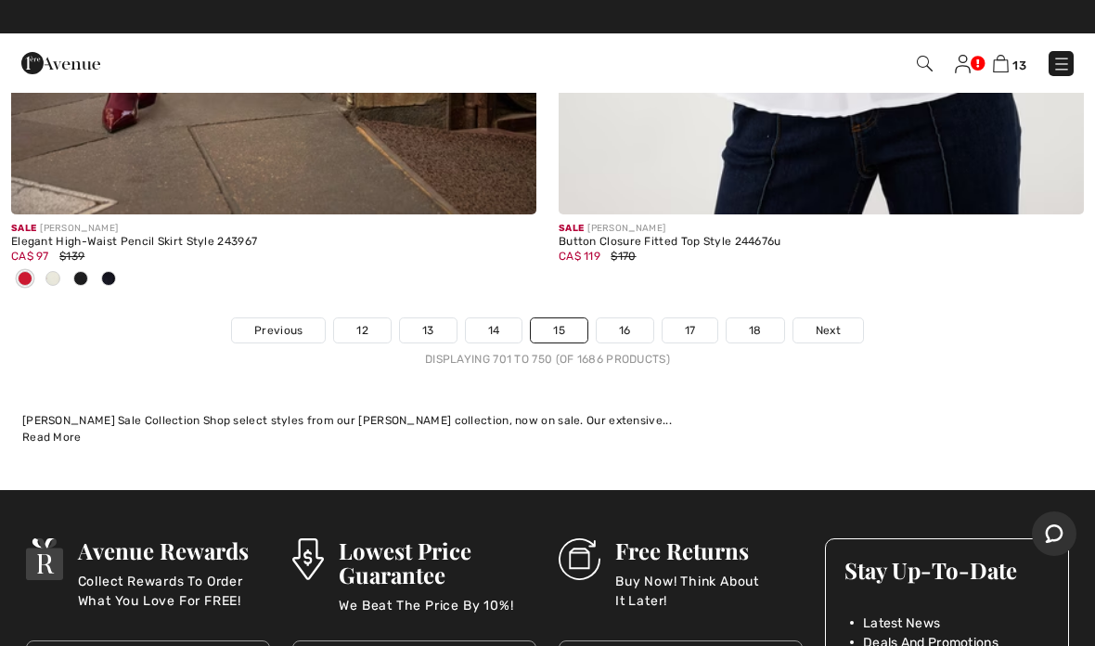
click at [832, 322] on span "Next" at bounding box center [828, 330] width 25 height 17
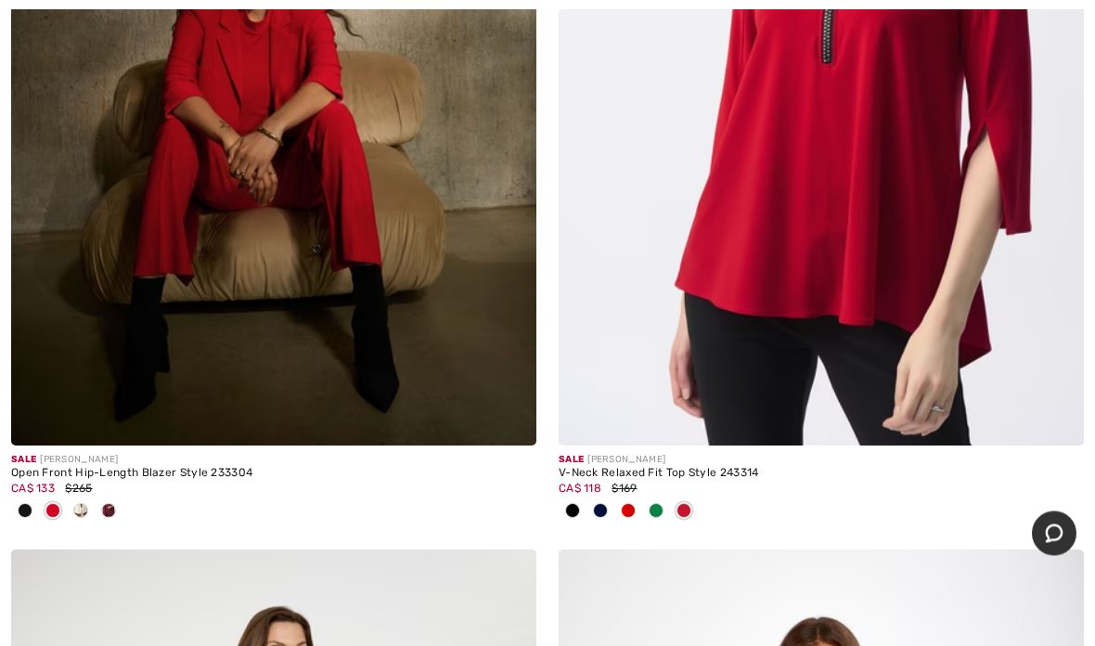
scroll to position [6988, 0]
click at [845, 258] on img at bounding box center [821, 52] width 525 height 788
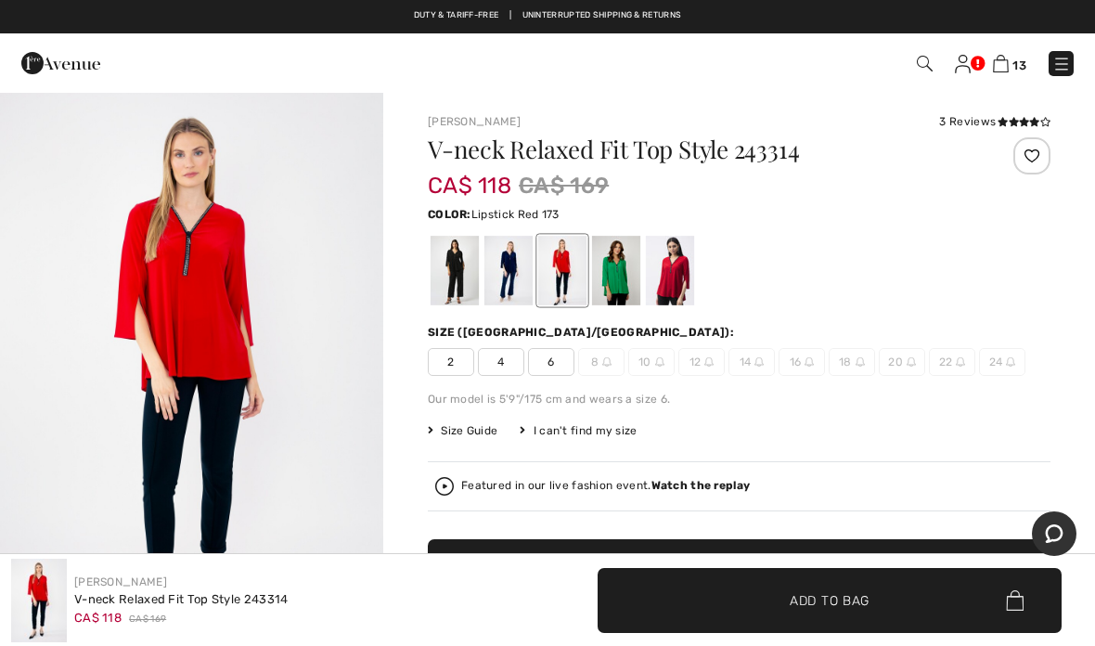
click at [669, 283] on div at bounding box center [670, 271] width 48 height 70
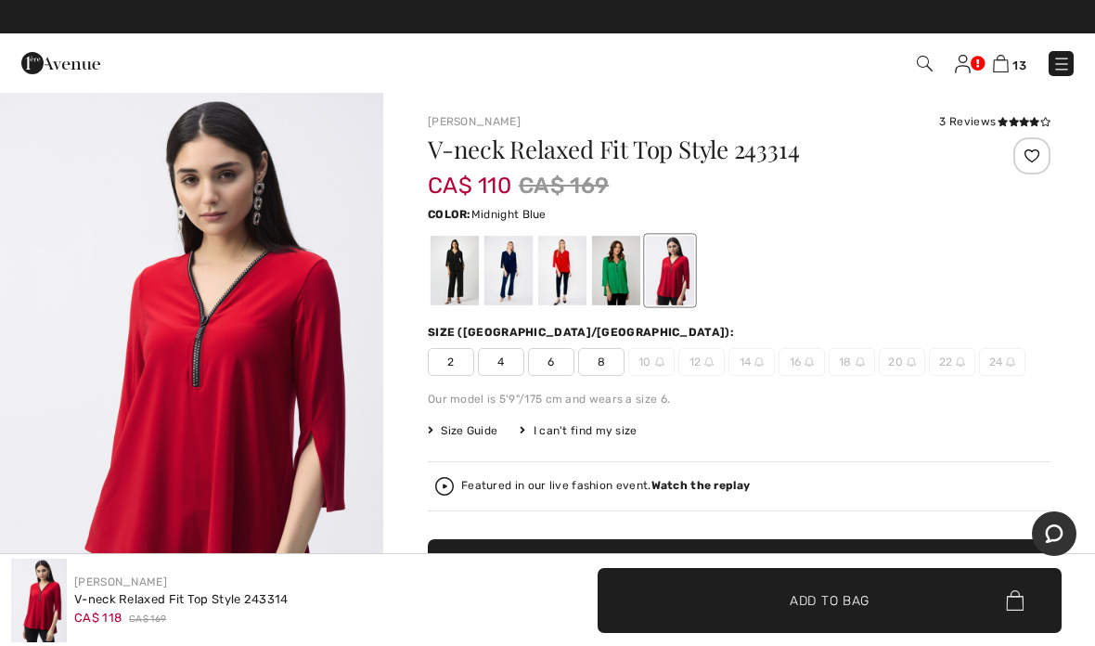
click at [507, 277] on div at bounding box center [508, 271] width 48 height 70
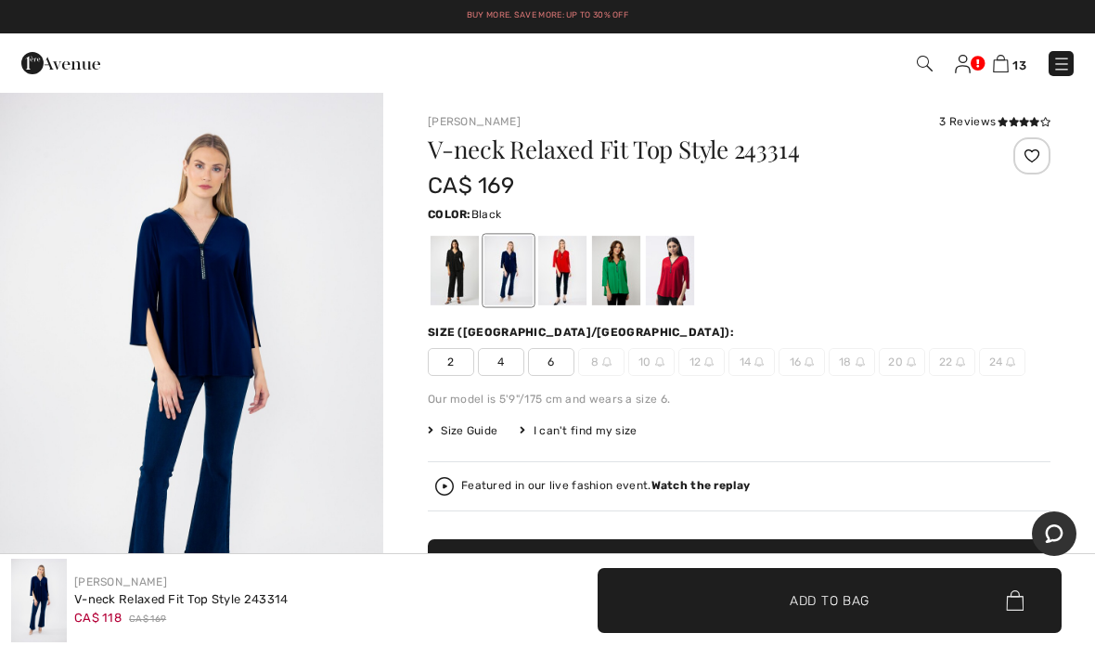
click at [451, 286] on div at bounding box center [455, 271] width 48 height 70
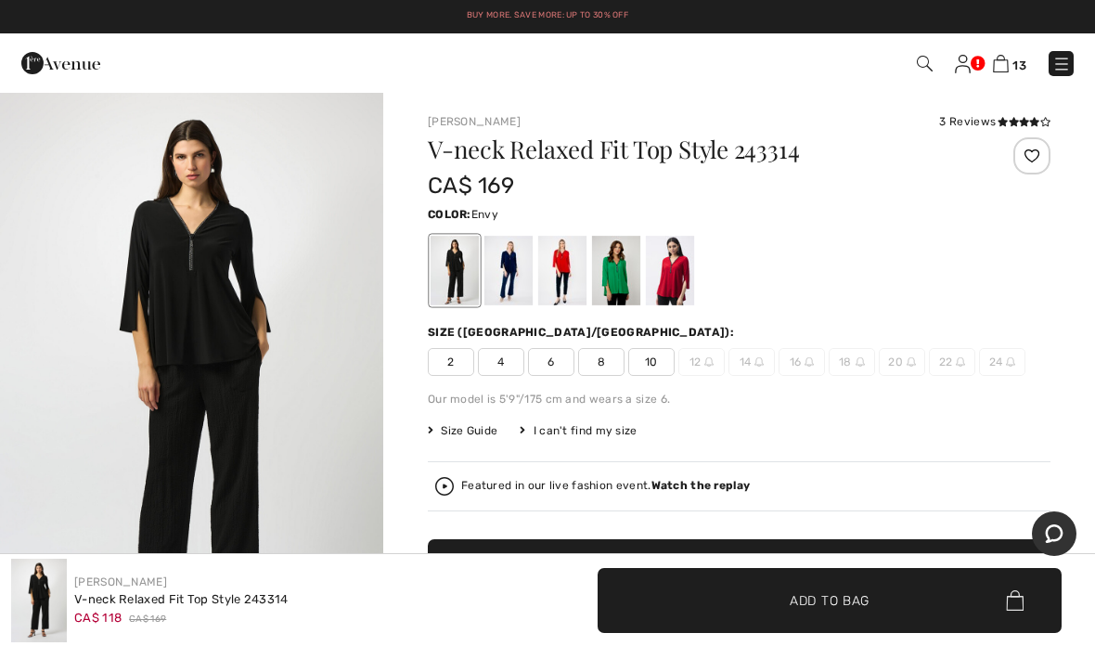
click at [618, 270] on div at bounding box center [616, 271] width 48 height 70
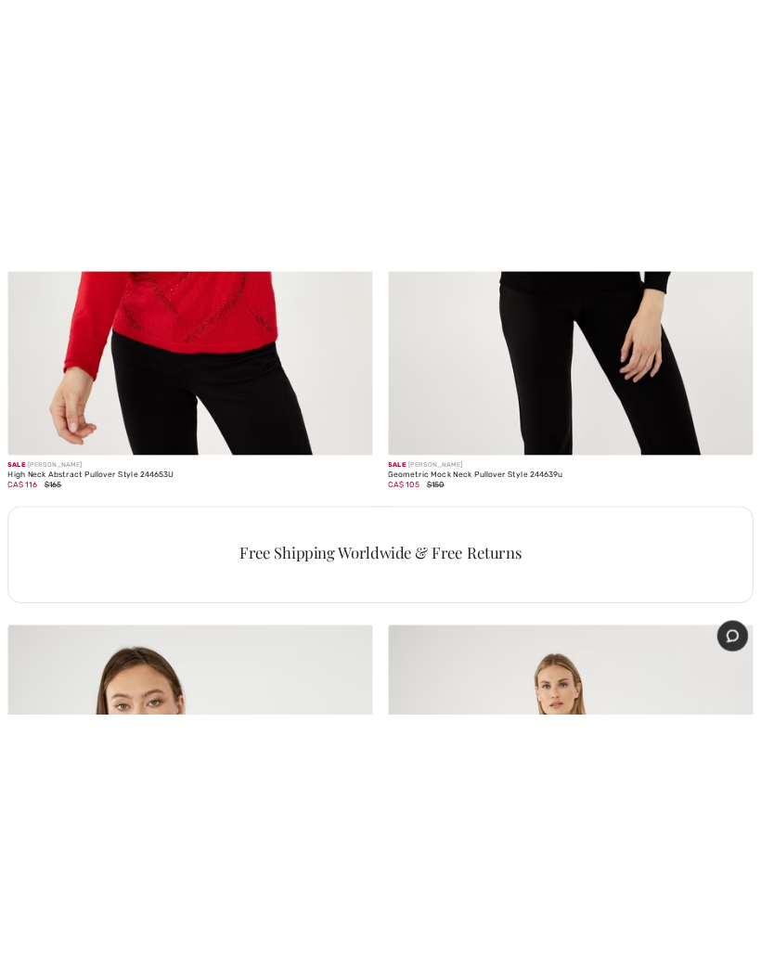
scroll to position [10839, 0]
